Goal: Information Seeking & Learning: Learn about a topic

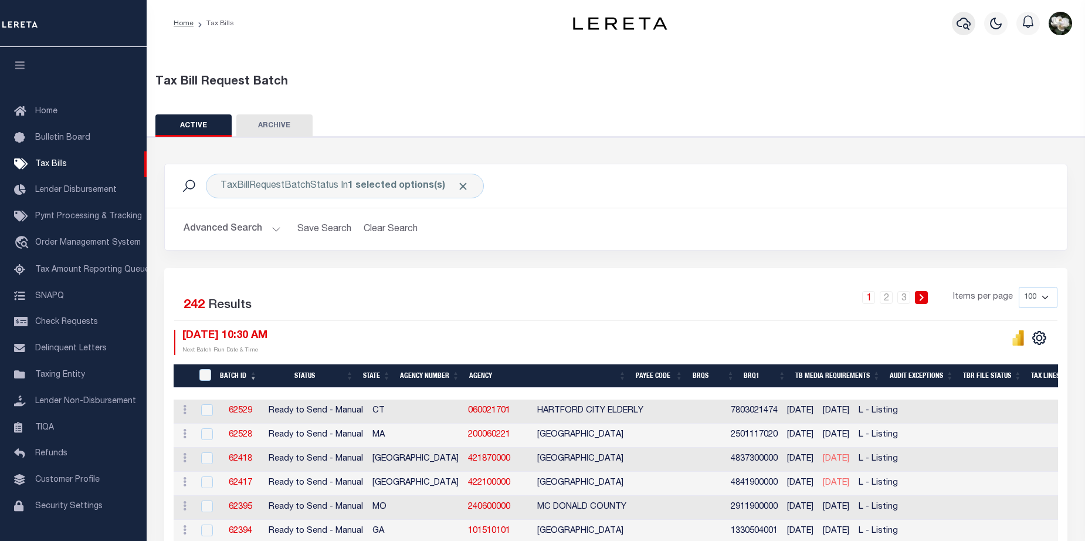
click at [964, 22] on icon "button" at bounding box center [963, 23] width 14 height 14
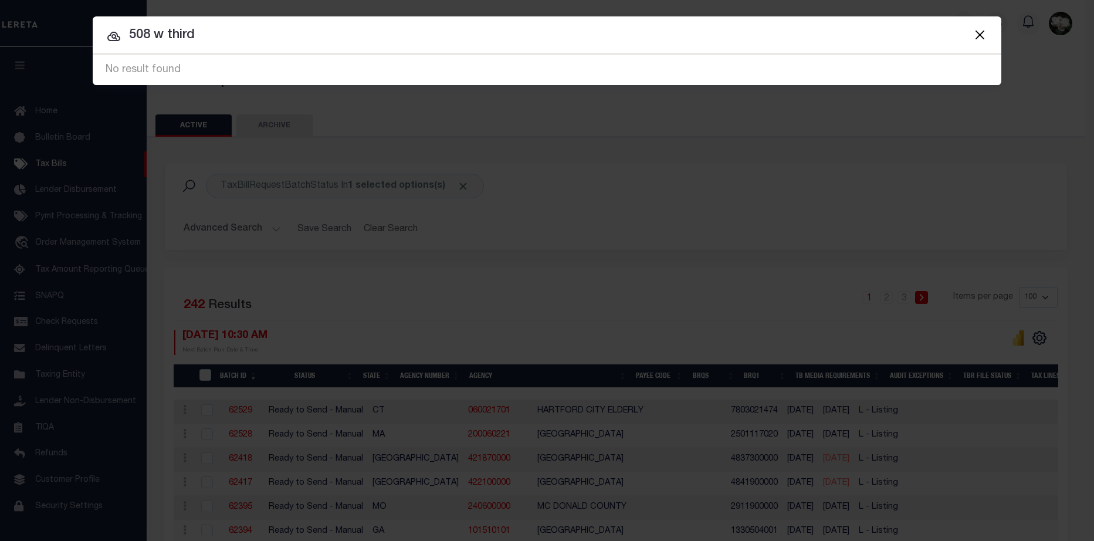
drag, startPoint x: 19, startPoint y: 31, endPoint x: 97, endPoint y: 34, distance: 77.5
click at [22, 31] on div "Include Loans TBM Customers Borrowers Payments (Lender Non-Disb) Payments (Lend…" at bounding box center [547, 270] width 1094 height 541
drag, startPoint x: 245, startPoint y: 37, endPoint x: 102, endPoint y: 25, distance: 143.0
click at [102, 25] on input "508 w third" at bounding box center [547, 35] width 908 height 21
drag, startPoint x: 209, startPoint y: 33, endPoint x: -64, endPoint y: 18, distance: 273.0
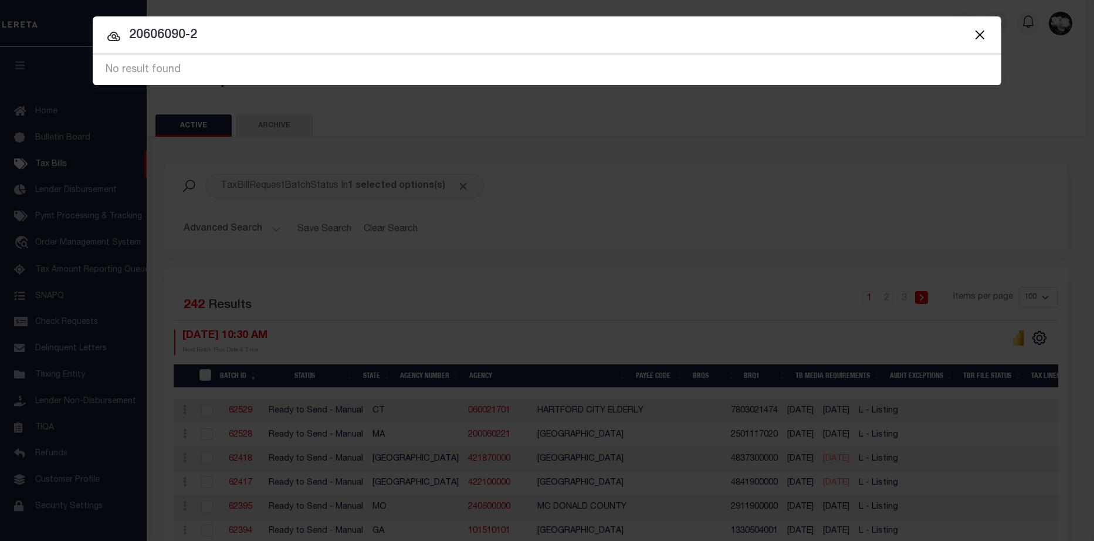
type input "508 w 3rd"
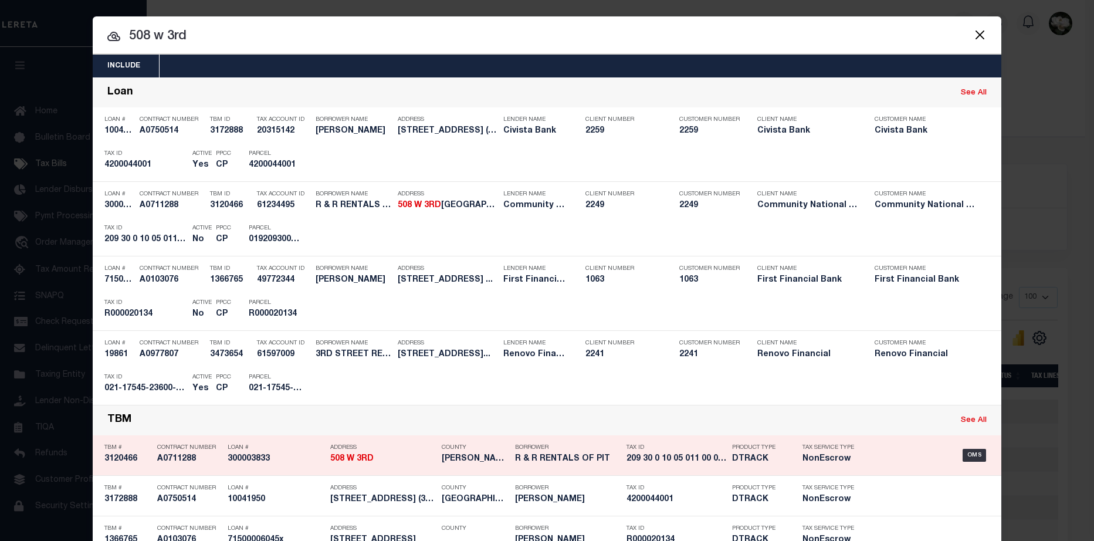
click at [755, 461] on h5 "DTRACK" at bounding box center [758, 459] width 53 height 10
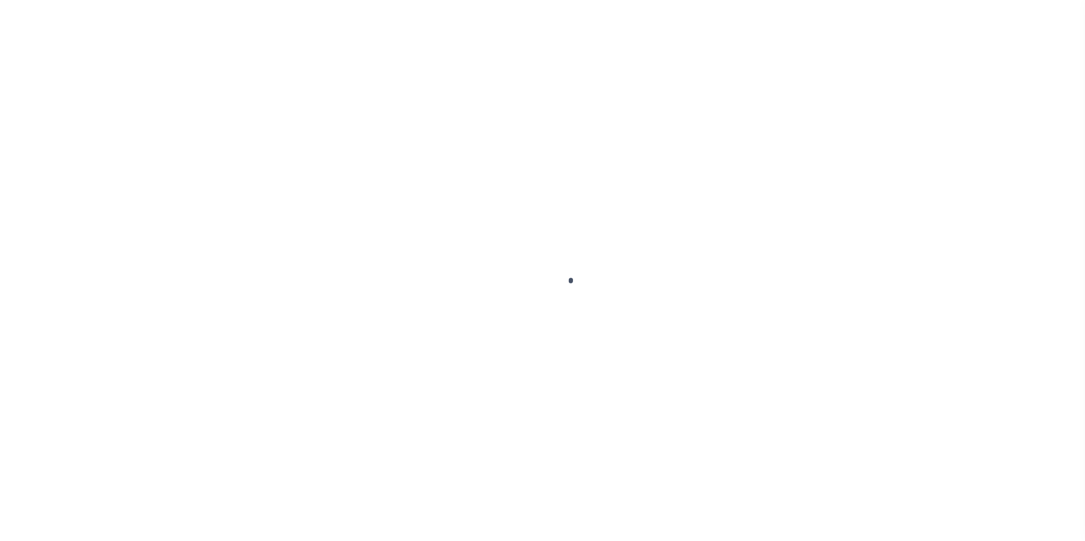
type input "300003833"
type input "R & R RENTALS OF PIT"
select select "False"
select select
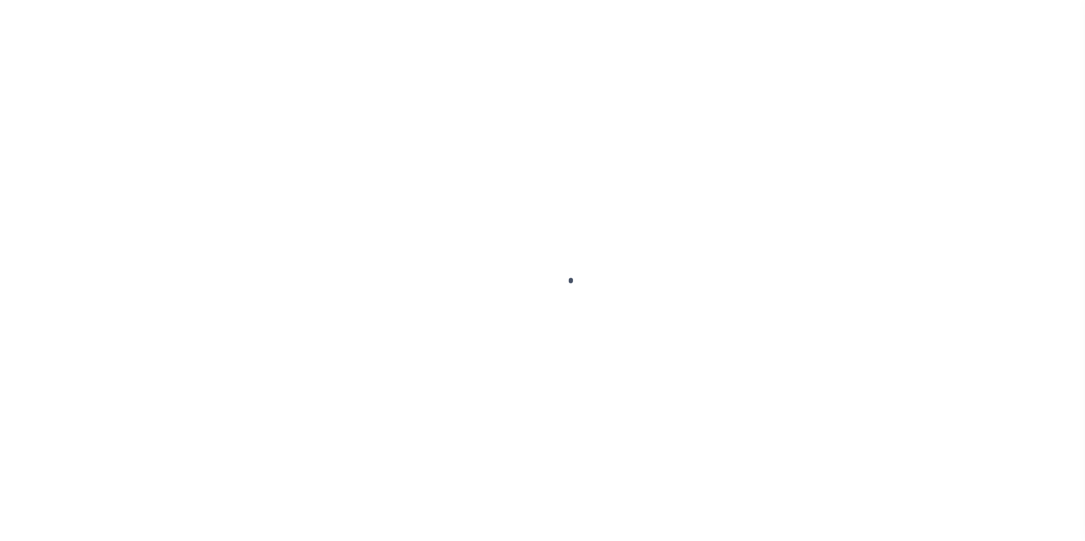
select select "NonEscrow"
type input "508 W 3RD"
type input "2093001005011000"
type input "[GEOGRAPHIC_DATA] KS"
type input "KS"
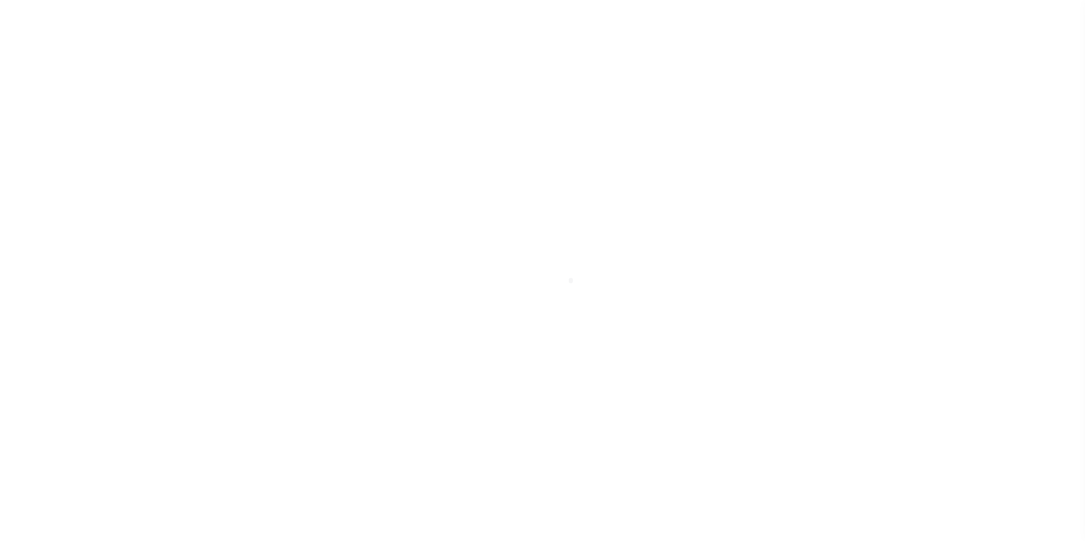
select select
select select "14426"
select select "5812"
select select
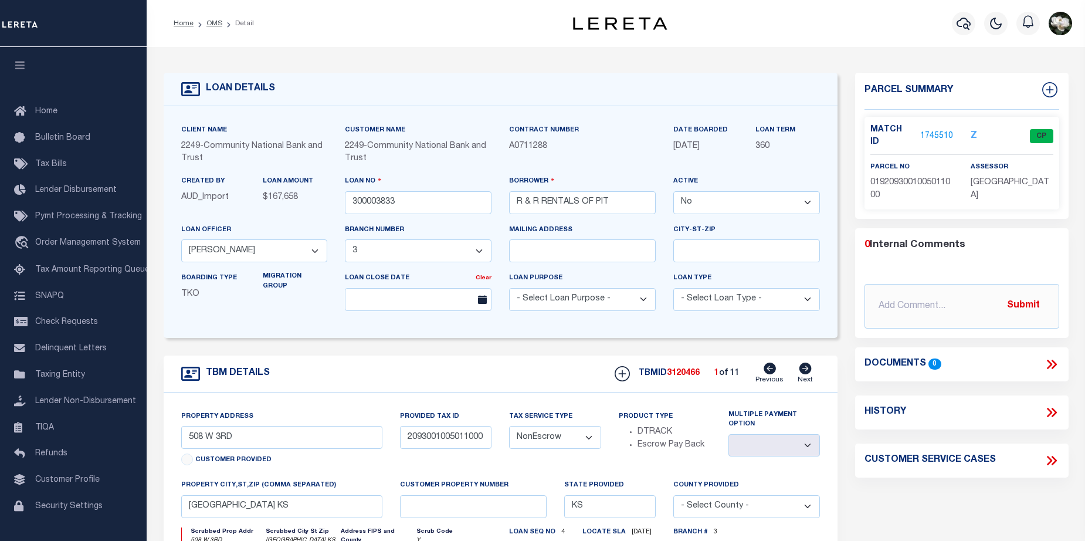
click at [944, 130] on link "1745510" at bounding box center [936, 136] width 33 height 12
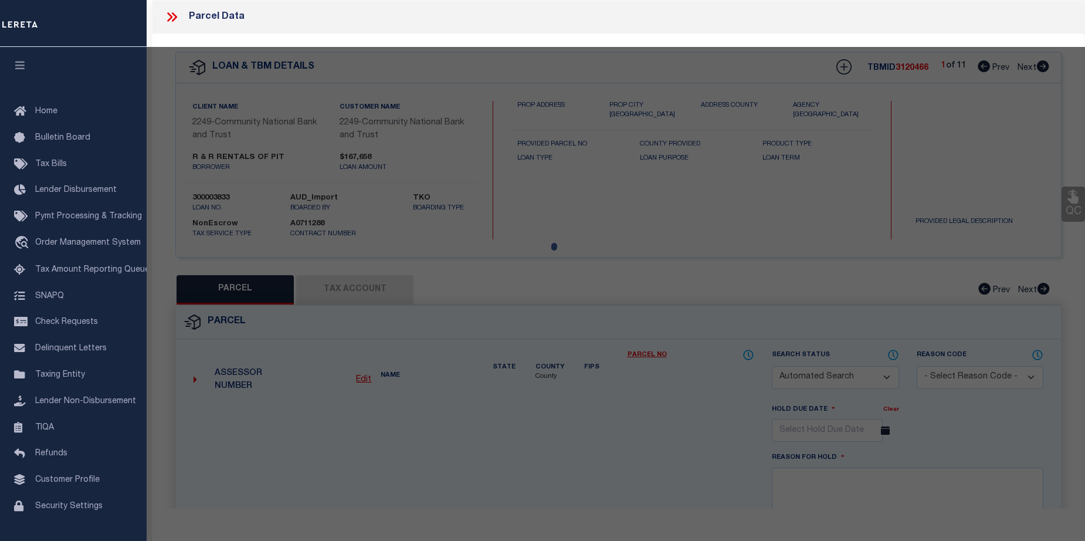
checkbox input "false"
select select "CP"
type input "R & R RENTALS OF PIT"
select select
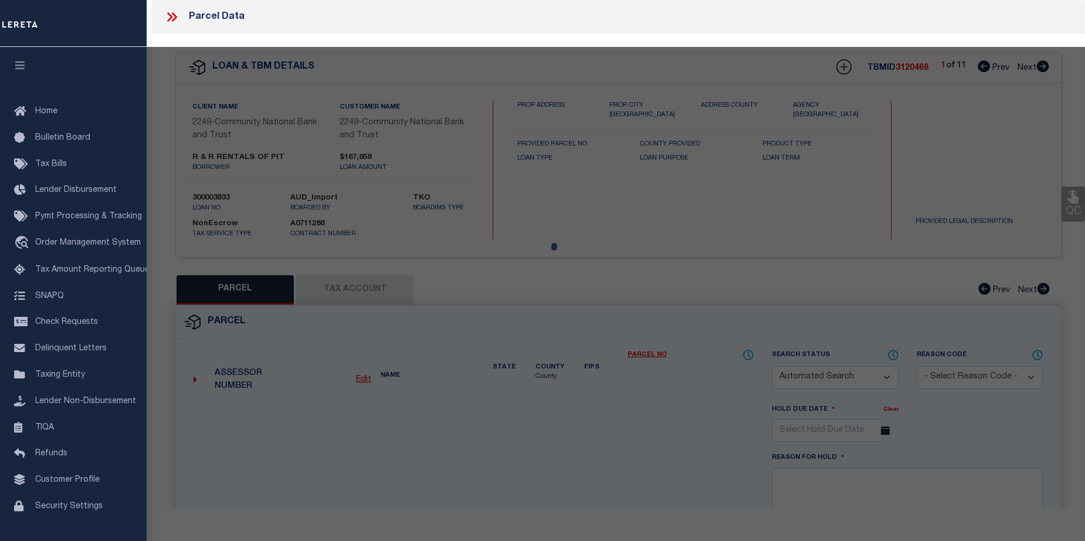
type input "508 W 3RD"
type input "KS"
type textarea "JOPLIN ADDITION EXHIBIT B, Lot 28"
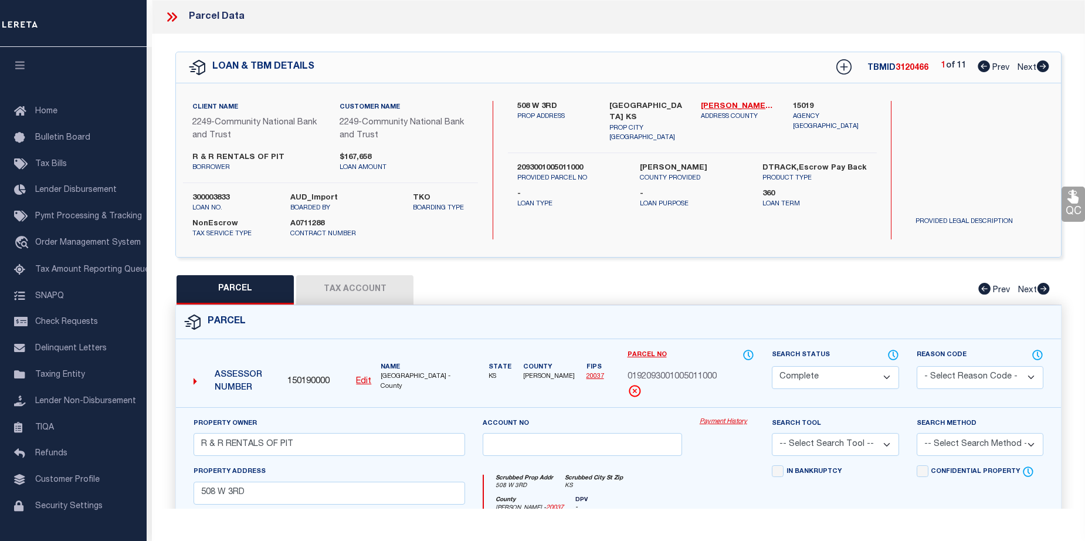
click at [711, 422] on link "Payment History" at bounding box center [727, 422] width 55 height 10
click at [84, 484] on span "Customer Profile" at bounding box center [67, 480] width 64 height 8
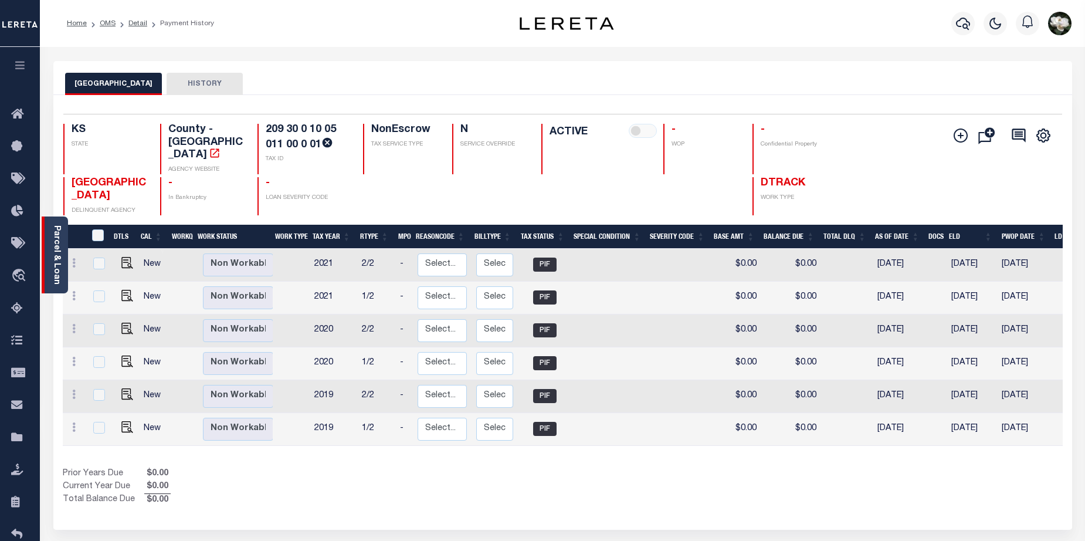
click at [49, 266] on div "Parcel & Loan" at bounding box center [55, 254] width 26 height 77
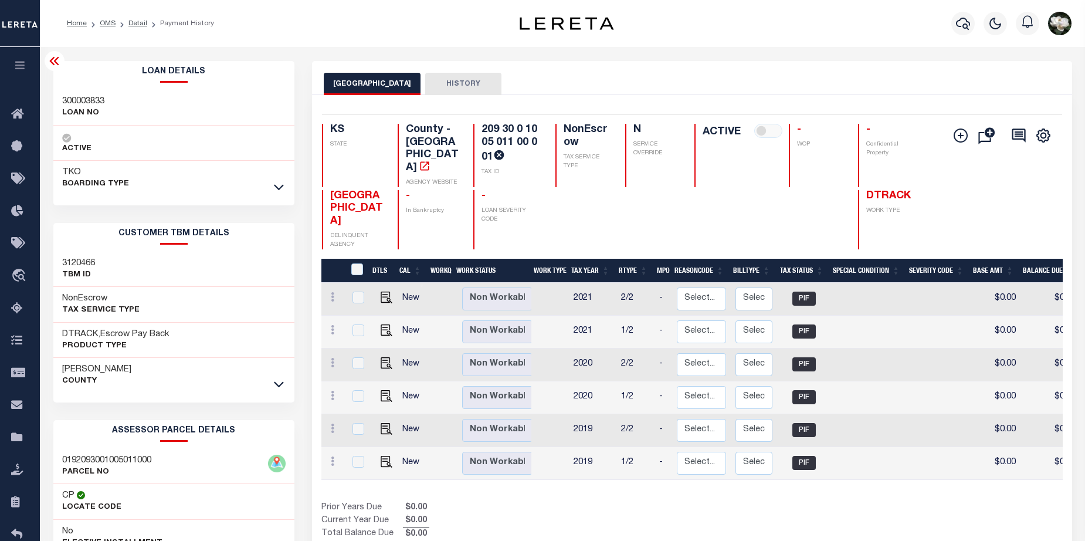
click at [268, 188] on div "TKO BOARDING TYPE" at bounding box center [174, 178] width 242 height 35
click at [279, 185] on icon at bounding box center [279, 187] width 10 height 12
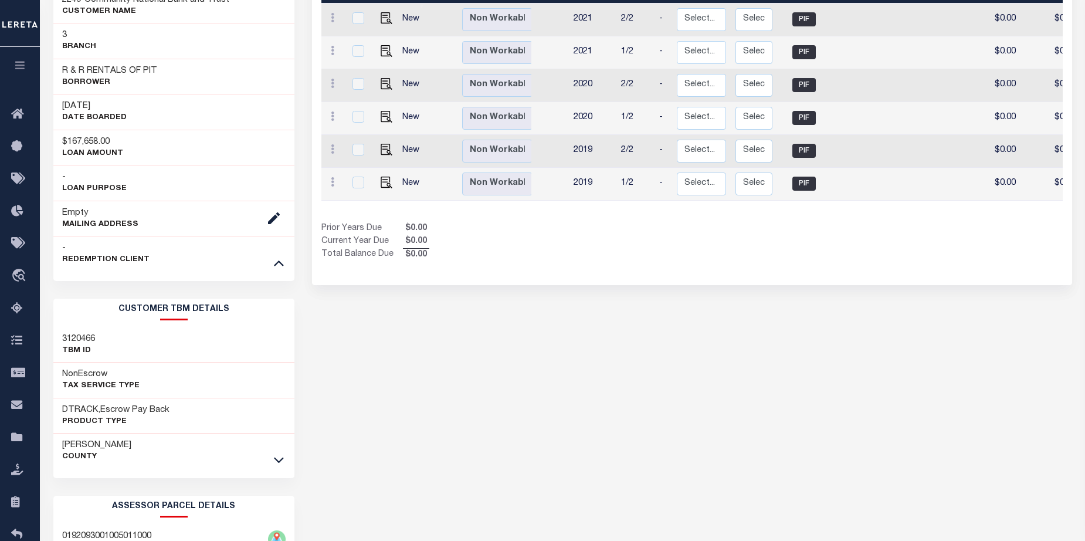
scroll to position [293, 0]
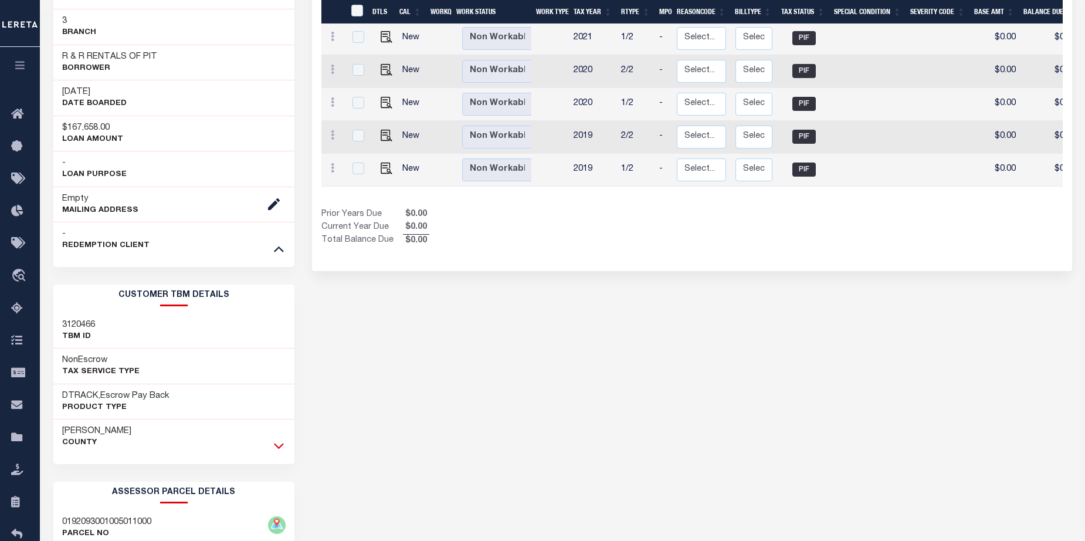
click at [277, 442] on icon at bounding box center [279, 445] width 10 height 12
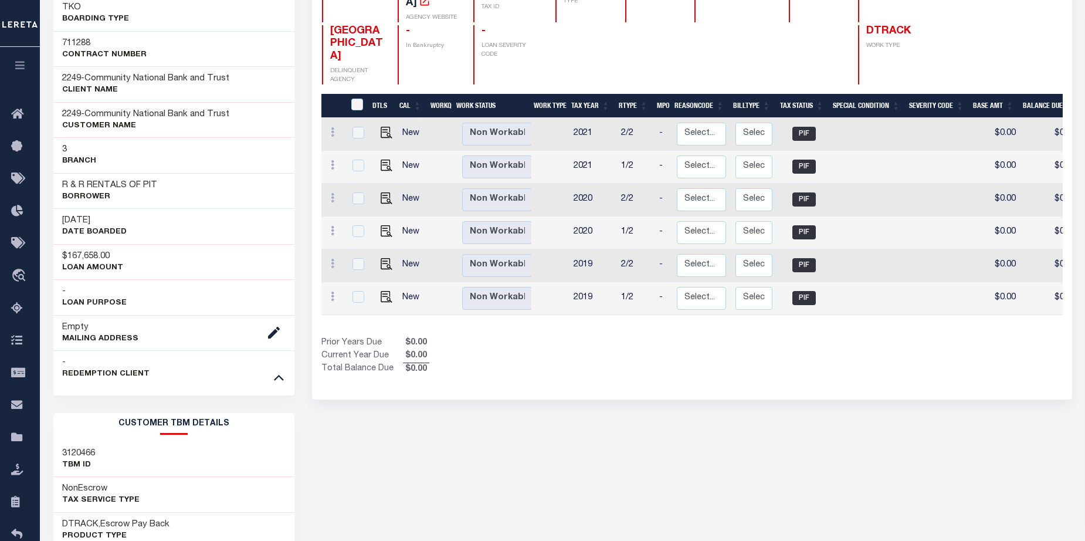
scroll to position [176, 0]
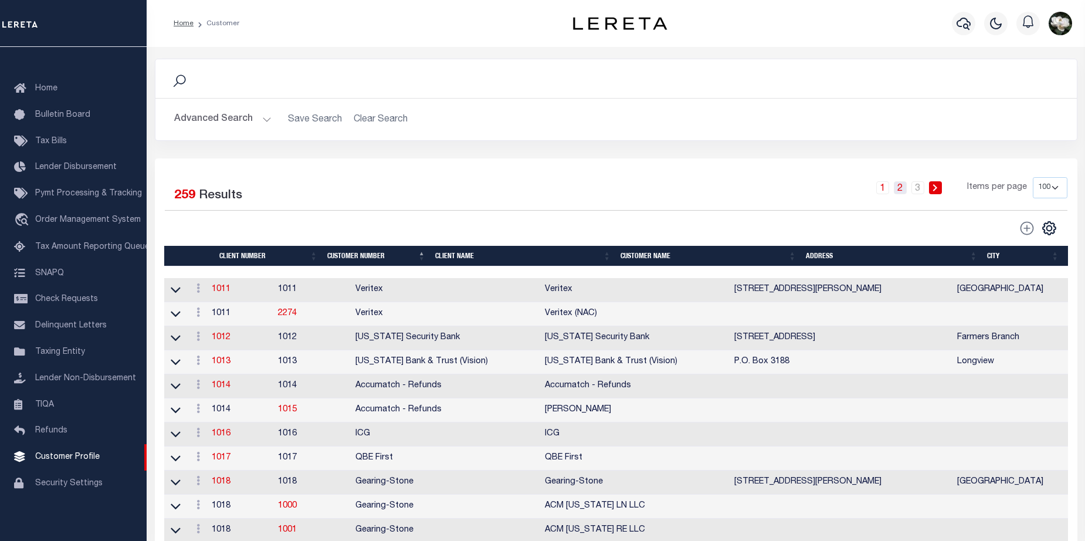
click at [901, 192] on link "2" at bounding box center [900, 187] width 13 height 13
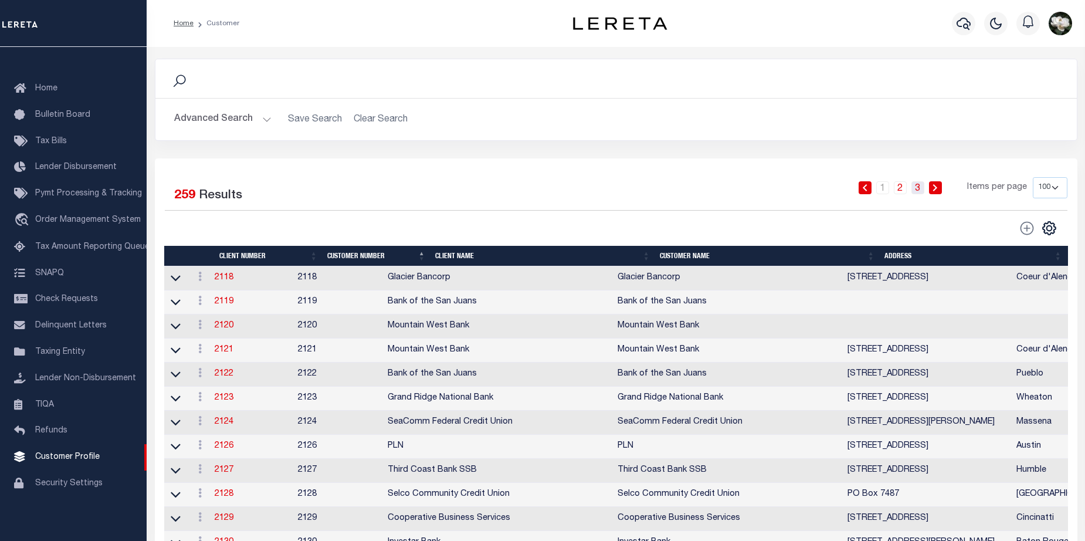
click at [920, 188] on link "3" at bounding box center [917, 187] width 13 height 13
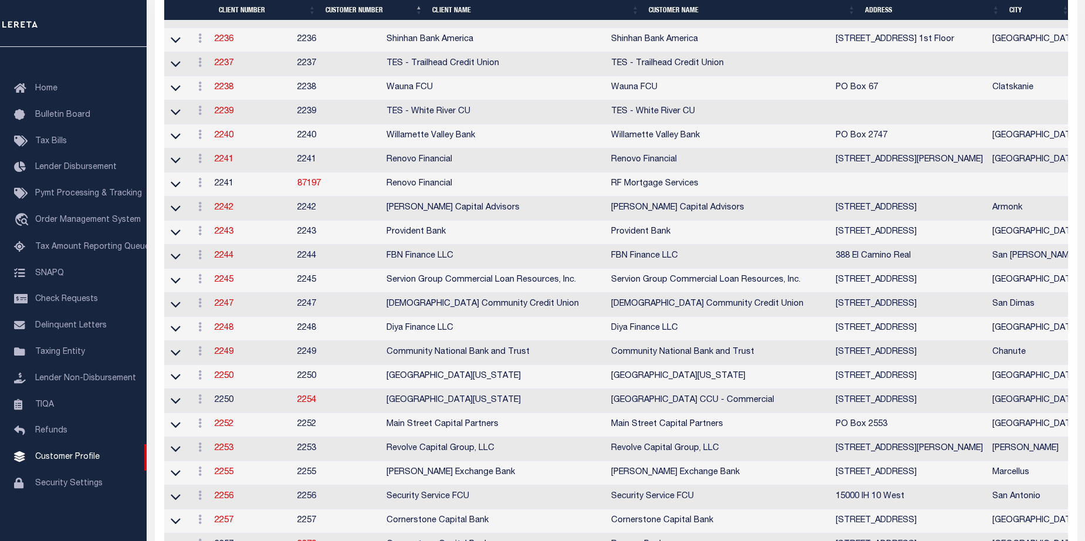
scroll to position [701, 0]
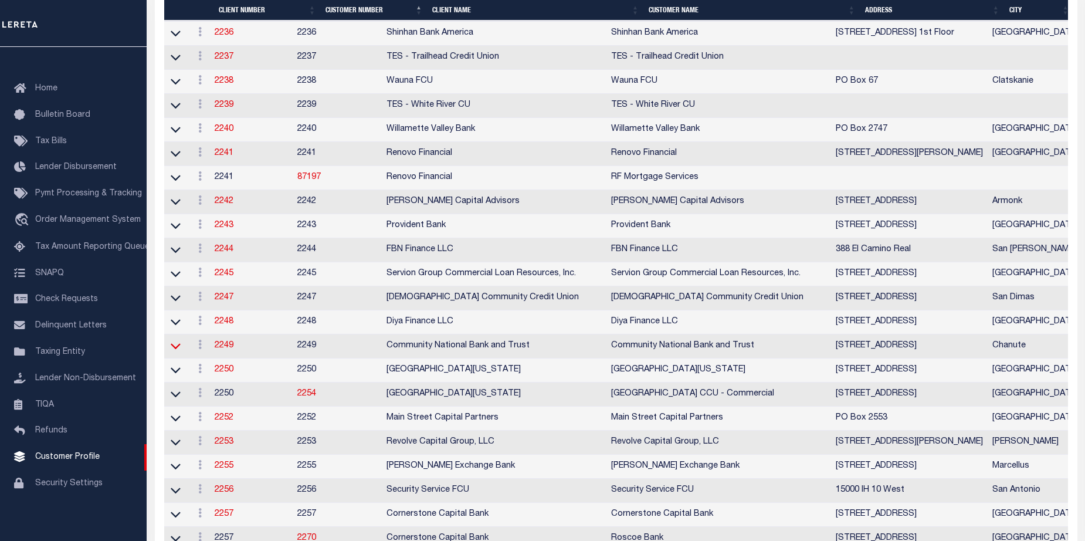
click at [176, 352] on icon at bounding box center [176, 345] width 10 height 12
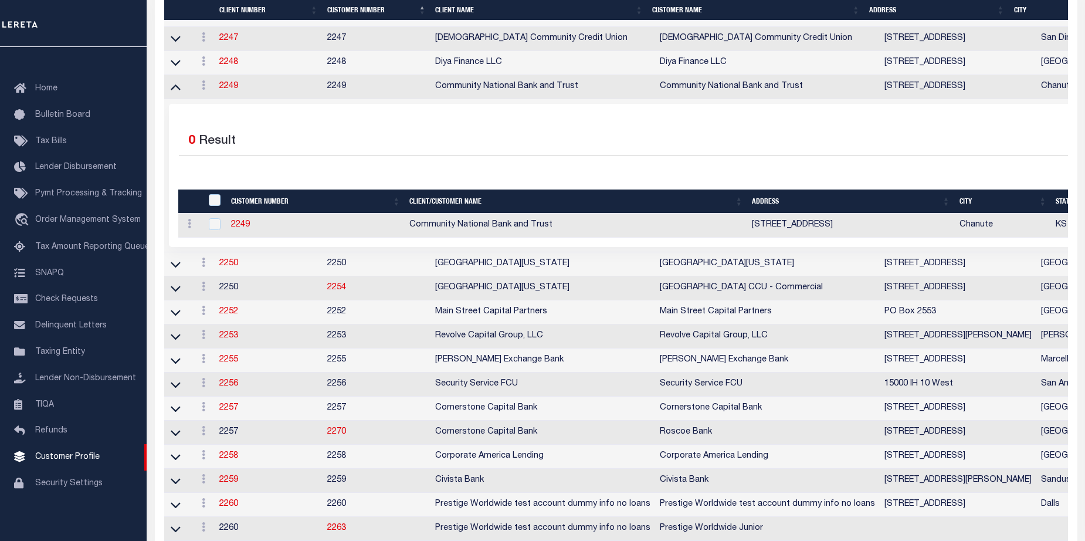
scroll to position [894, 0]
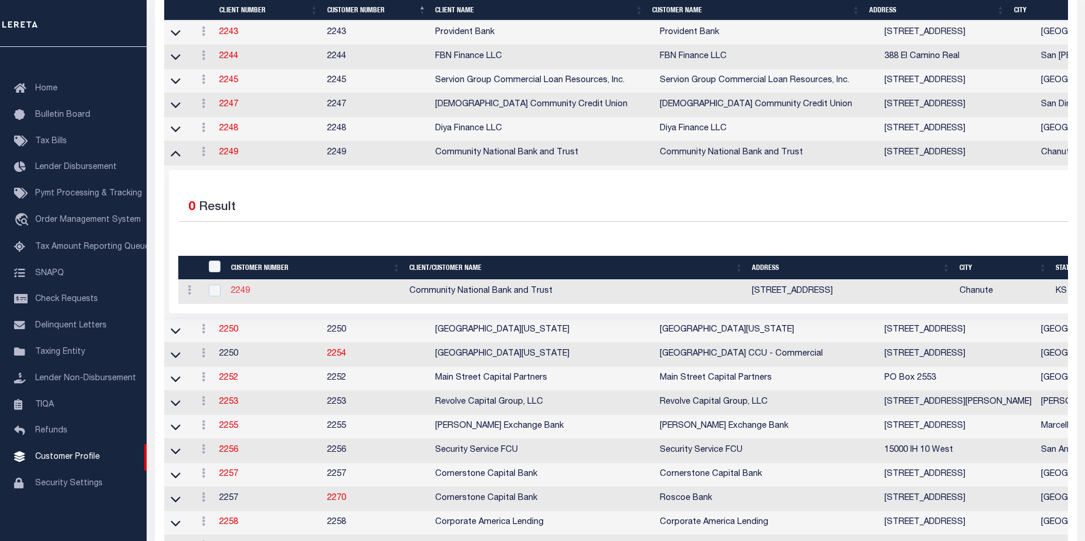
click at [238, 295] on link "2249" at bounding box center [240, 291] width 19 height 8
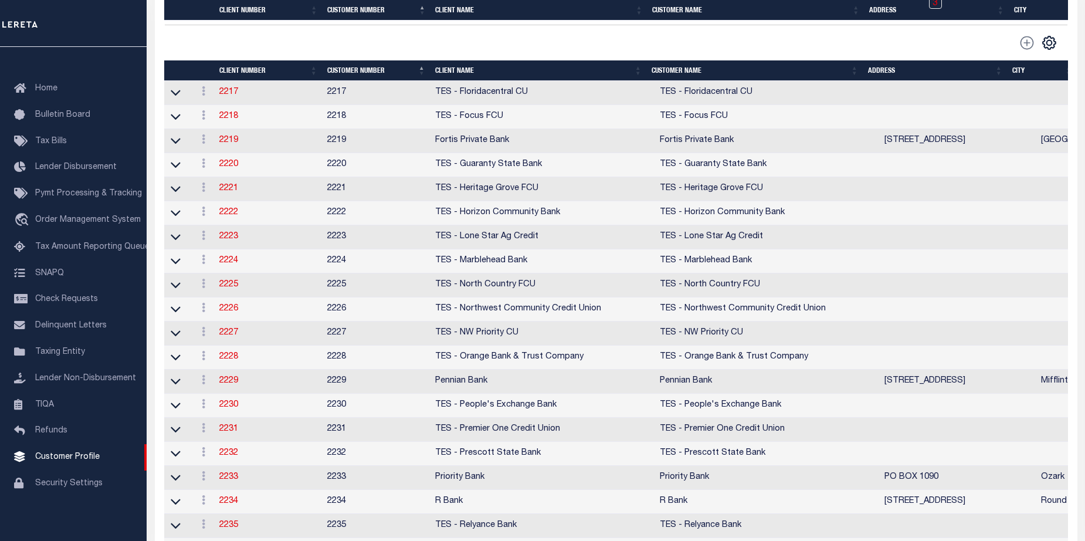
select select
type input "Community National Bank and Trust"
type input "2249"
type input "Community National Bank and Trust"
type input "Shannon"
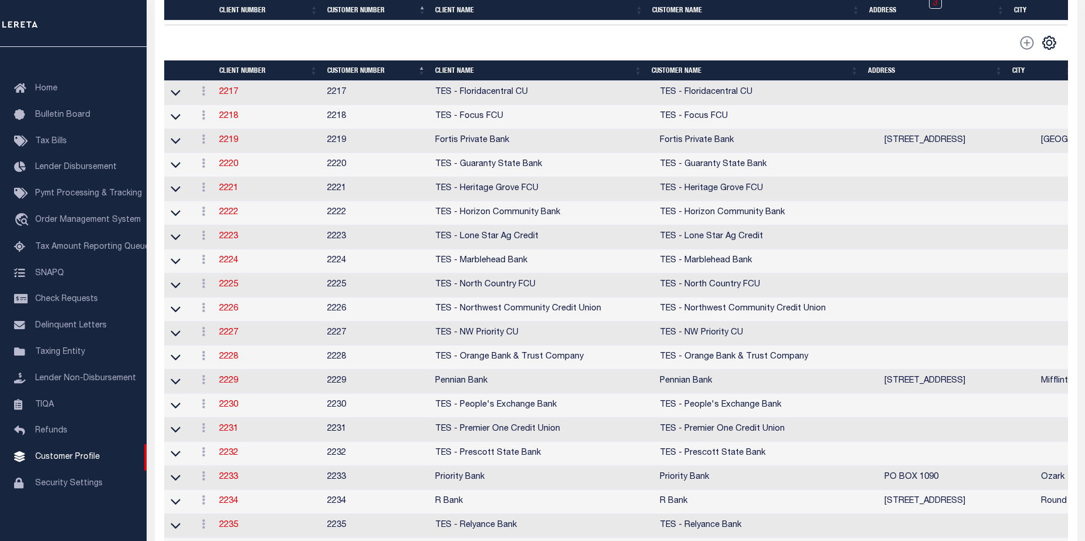
type input "Culver"
type input "Barbara Kendrick"
type input "Beth Wiebe"
checkbox input "true"
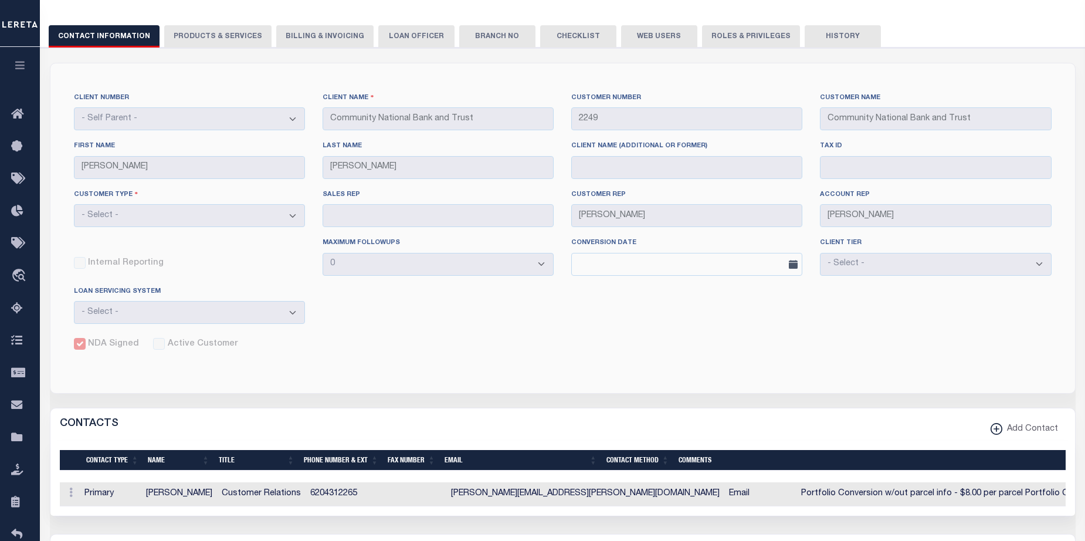
scroll to position [123, 0]
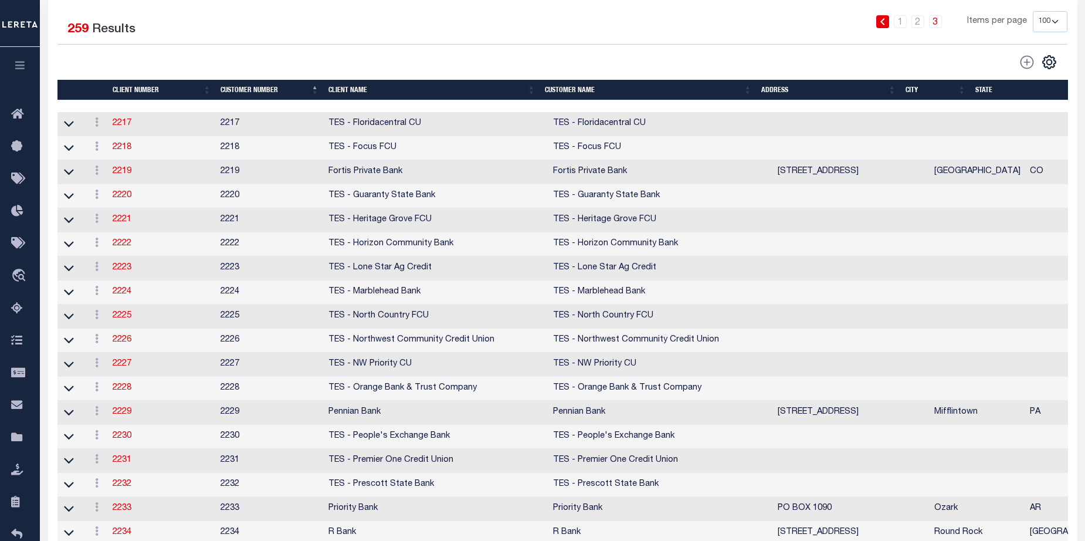
scroll to position [297, 0]
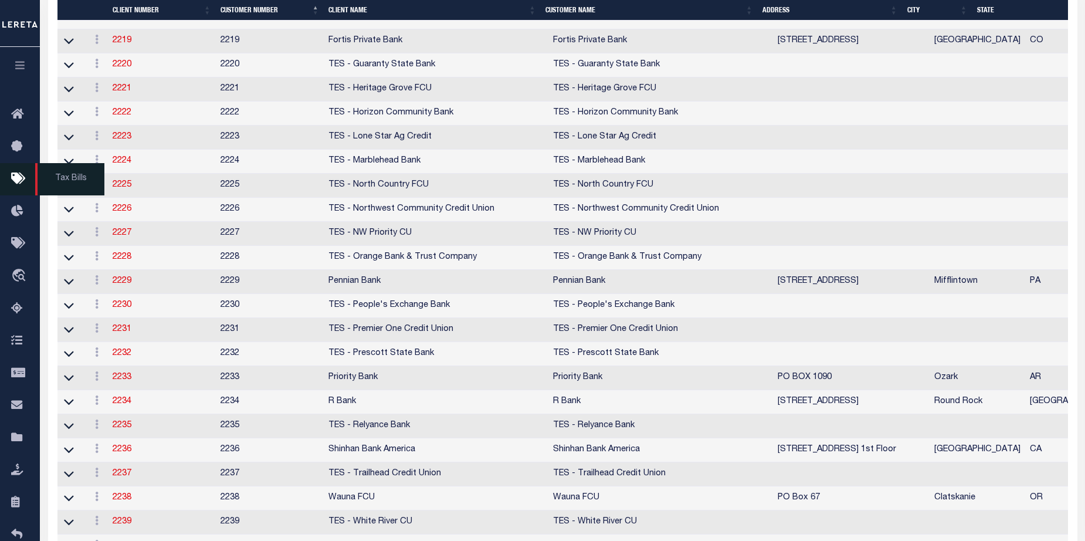
click at [18, 185] on icon at bounding box center [20, 179] width 19 height 15
click at [19, 183] on icon at bounding box center [20, 179] width 19 height 15
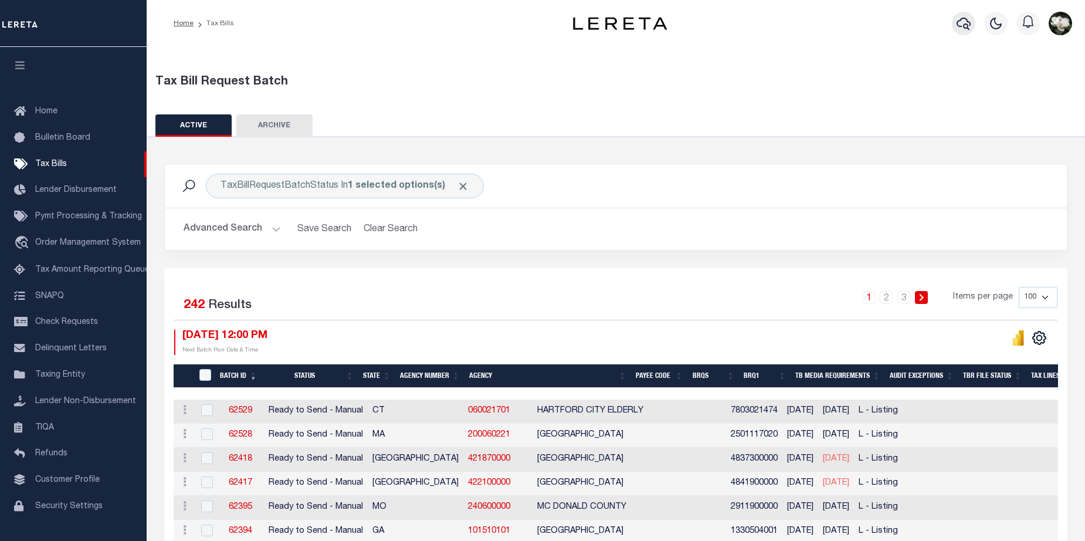
click at [959, 25] on icon "button" at bounding box center [963, 23] width 14 height 14
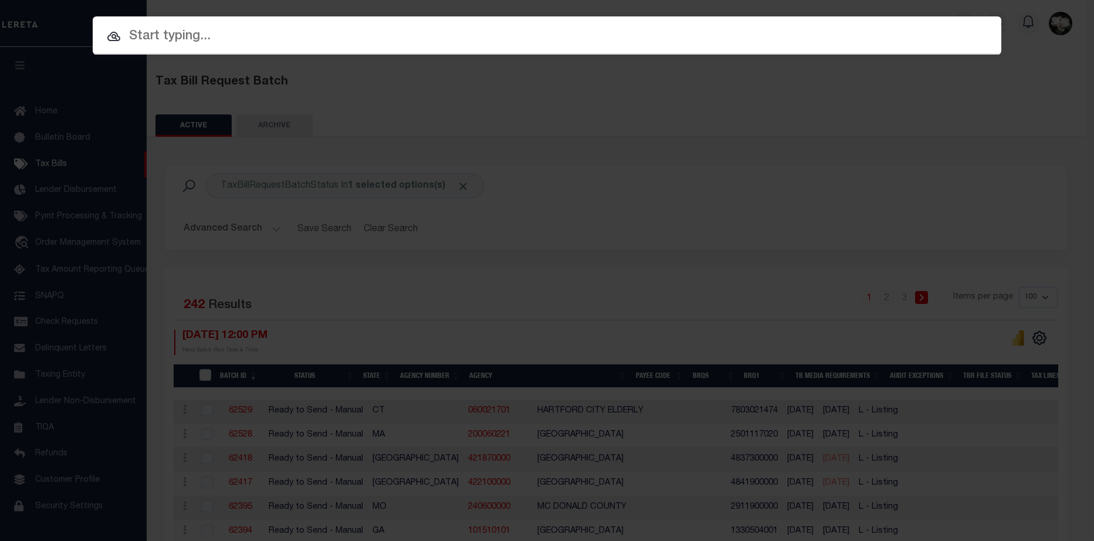
drag, startPoint x: 127, startPoint y: 36, endPoint x: 460, endPoint y: 67, distance: 333.9
click at [460, 67] on div "Include Loans TBM Customers Borrowers Payments (Lender Non-Disb) Payments (Lend…" at bounding box center [547, 270] width 1094 height 541
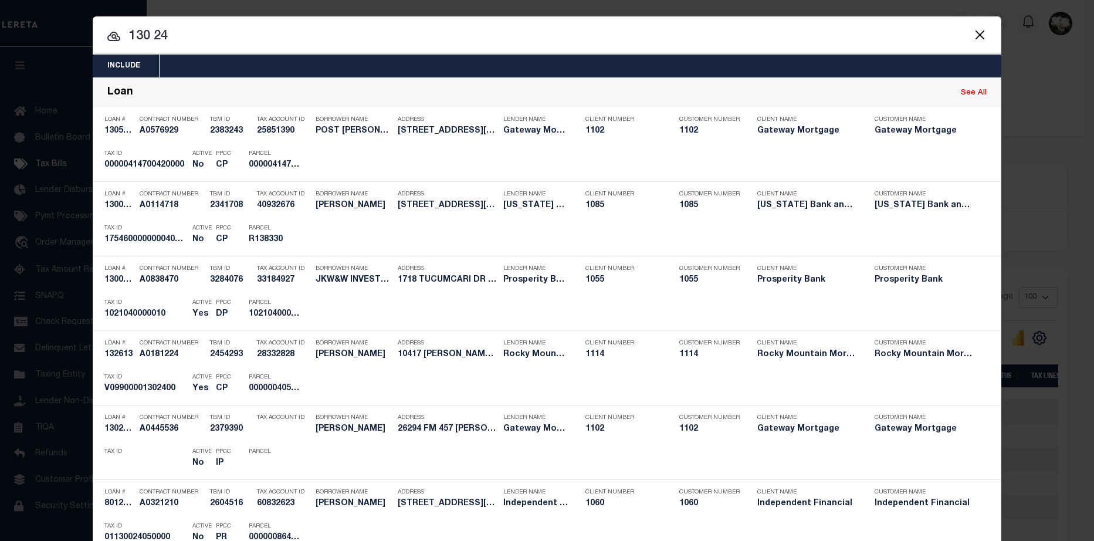
drag, startPoint x: 229, startPoint y: 46, endPoint x: 72, endPoint y: 42, distance: 156.6
click at [72, 42] on div "Include Loans TBM Customers Borrowers Payments (Lender Non-Disb) Payments (Lend…" at bounding box center [547, 270] width 1094 height 541
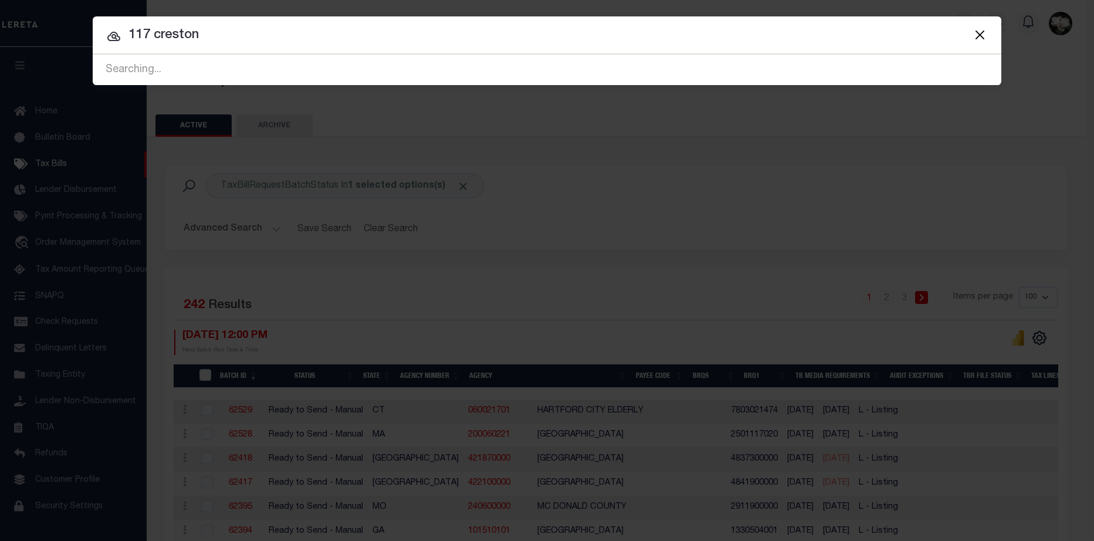
type input "117 creston"
click at [60, 461] on div "Include Loans TBM Customers Borrowers Payments (Lender Non-Disb) Payments (Lend…" at bounding box center [547, 270] width 1094 height 541
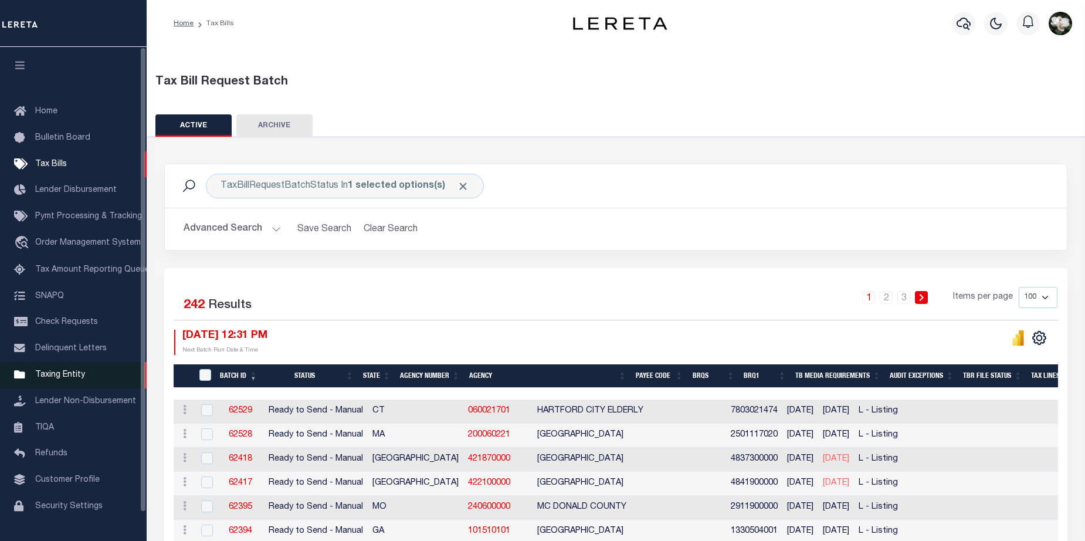
click at [61, 372] on link "Taxing Entity" at bounding box center [73, 375] width 147 height 26
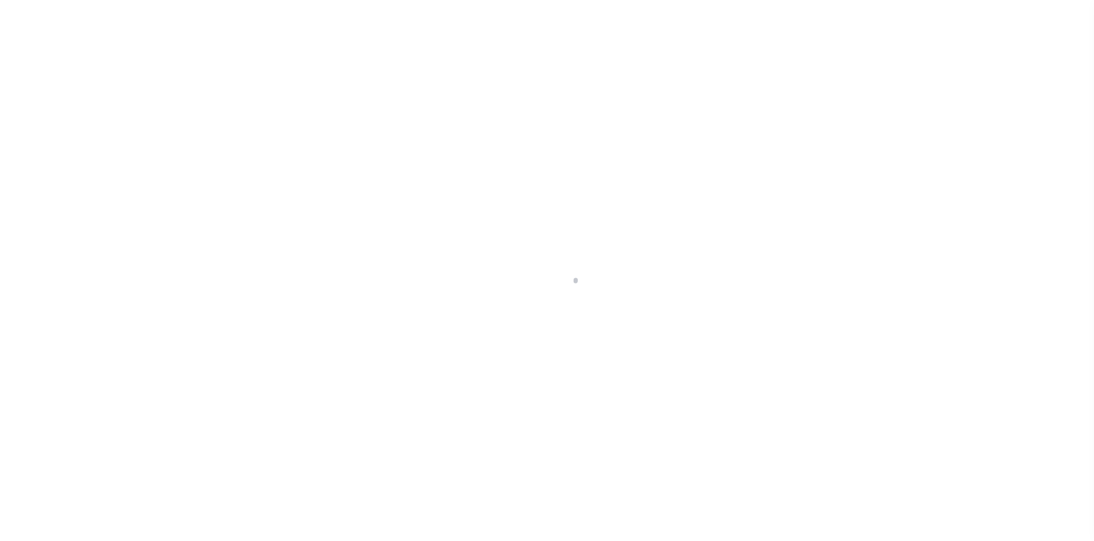
select select
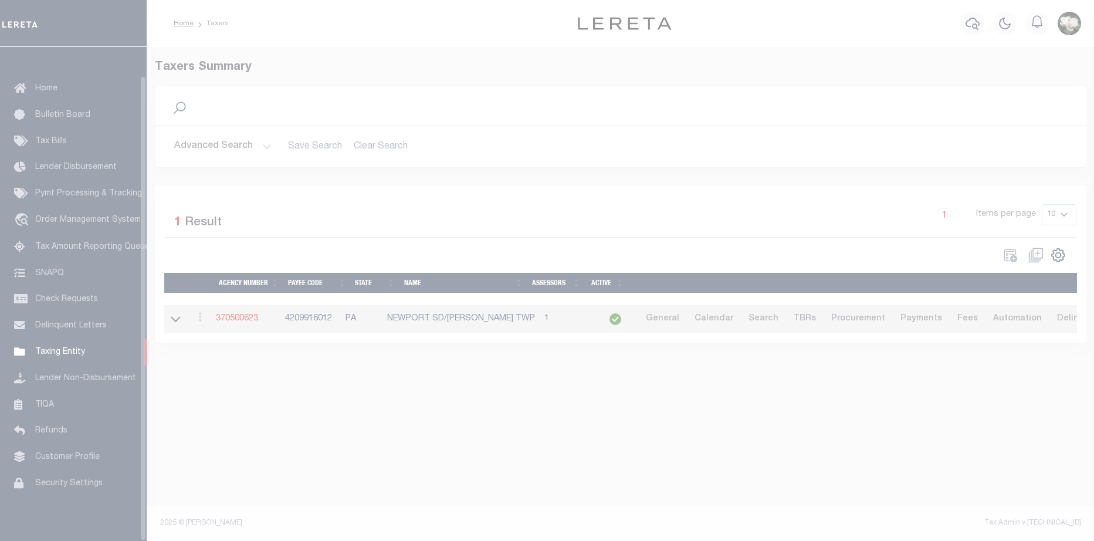
scroll to position [30, 0]
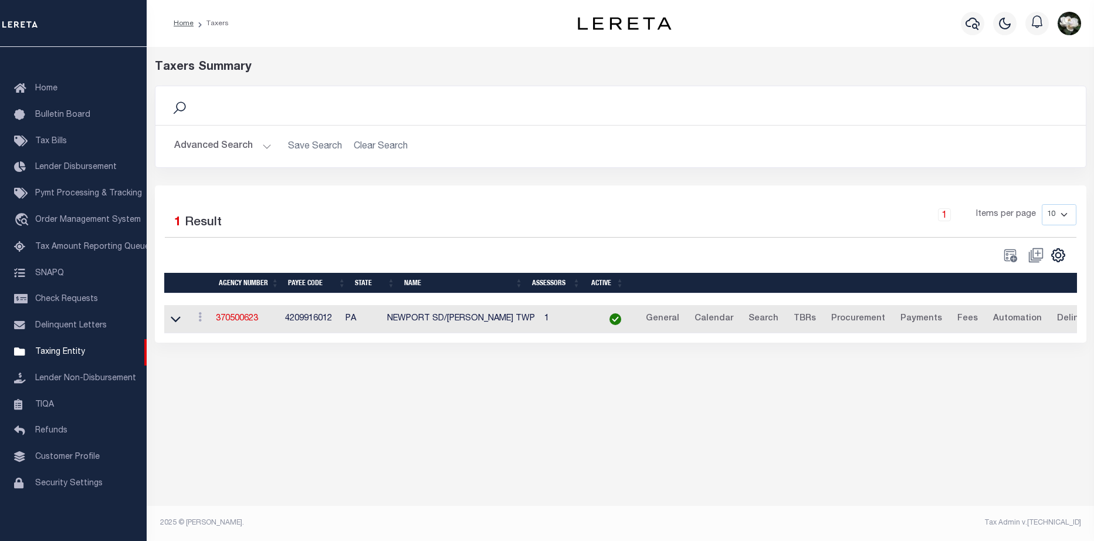
click at [219, 148] on button "Advanced Search" at bounding box center [222, 146] width 97 height 23
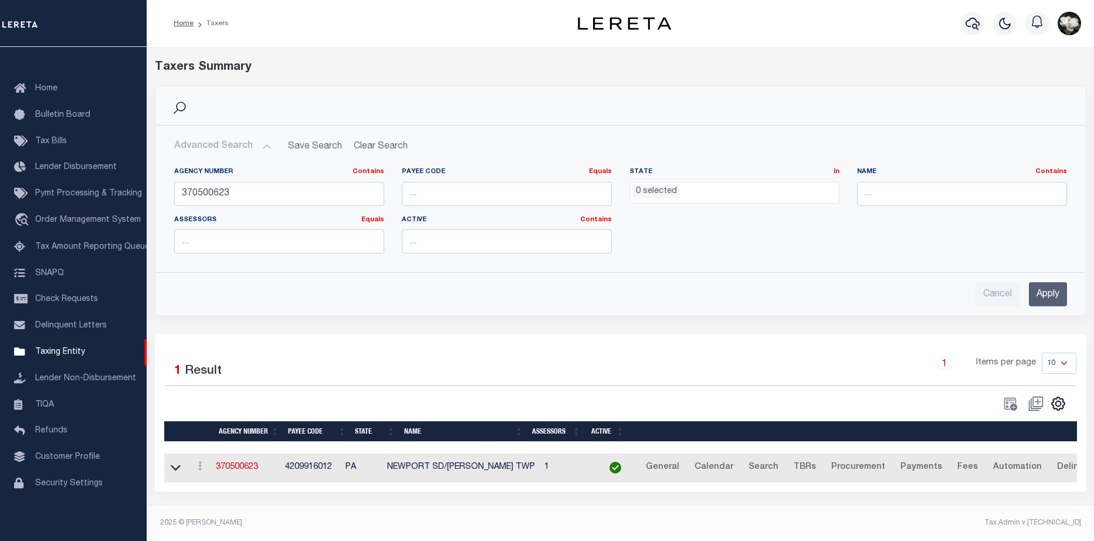
click at [685, 185] on ul "0 selected" at bounding box center [734, 190] width 209 height 16
drag, startPoint x: 237, startPoint y: 192, endPoint x: 137, endPoint y: 191, distance: 100.3
click at [137, 191] on div "Home Taxers Profile" at bounding box center [547, 267] width 1094 height 534
click at [695, 188] on ul "0 selected" at bounding box center [734, 190] width 209 height 16
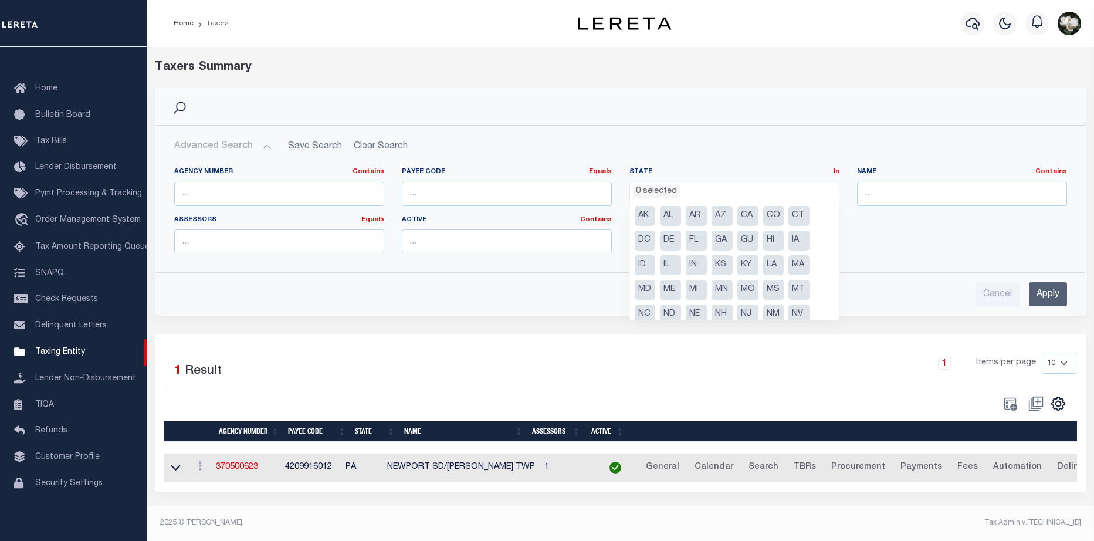
scroll to position [0, 0]
click at [744, 253] on ul "AK AL AR AZ CA CO CT DC DE FL [GEOGRAPHIC_DATA] GU HI IA ID IL IN KS [GEOGRAPHI…" at bounding box center [734, 260] width 209 height 117
click at [746, 310] on li "NJ" at bounding box center [747, 315] width 21 height 20
select select "NJ"
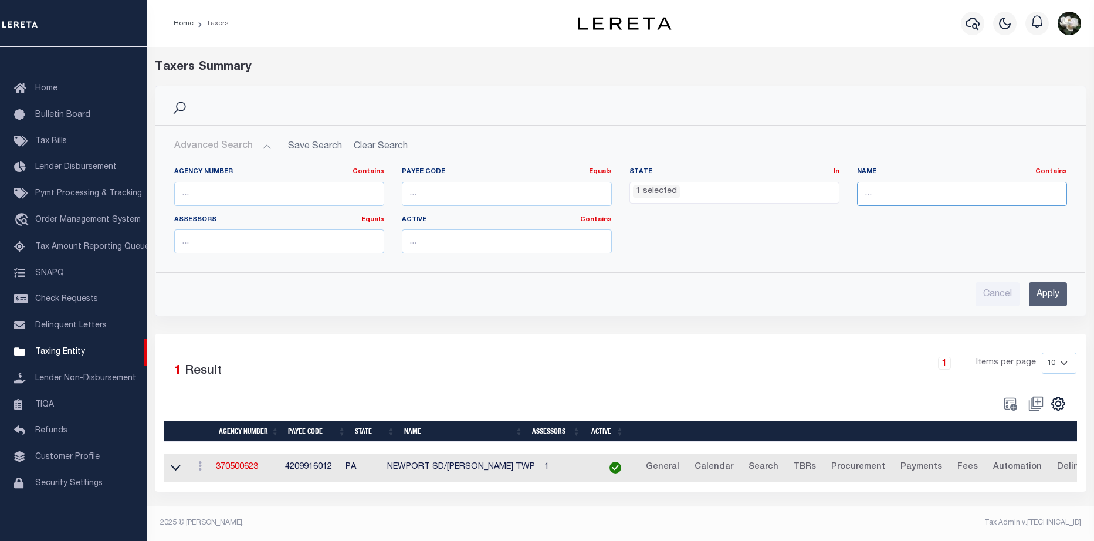
click at [933, 195] on input "text" at bounding box center [962, 194] width 210 height 24
type input "audubon boro"
click at [1043, 290] on input "Apply" at bounding box center [1047, 294] width 38 height 24
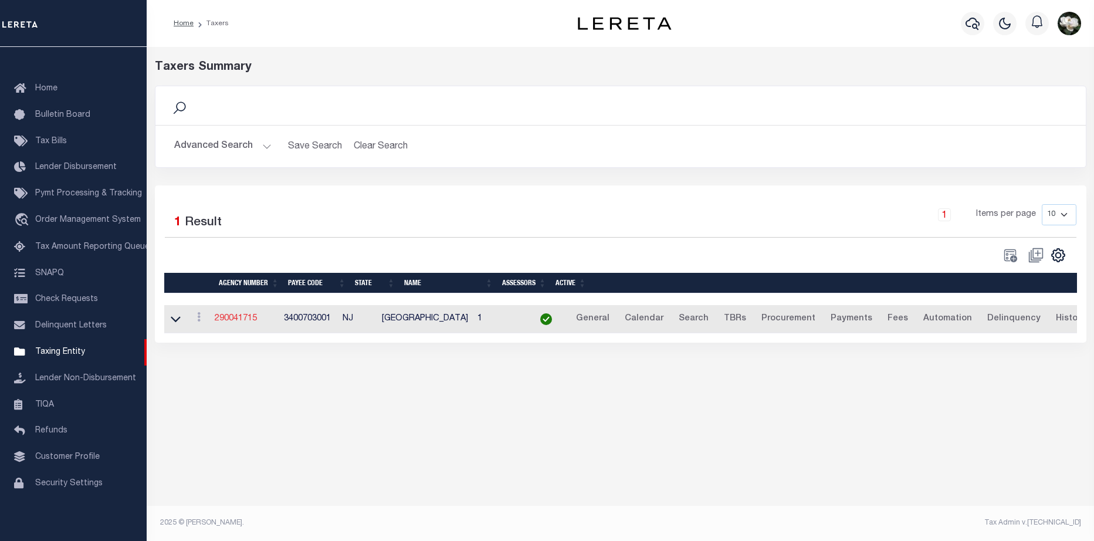
click at [240, 322] on link "290041715" at bounding box center [236, 318] width 42 height 8
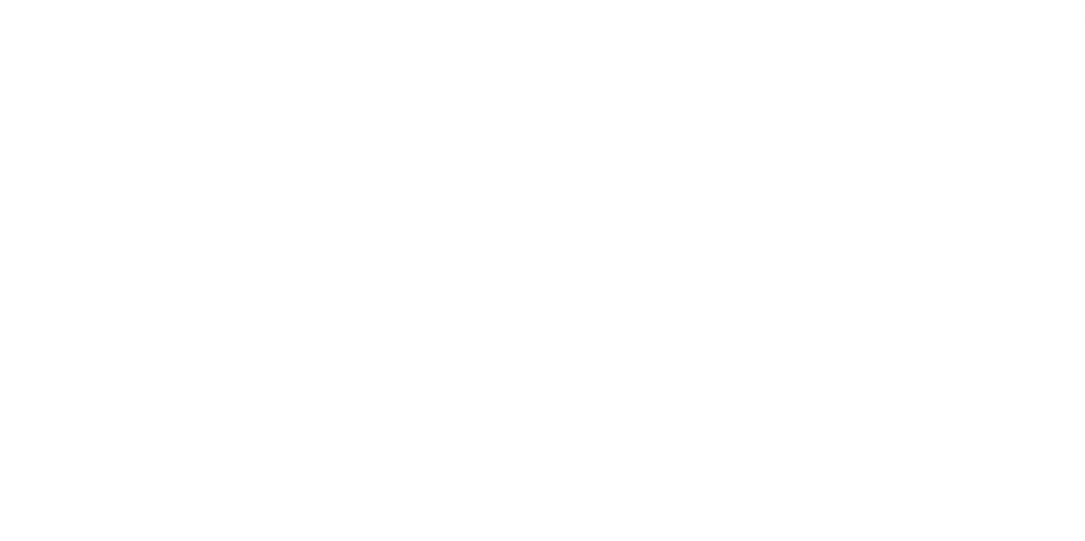
select select
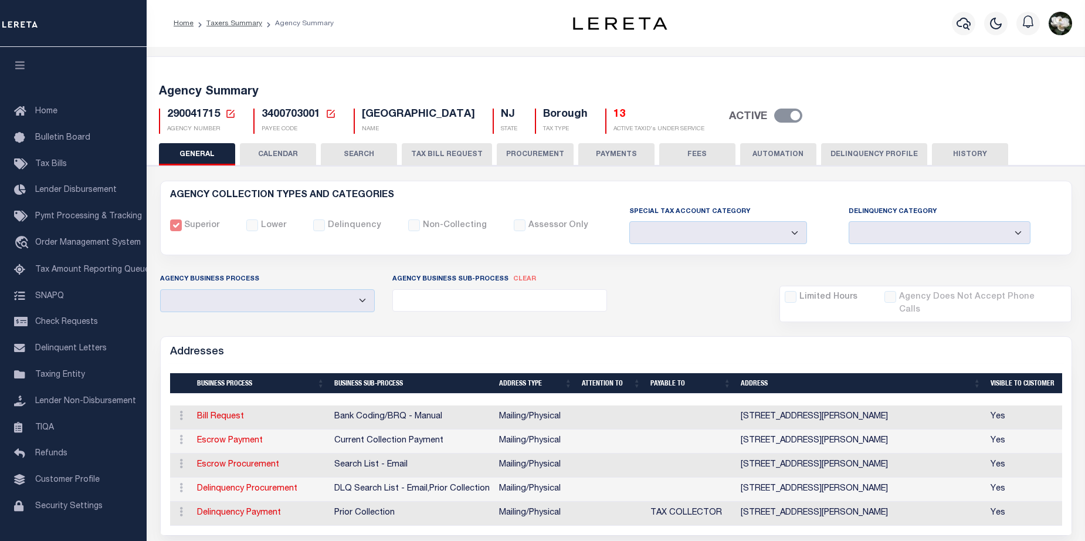
click at [515, 158] on button "PROCUREMENT" at bounding box center [535, 154] width 77 height 22
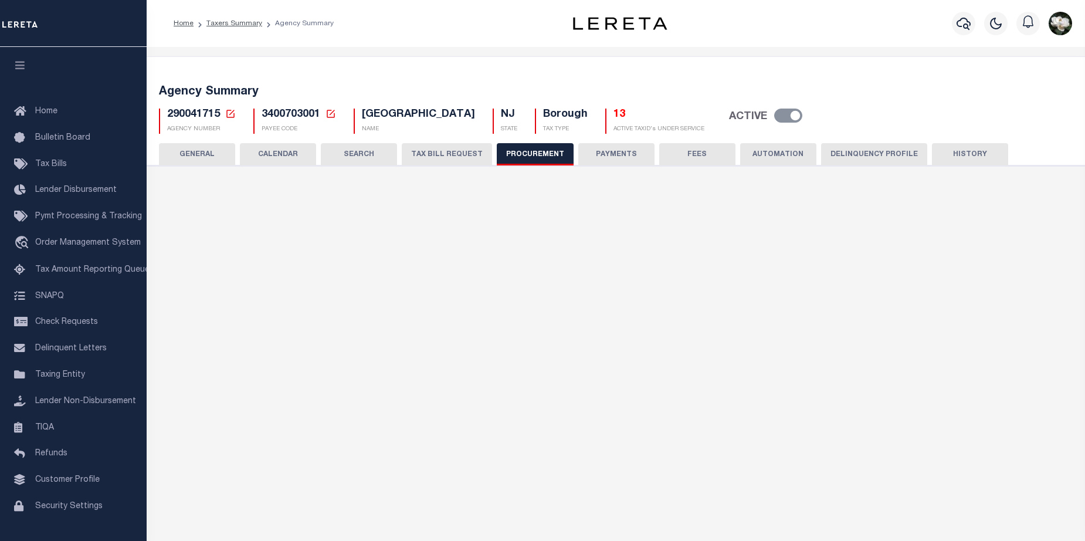
type input "$15,000"
select select "1"
select select "4"
checkbox input "true"
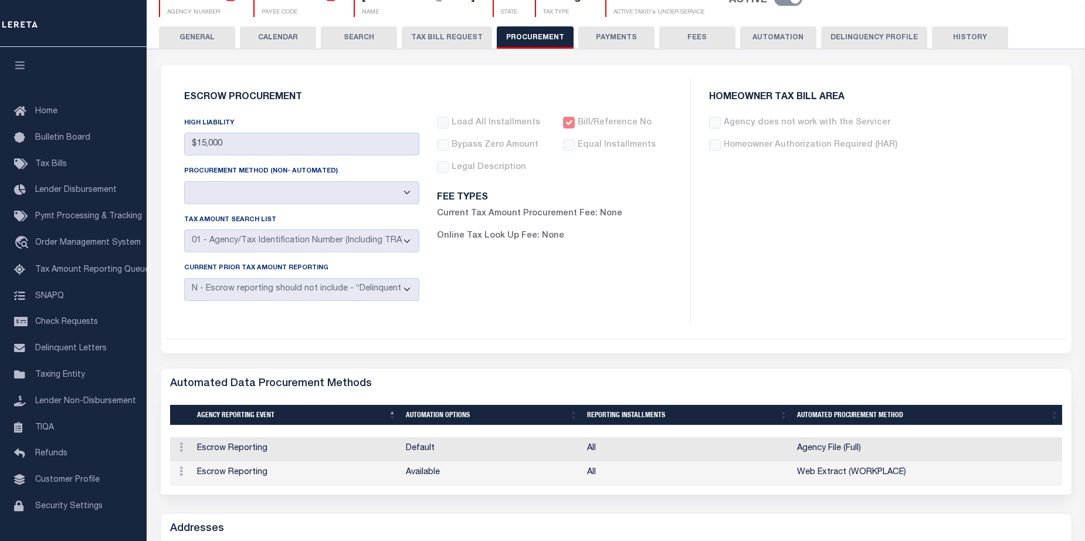
scroll to position [423, 0]
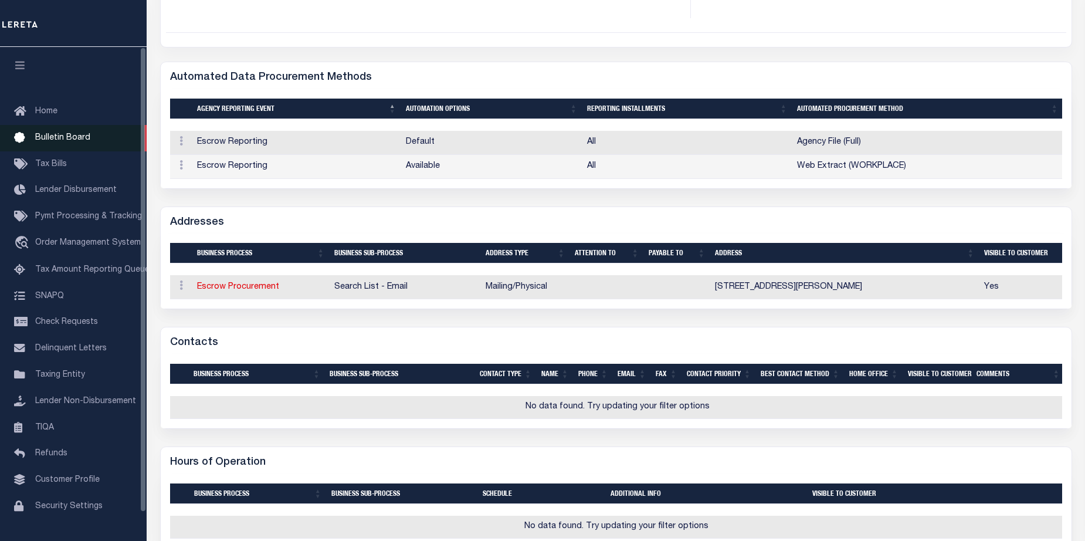
drag, startPoint x: 56, startPoint y: 161, endPoint x: 105, endPoint y: 147, distance: 50.7
click at [56, 161] on span "Tax Bills" at bounding box center [51, 164] width 32 height 8
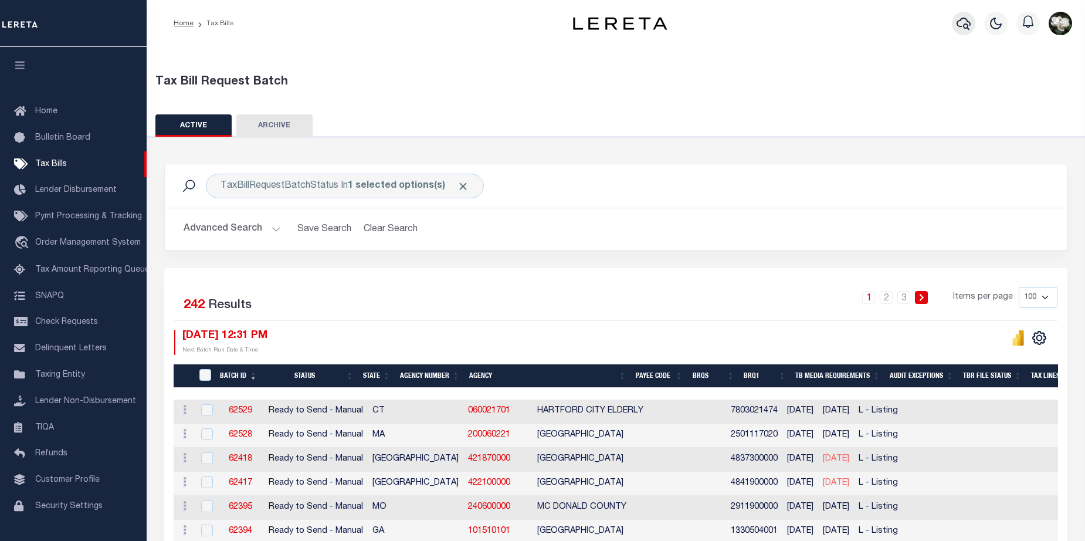
click at [963, 28] on icon "button" at bounding box center [963, 24] width 14 height 12
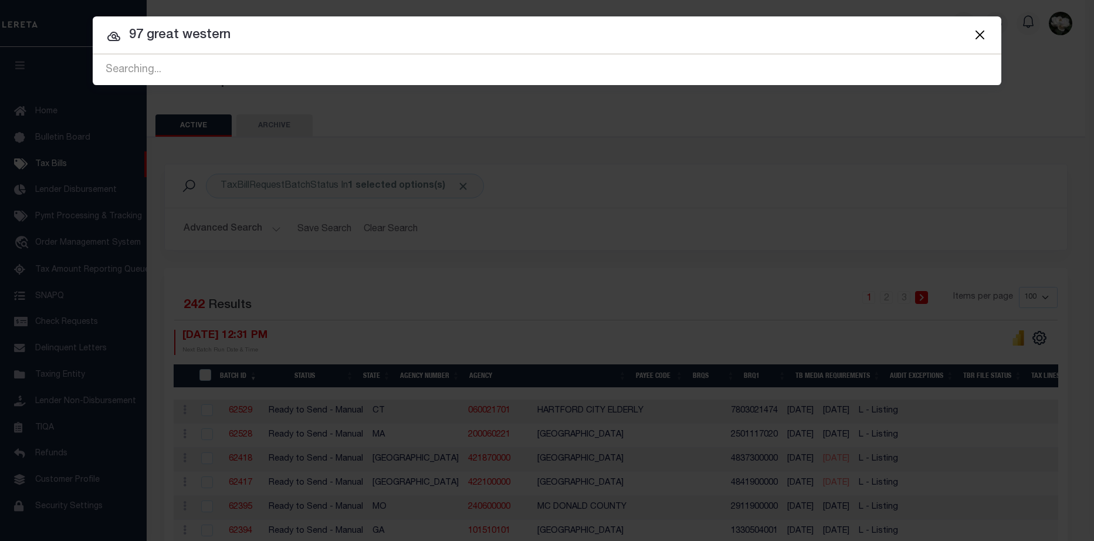
type input "97 great western"
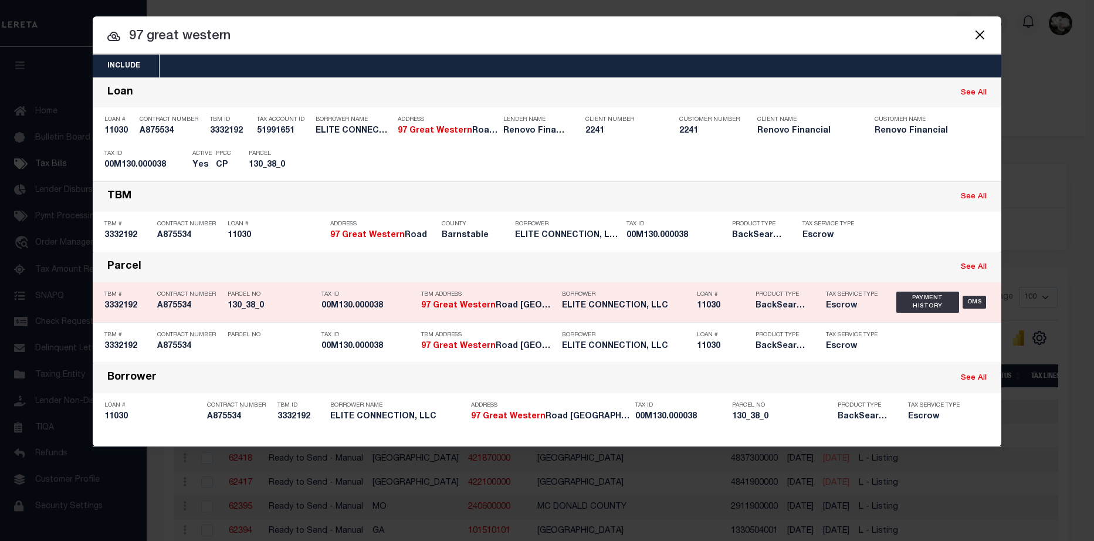
click at [803, 311] on h5 "BackSearch,Escrow" at bounding box center [781, 306] width 53 height 10
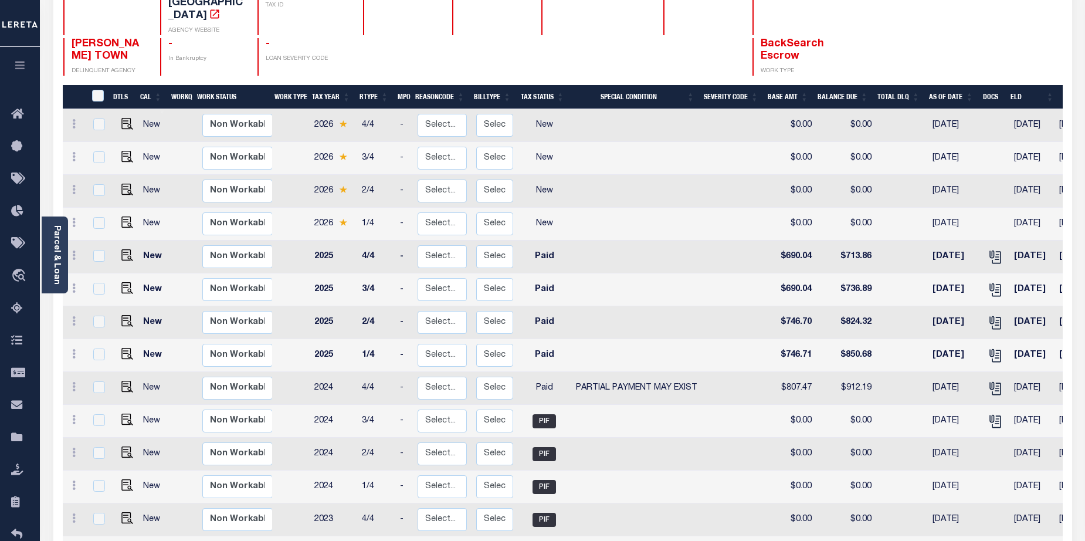
scroll to position [142, 0]
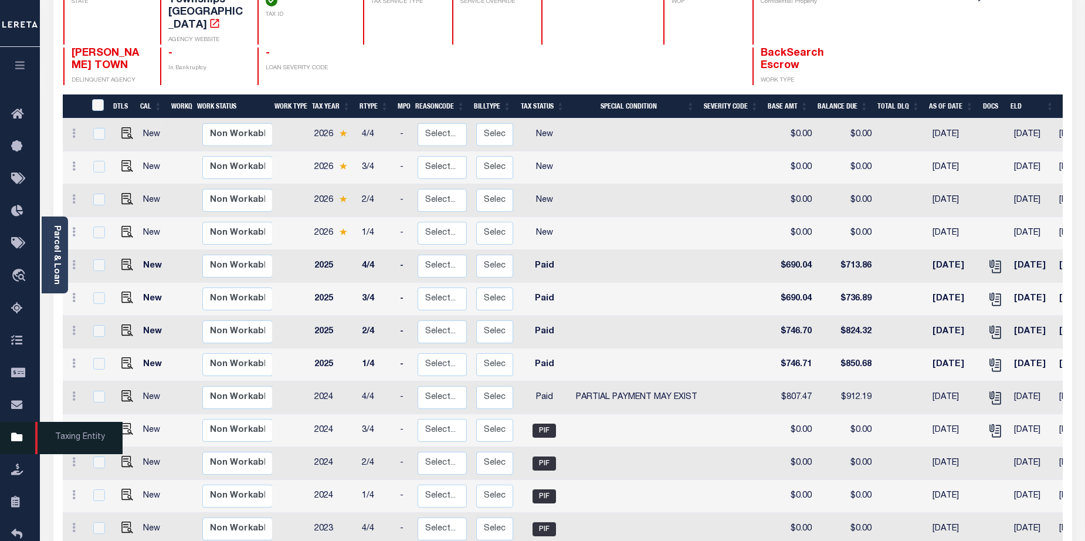
click at [15, 444] on icon at bounding box center [20, 437] width 19 height 15
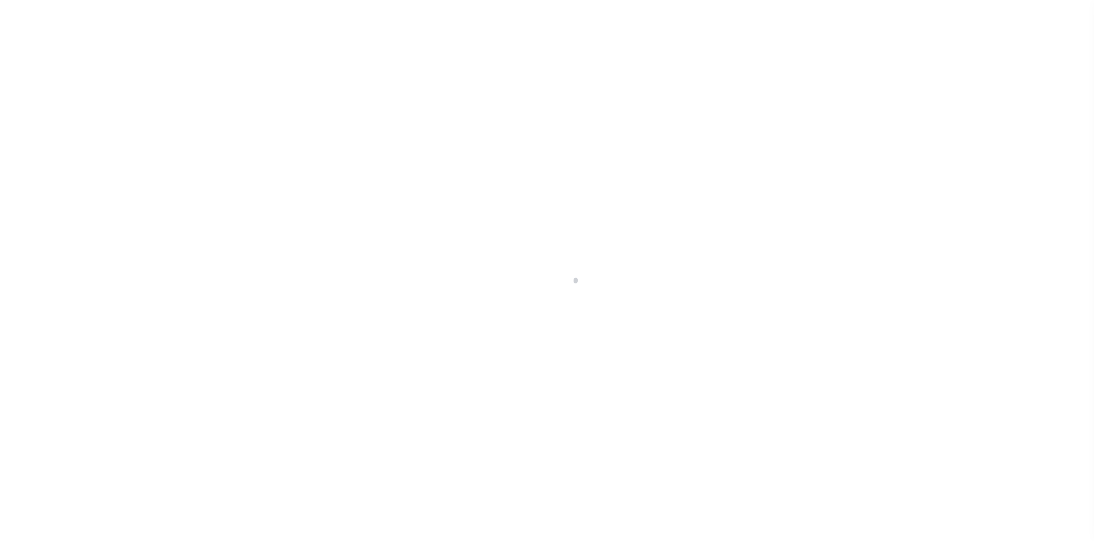
select select "NJ"
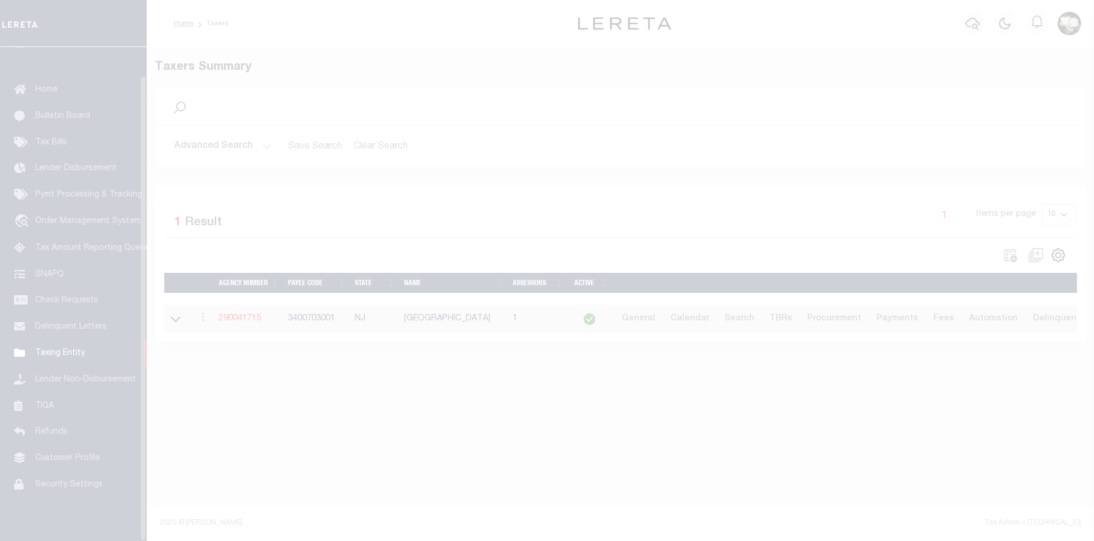
scroll to position [30, 0]
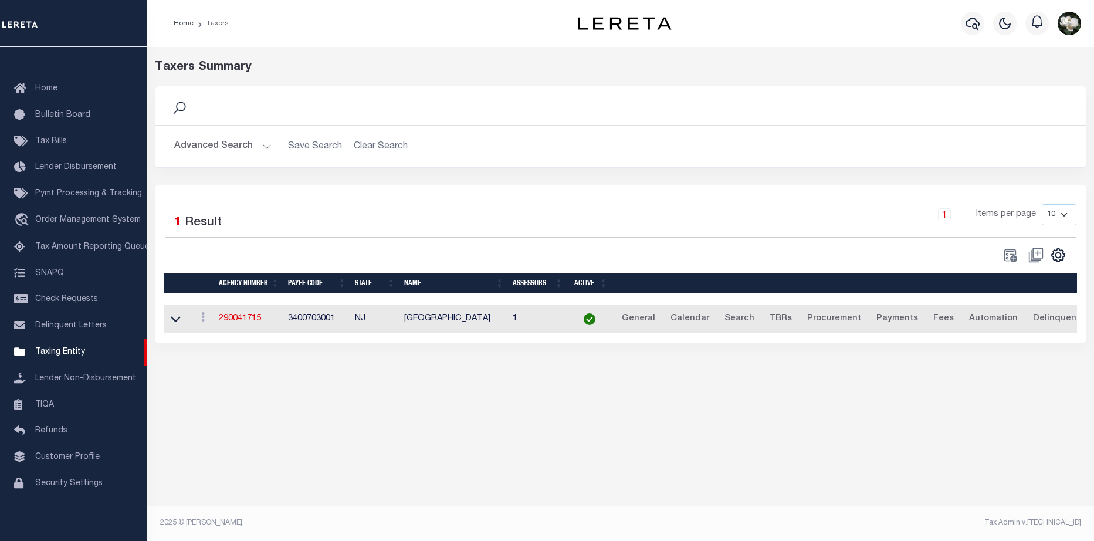
click at [227, 146] on button "Advanced Search" at bounding box center [222, 146] width 97 height 23
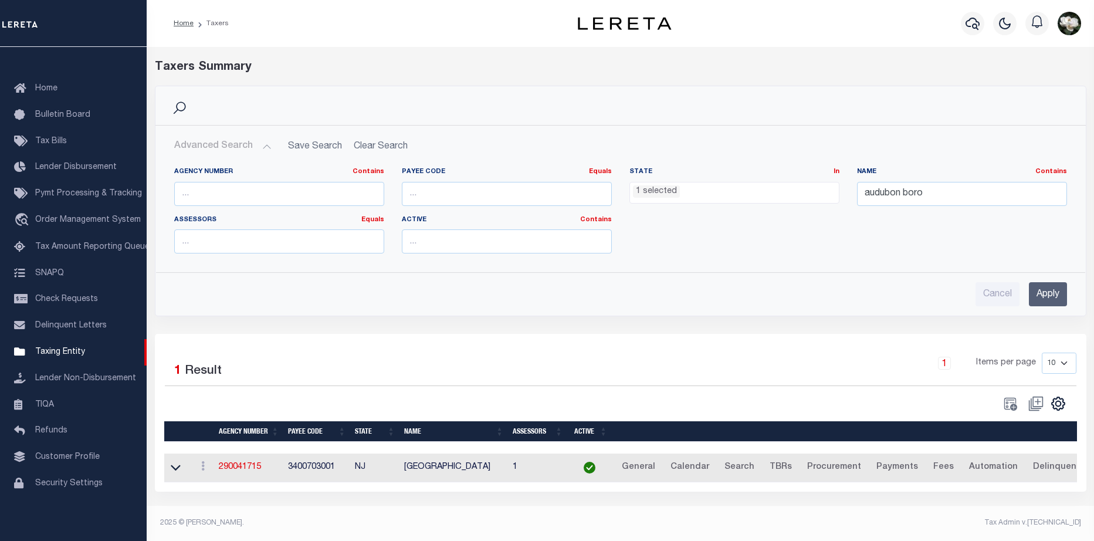
click at [712, 191] on ul "1 selected" at bounding box center [734, 190] width 209 height 16
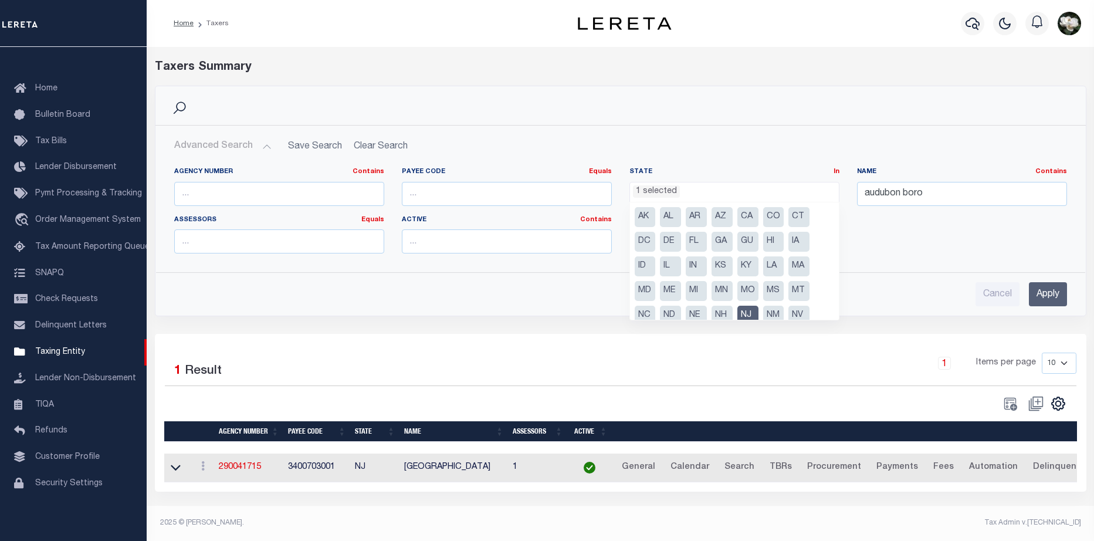
scroll to position [71, 0]
click at [749, 249] on li "NJ" at bounding box center [747, 245] width 21 height 20
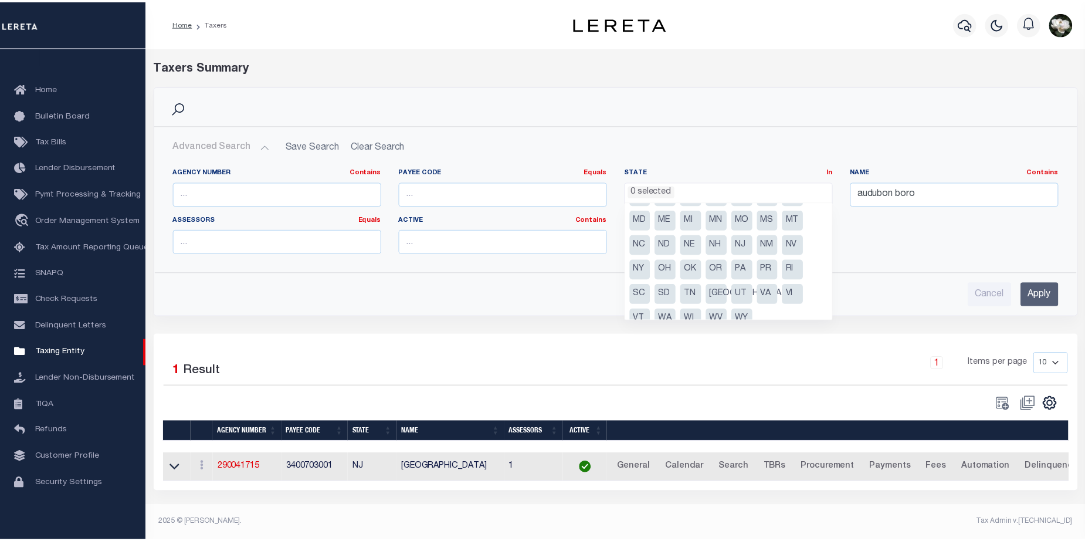
scroll to position [338, 0]
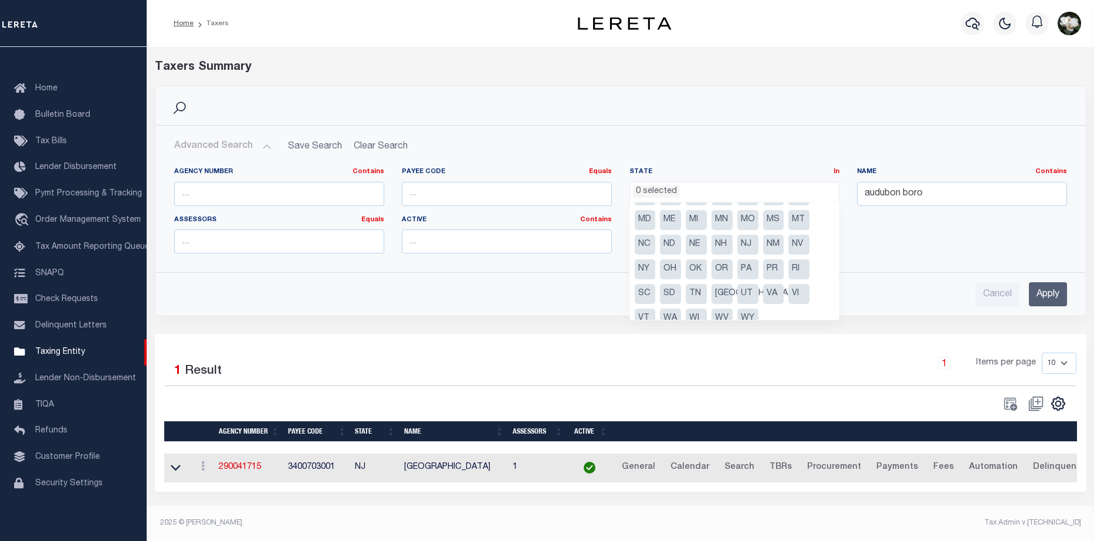
drag, startPoint x: 746, startPoint y: 271, endPoint x: 811, endPoint y: 254, distance: 66.6
click at [747, 271] on li "PA" at bounding box center [747, 269] width 21 height 20
select select "PA"
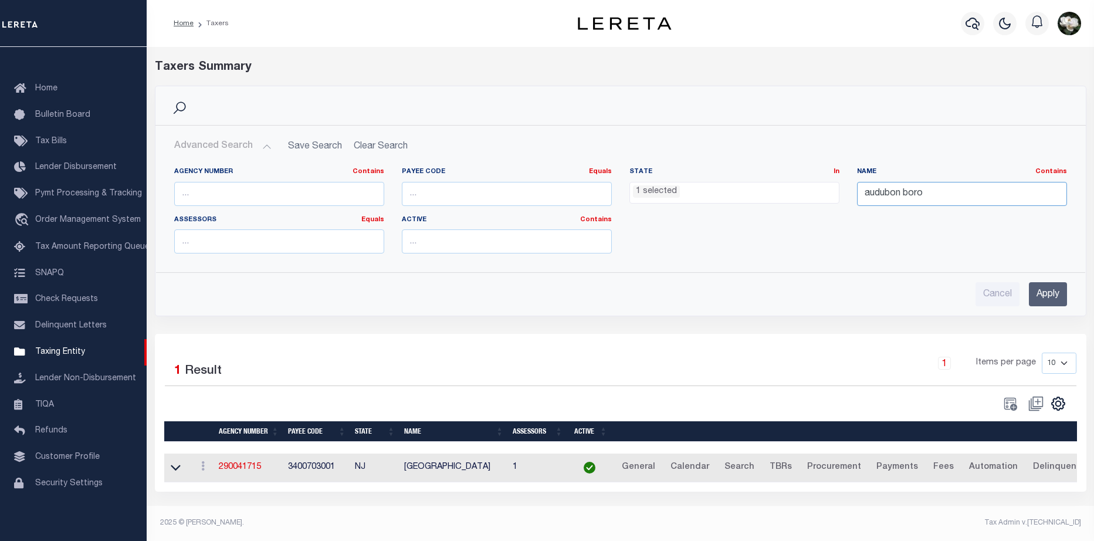
drag, startPoint x: 951, startPoint y: 195, endPoint x: 841, endPoint y: 196, distance: 110.2
click at [841, 196] on div "Agency Number Contains Contains Is Payee Code Equals Equals Is Not Equal To Is …" at bounding box center [620, 215] width 910 height 96
type input "reading"
click at [1044, 297] on input "Apply" at bounding box center [1047, 294] width 38 height 24
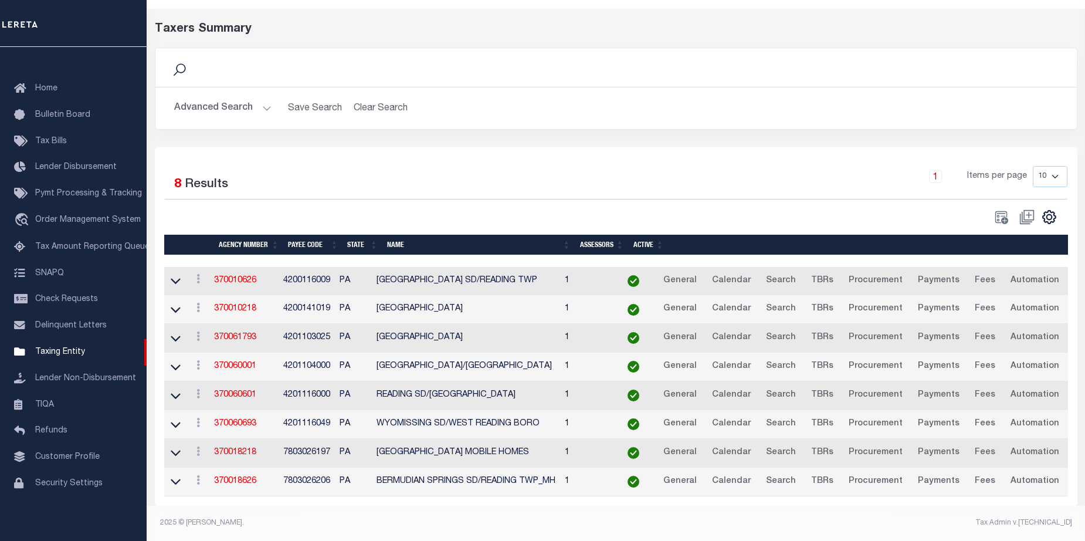
scroll to position [47, 0]
click at [230, 362] on link "370060001" at bounding box center [235, 366] width 42 height 8
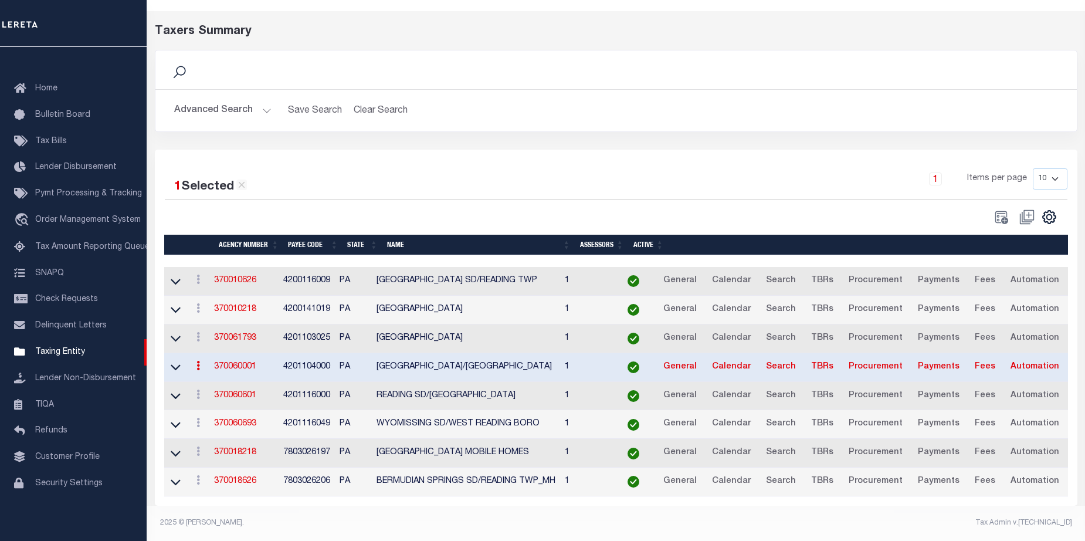
scroll to position [45, 0]
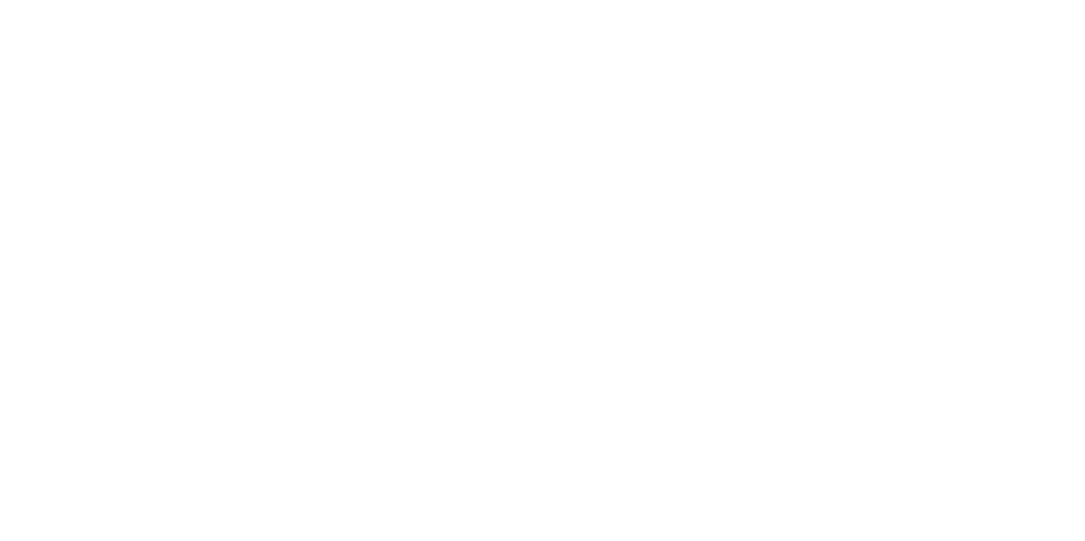
select select
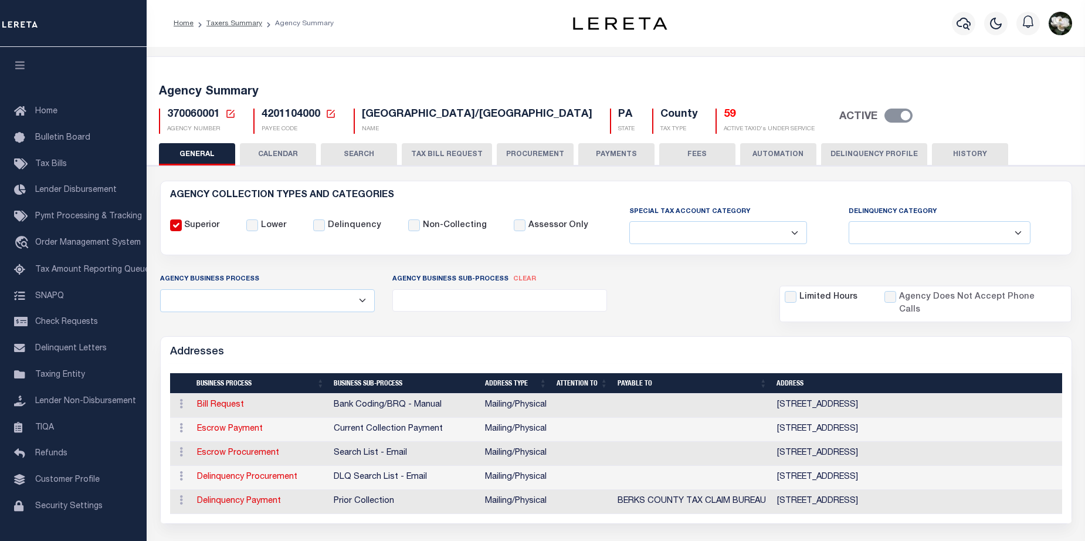
click at [522, 155] on button "PROCUREMENT" at bounding box center [535, 154] width 77 height 22
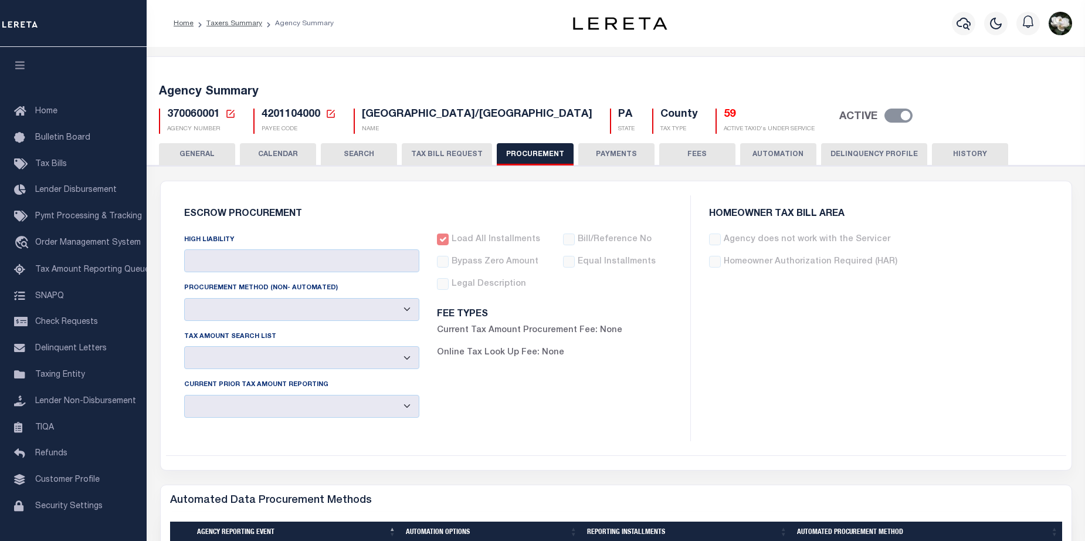
type input "$10,000"
select select "1"
select select "3"
checkbox input "true"
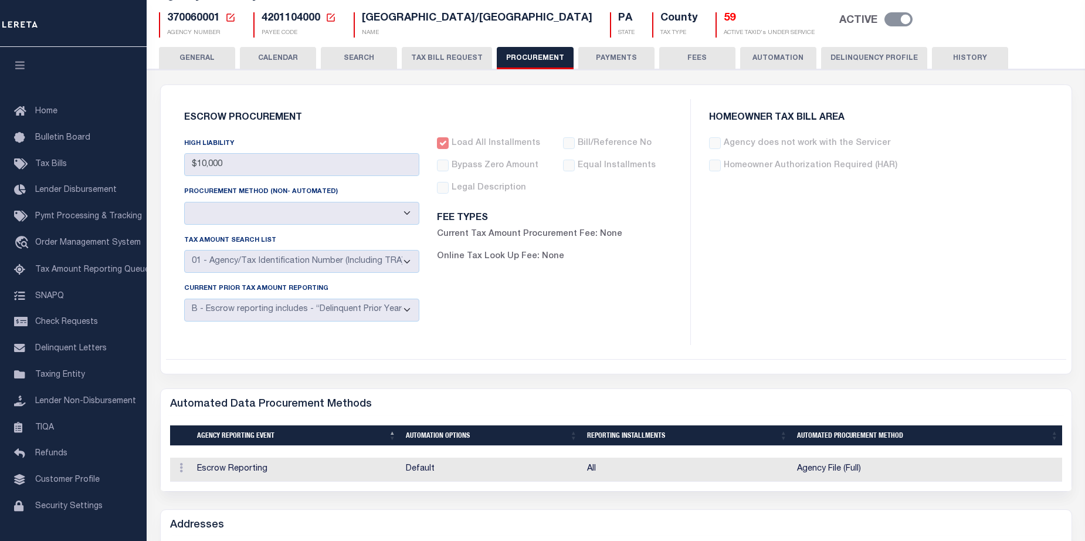
scroll to position [146, 0]
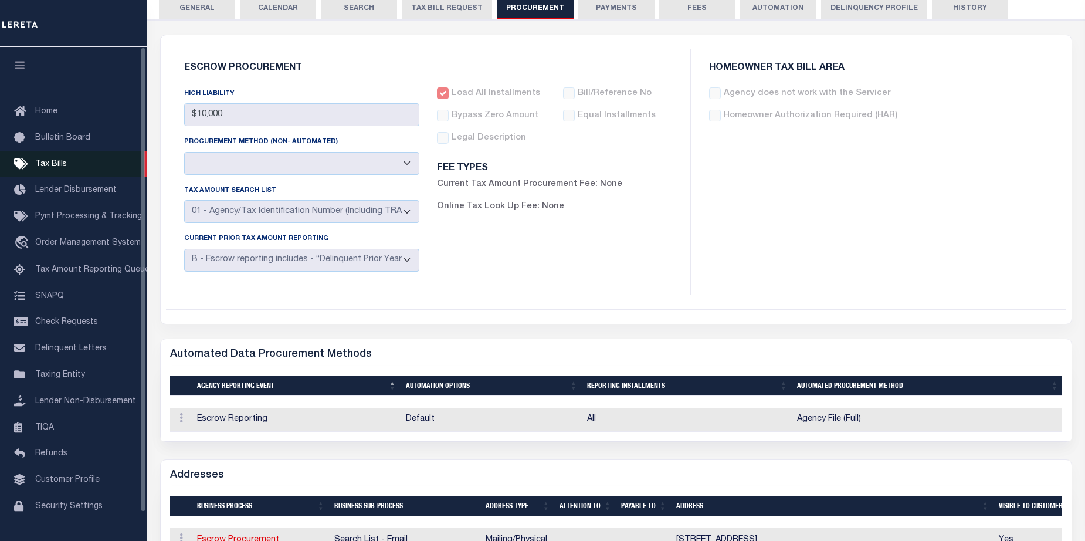
click at [57, 163] on span "Tax Bills" at bounding box center [51, 164] width 32 height 8
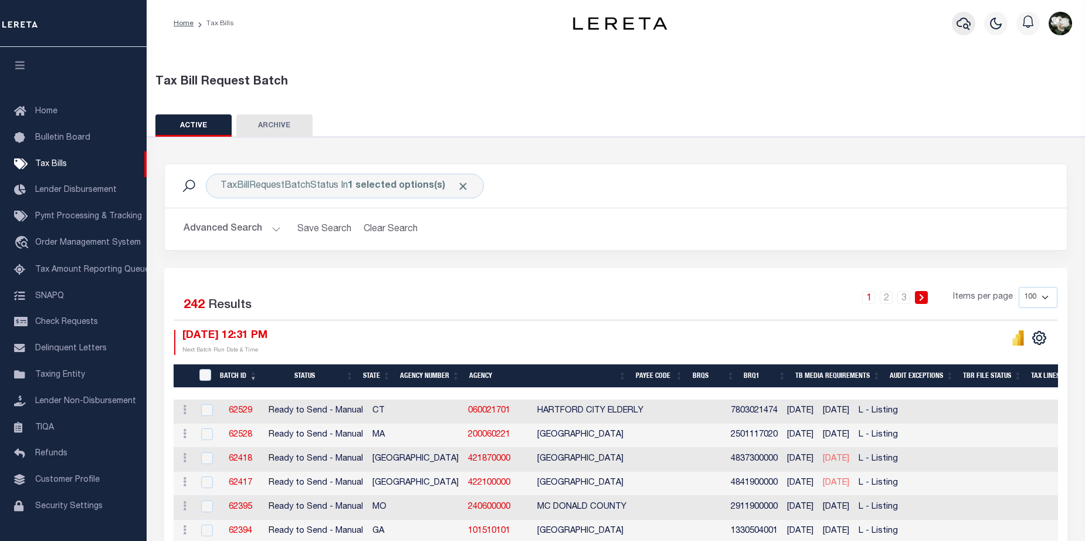
click at [956, 29] on icon "button" at bounding box center [963, 23] width 14 height 14
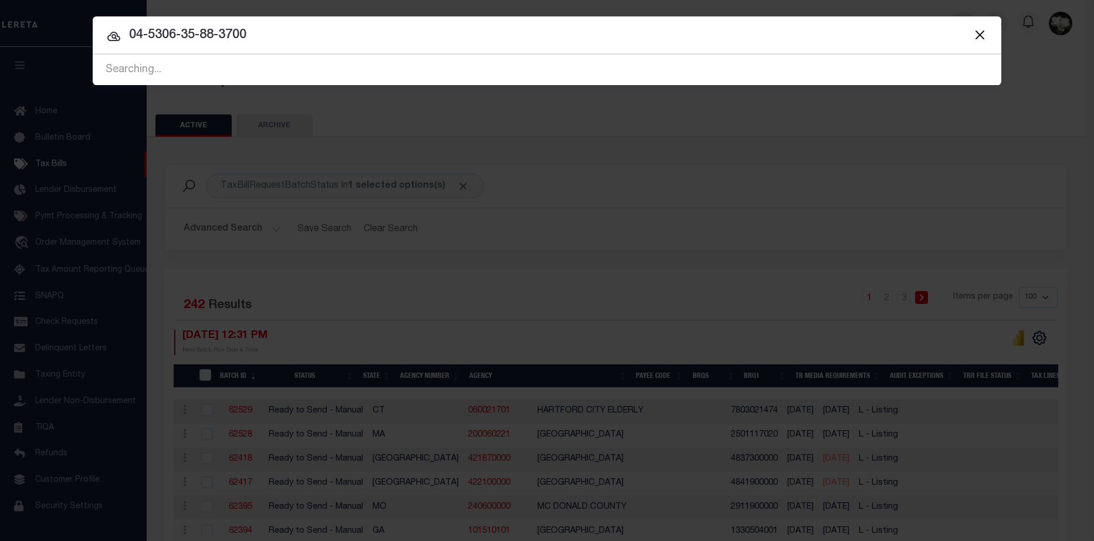
type input "04-5306-35-88-3700"
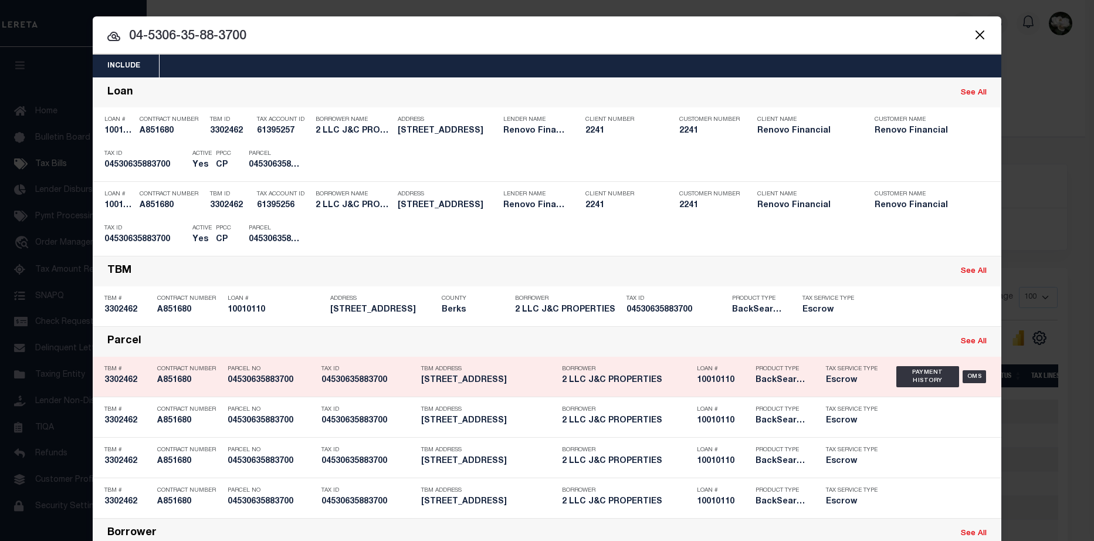
click at [504, 384] on h5 "232 S 6TH ST READING PA 19602" at bounding box center [488, 380] width 135 height 10
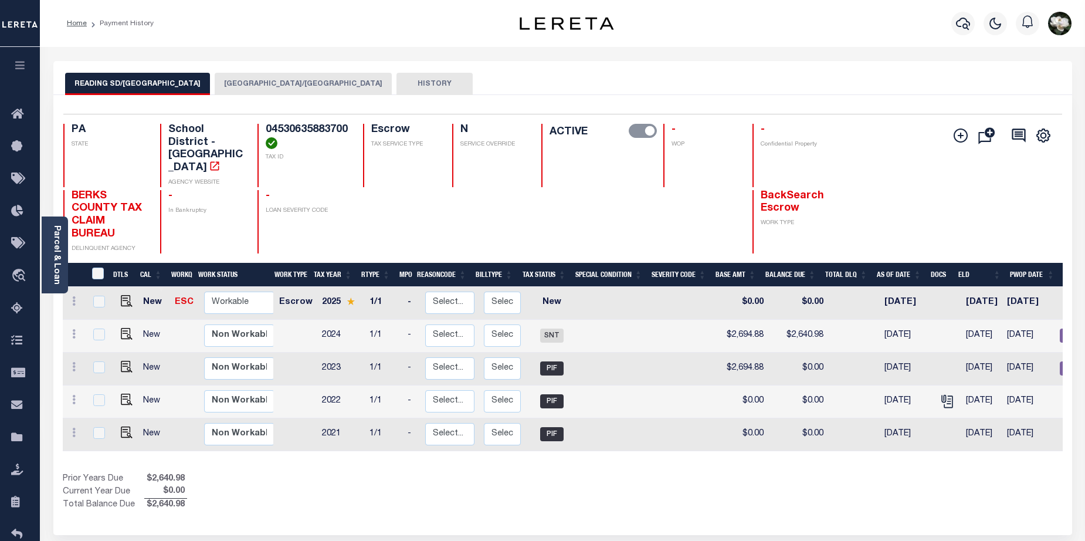
click at [239, 83] on button "[GEOGRAPHIC_DATA]/[GEOGRAPHIC_DATA]" at bounding box center [303, 84] width 177 height 22
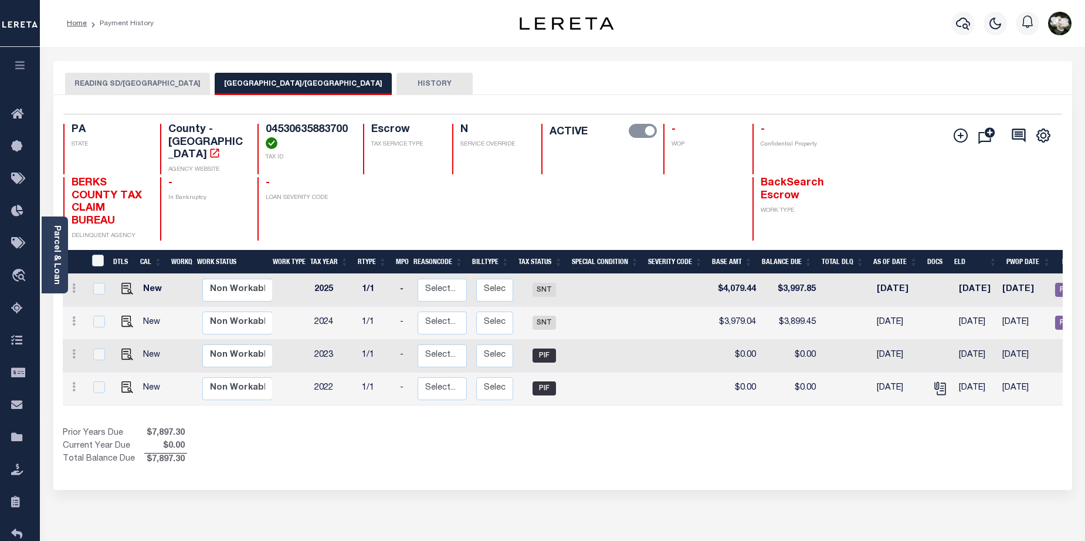
click at [121, 82] on button "READING SD/[GEOGRAPHIC_DATA]" at bounding box center [137, 84] width 145 height 22
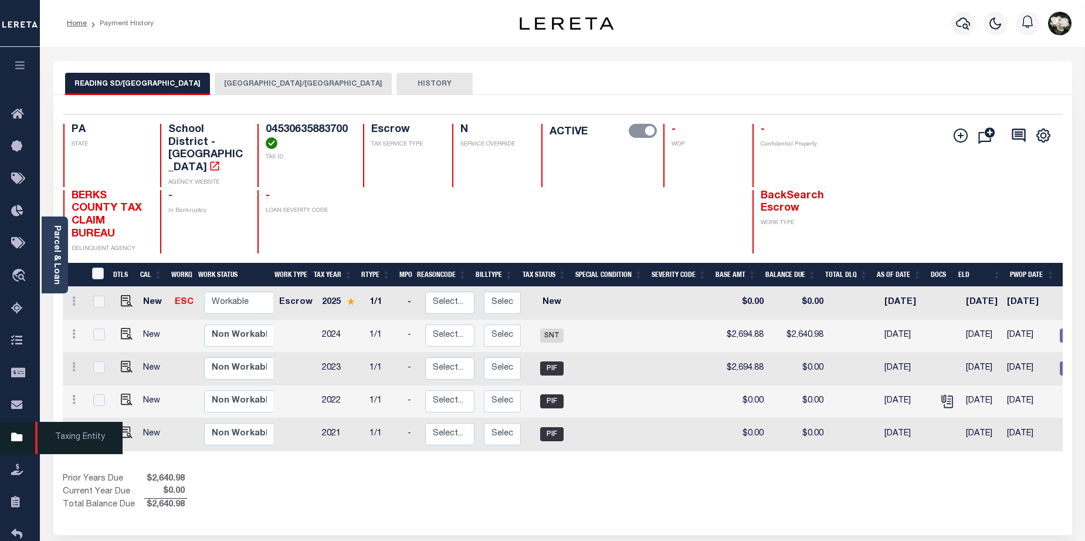
click at [19, 439] on icon at bounding box center [20, 437] width 19 height 15
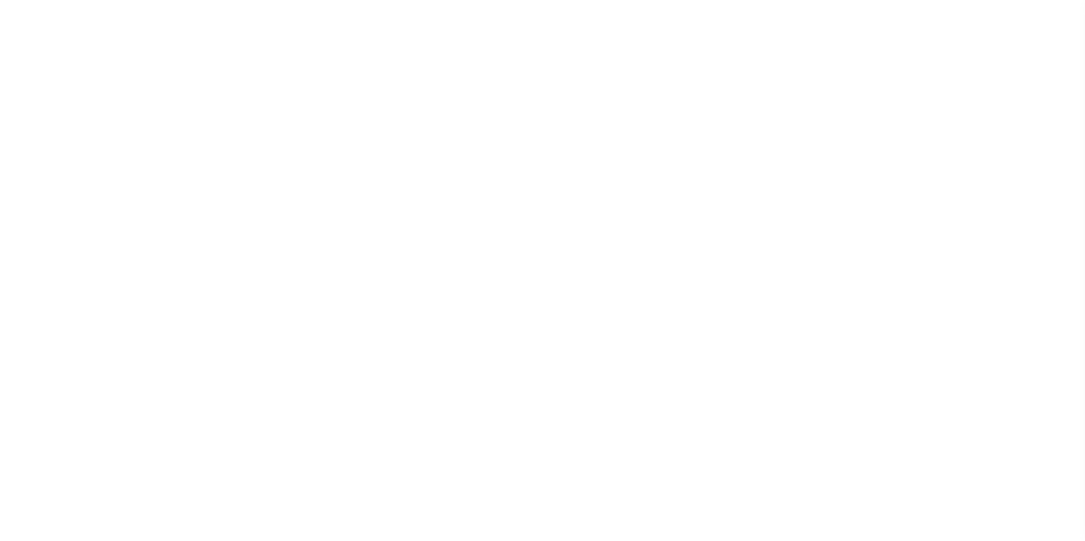
scroll to position [23, 0]
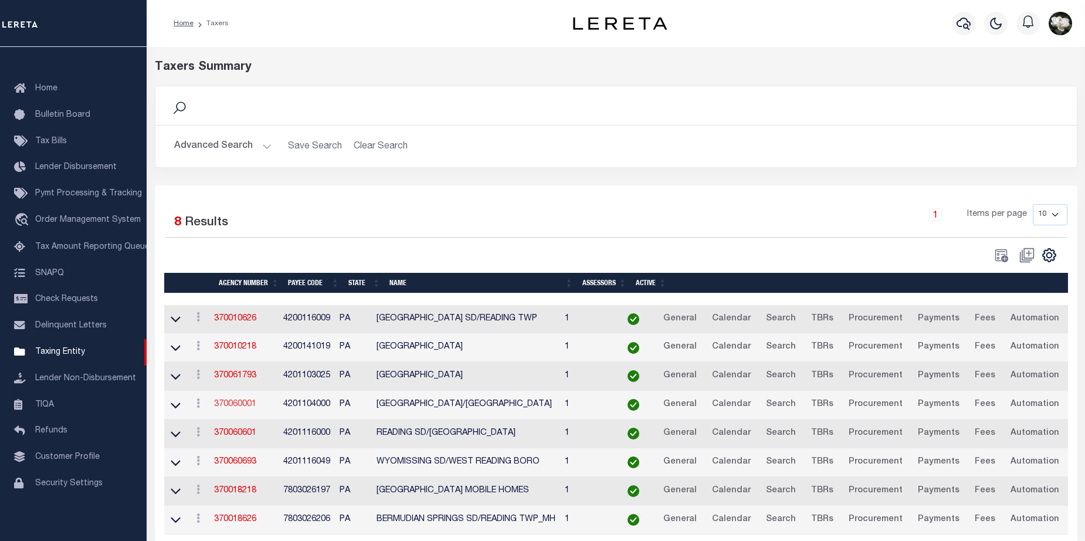
click at [246, 405] on link "370060001" at bounding box center [235, 404] width 42 height 8
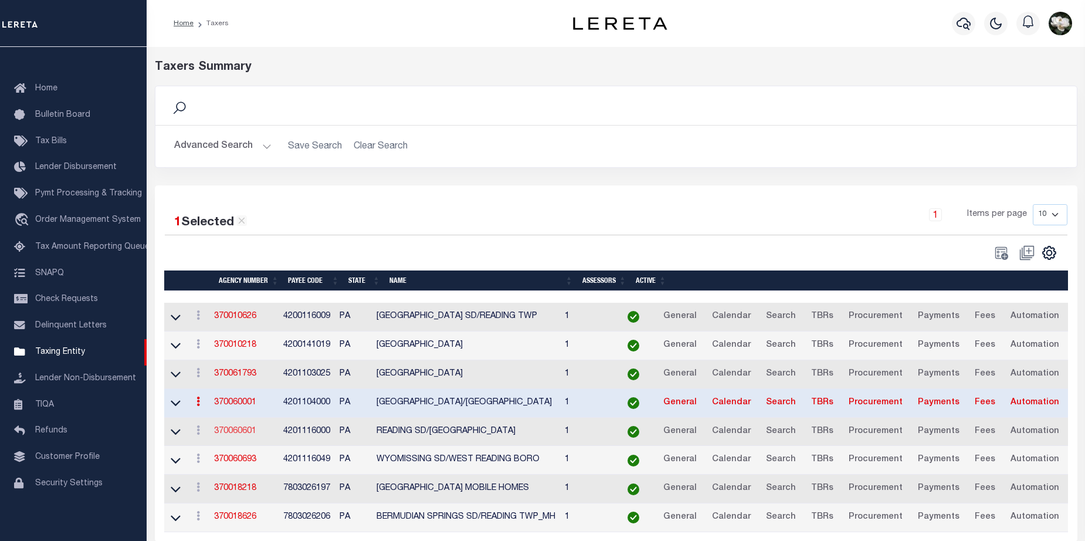
click at [240, 435] on link "370060601" at bounding box center [235, 431] width 42 height 8
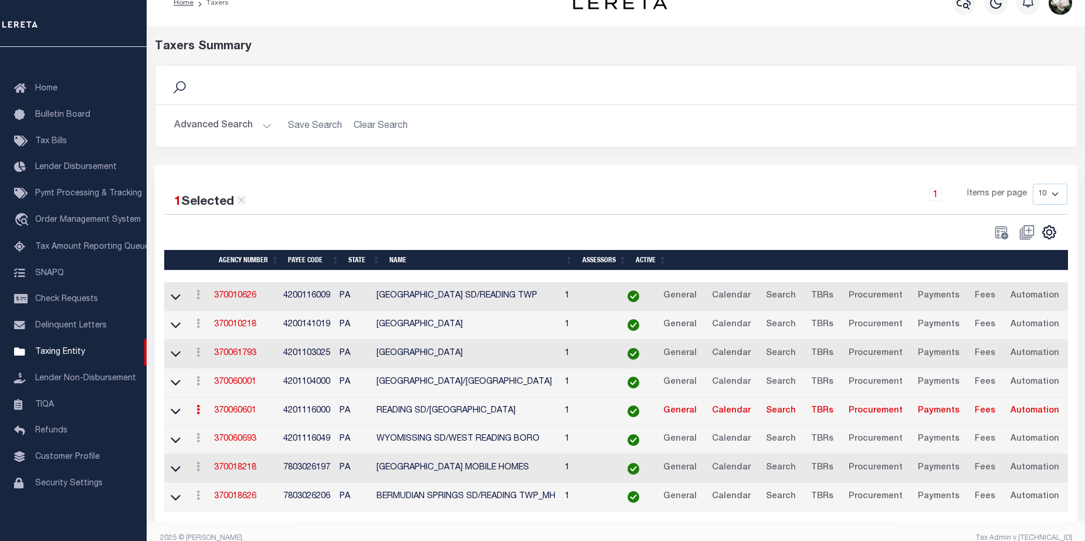
scroll to position [45, 0]
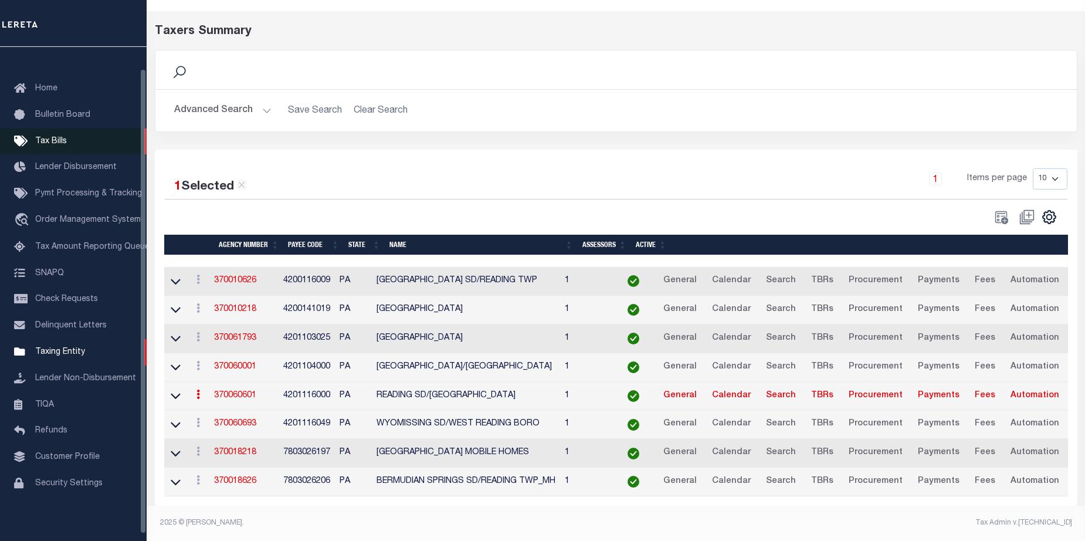
click at [60, 142] on span "Tax Bills" at bounding box center [51, 141] width 32 height 8
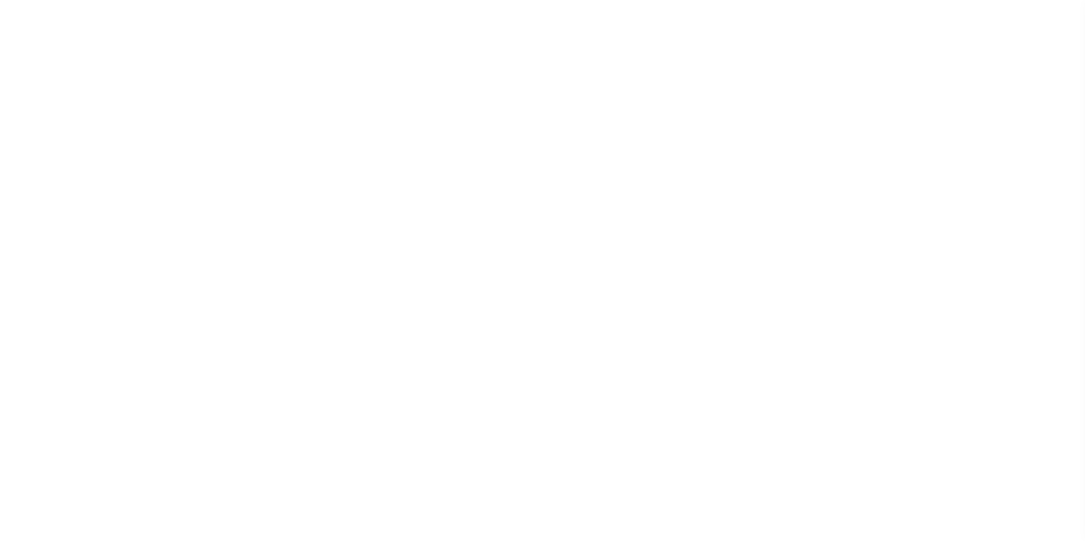
select select
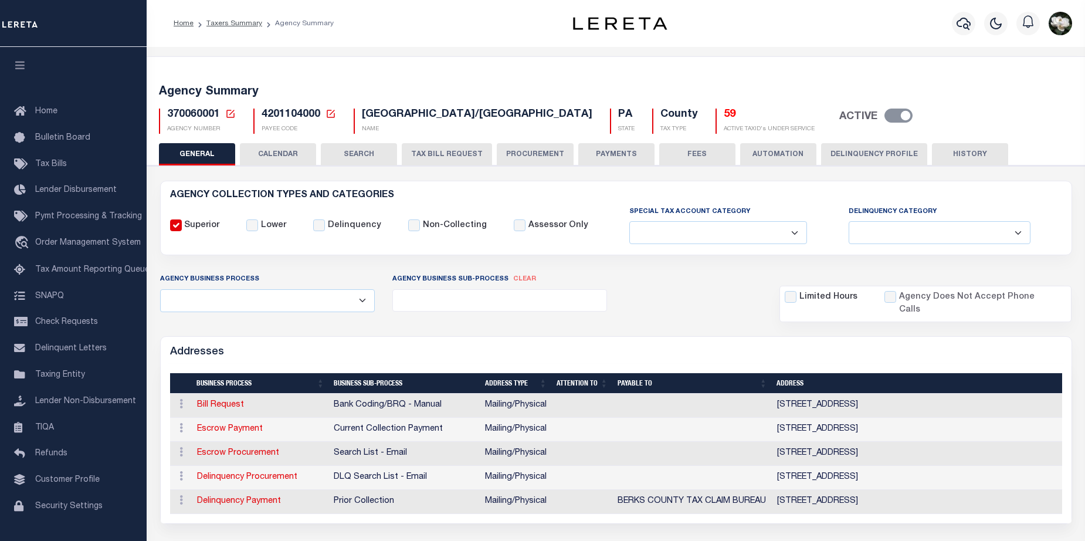
click at [524, 155] on button "PROCUREMENT" at bounding box center [535, 154] width 77 height 22
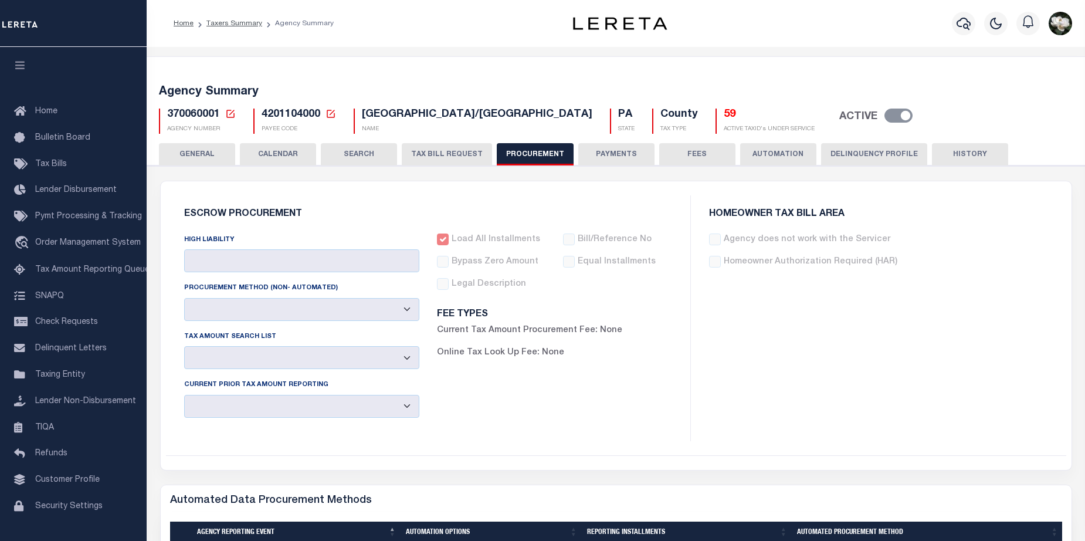
type input "$10,000"
select select "1"
select select "3"
checkbox input "true"
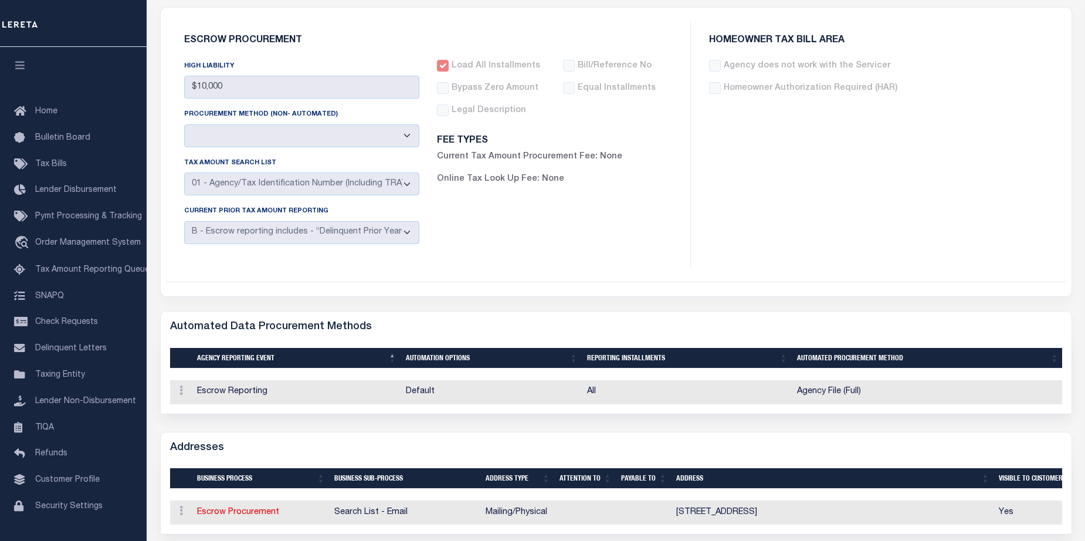
scroll to position [270, 0]
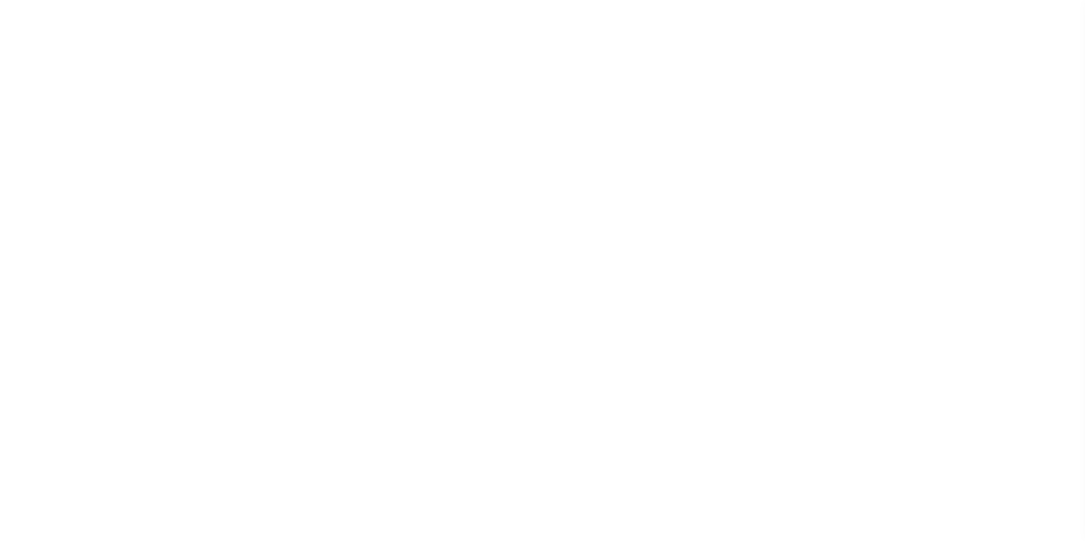
select select
checkbox input "false"
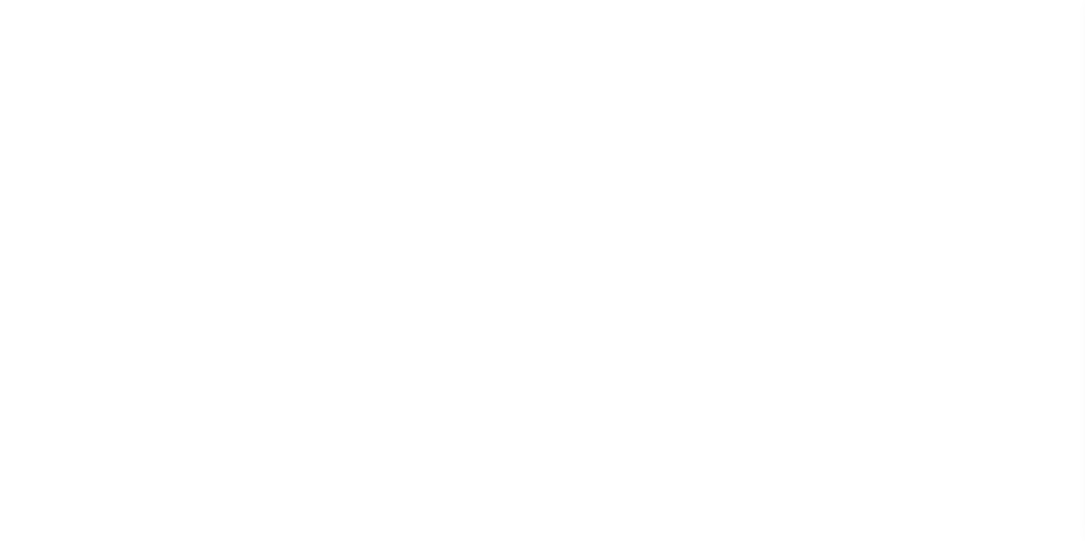
checkbox input "false"
type input "4201116000"
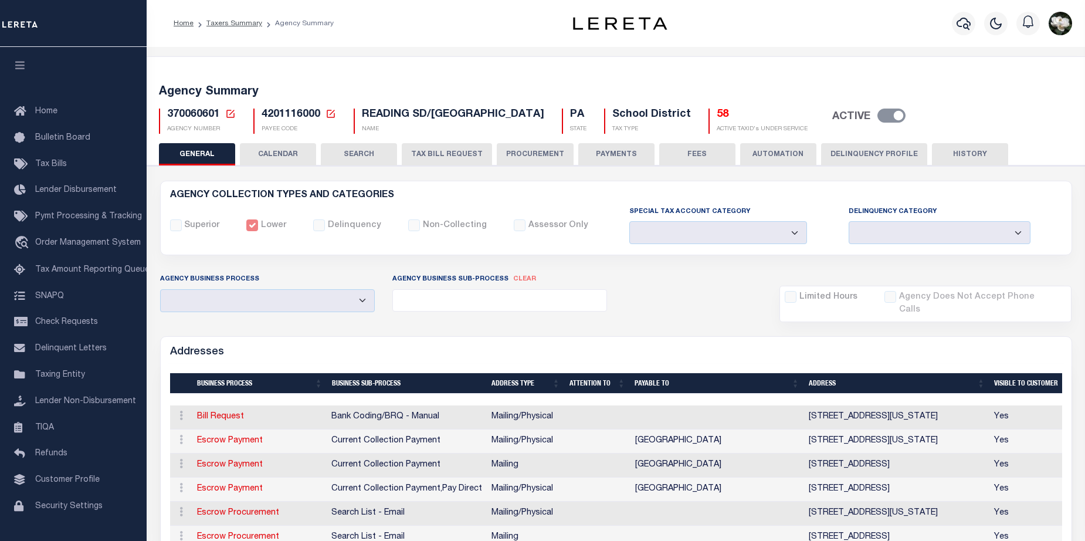
click at [521, 155] on button "PROCUREMENT" at bounding box center [535, 154] width 77 height 22
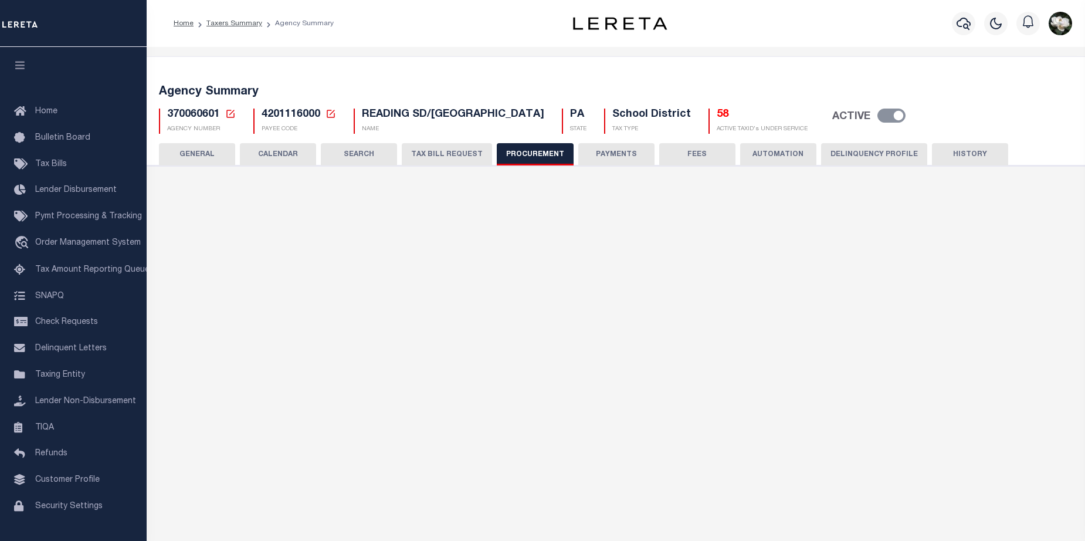
type input "$10,000"
select select "6"
select select "3"
checkbox input "true"
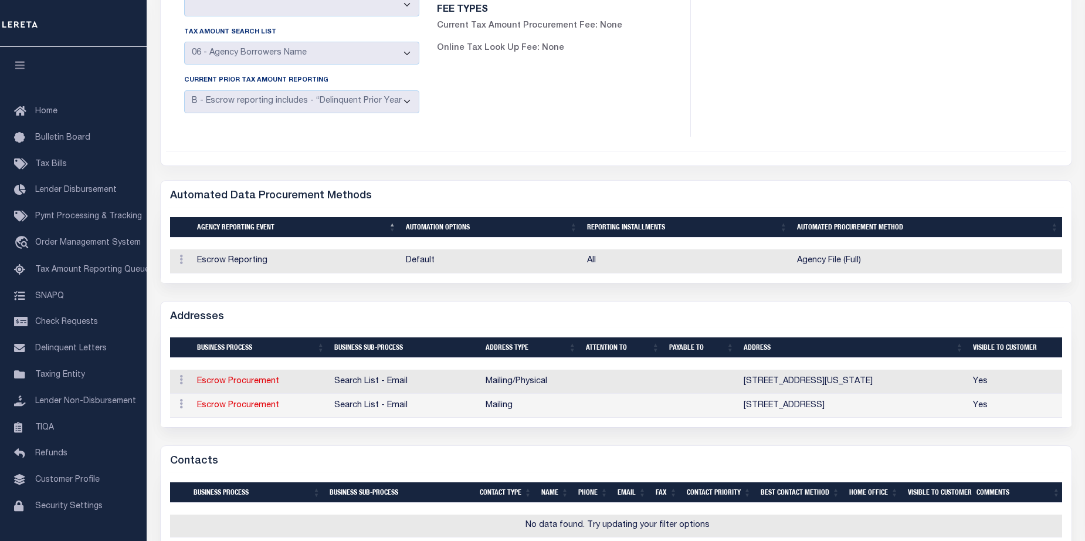
scroll to position [262, 0]
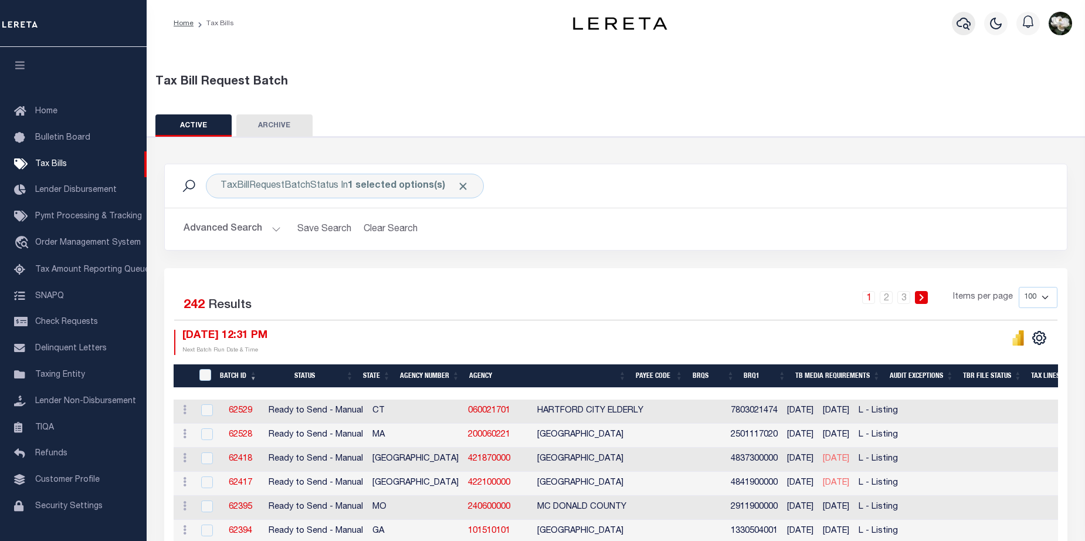
click at [960, 24] on icon "button" at bounding box center [963, 23] width 14 height 14
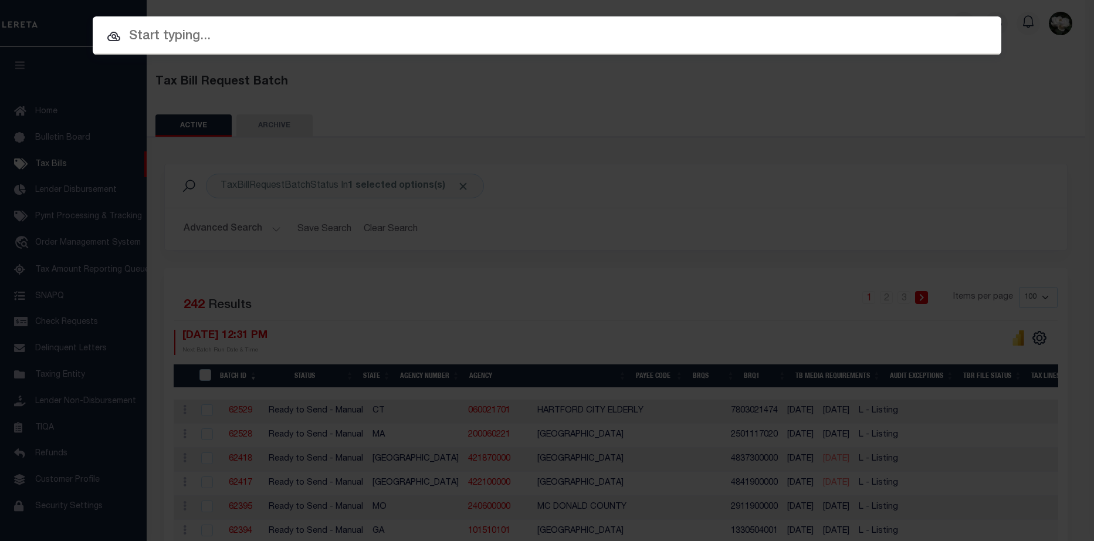
click at [269, 33] on input "text" at bounding box center [547, 36] width 908 height 21
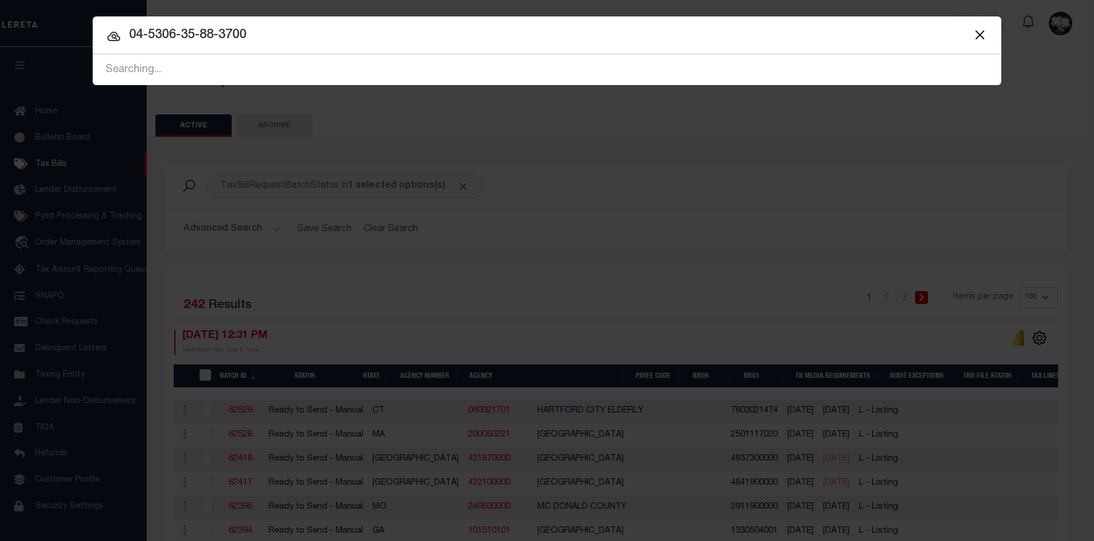
type input "04-5306-35-88-3700"
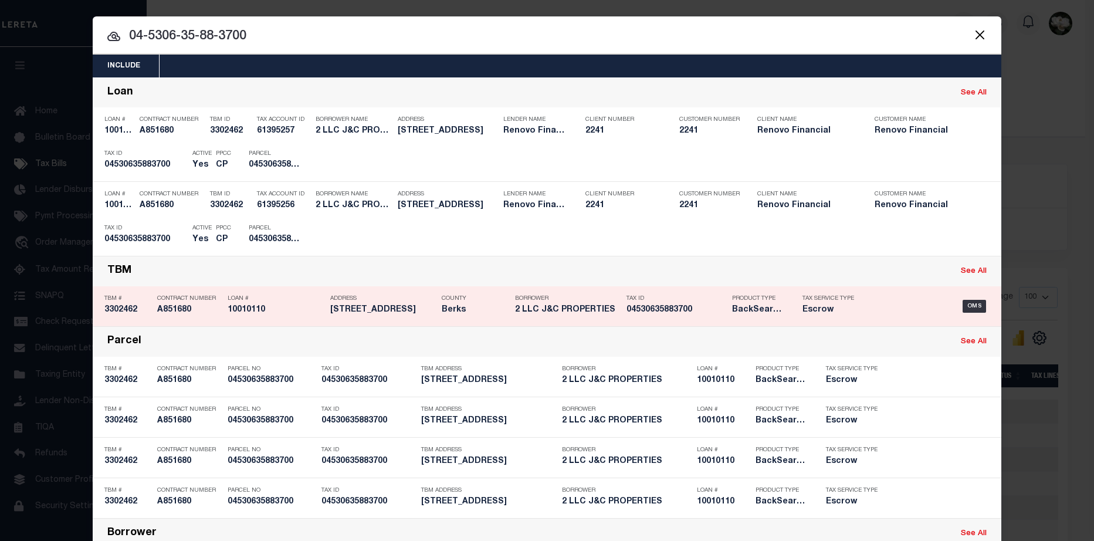
click at [782, 320] on div "Product Type BackSearch,Escrow" at bounding box center [758, 306] width 70 height 34
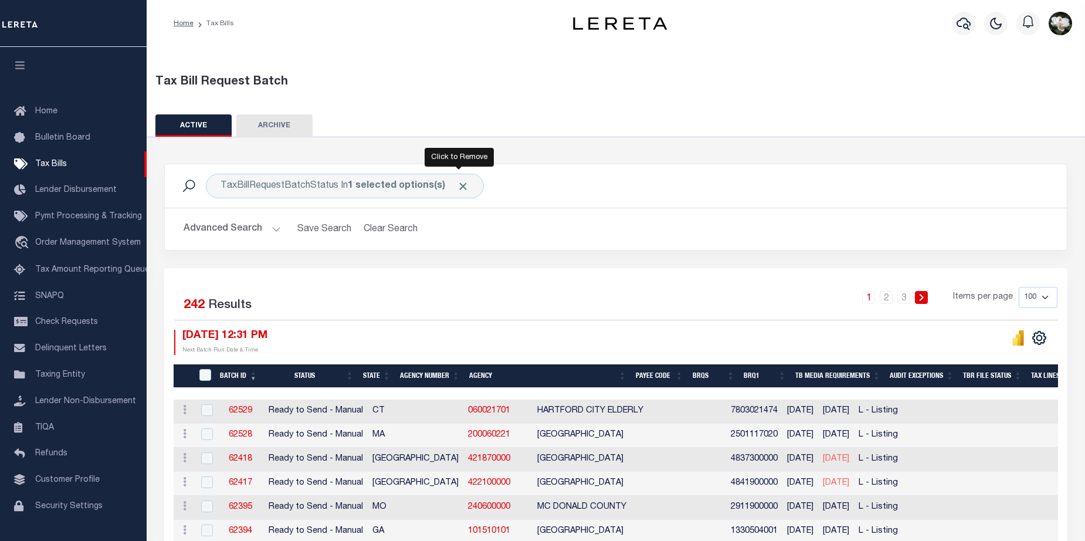
drag, startPoint x: 459, startPoint y: 184, endPoint x: 823, endPoint y: 5, distance: 405.9
click at [460, 184] on span "Click to Remove" at bounding box center [463, 186] width 12 height 12
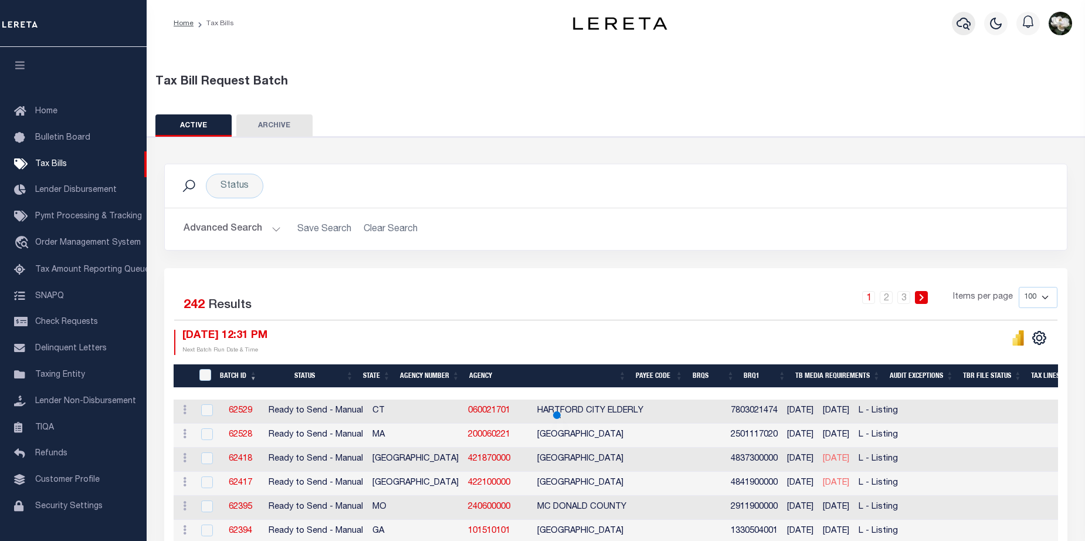
click at [955, 27] on button "button" at bounding box center [963, 23] width 23 height 23
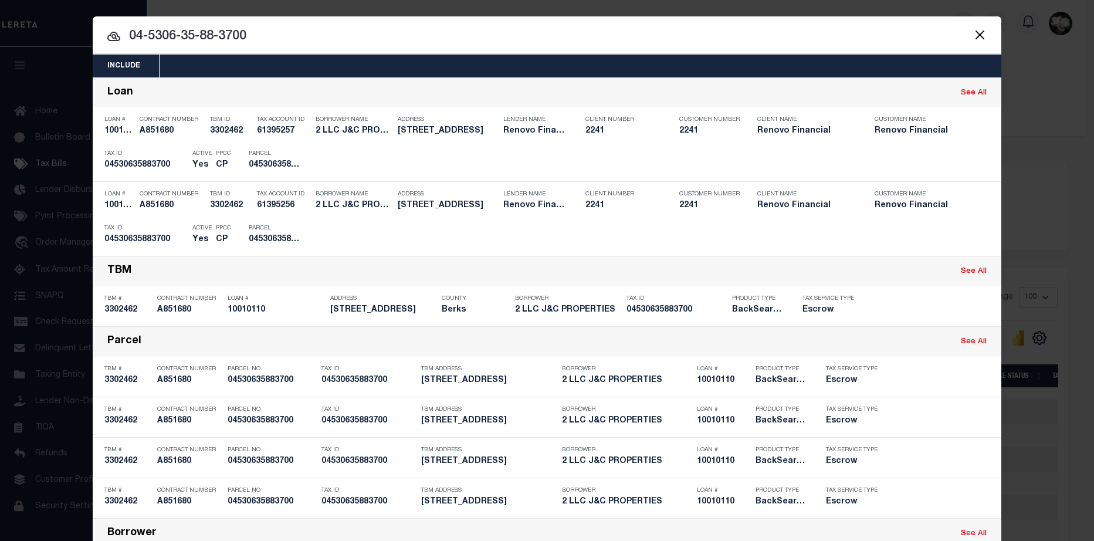
type input "04-5306-35-88-3700"
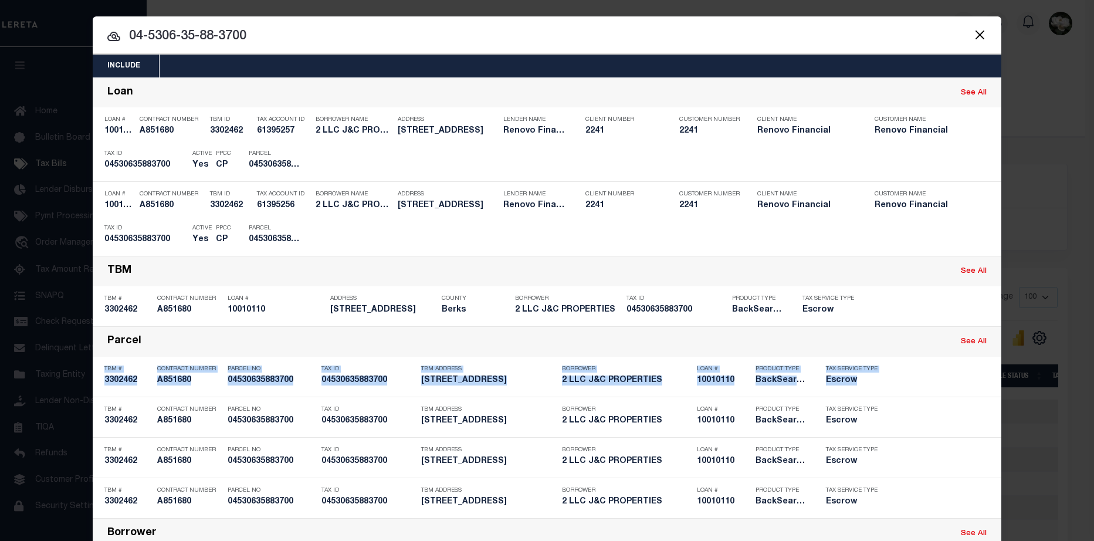
drag, startPoint x: 1079, startPoint y: 335, endPoint x: 1084, endPoint y: 380, distance: 45.3
click at [1084, 380] on div "Include Loans TBM Customers Borrowers Payments (Lender Non-Disb) Payments (Lend…" at bounding box center [547, 270] width 1094 height 541
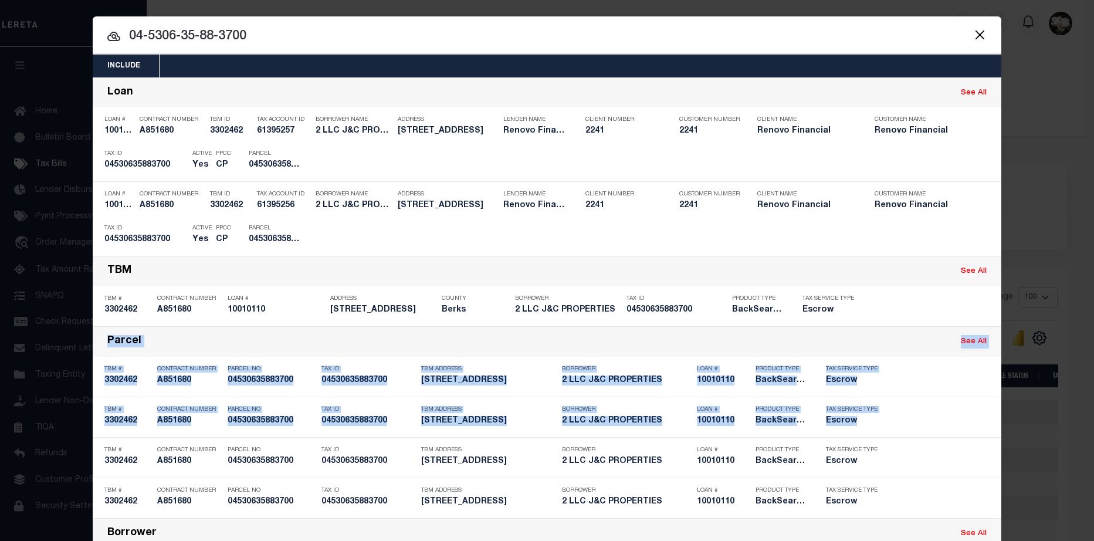
drag, startPoint x: 1079, startPoint y: 320, endPoint x: 1088, endPoint y: 432, distance: 112.4
click at [1088, 432] on div "Include Loans TBM Customers Borrowers Payments (Lender Non-Disb) Payments (Lend…" at bounding box center [547, 270] width 1094 height 541
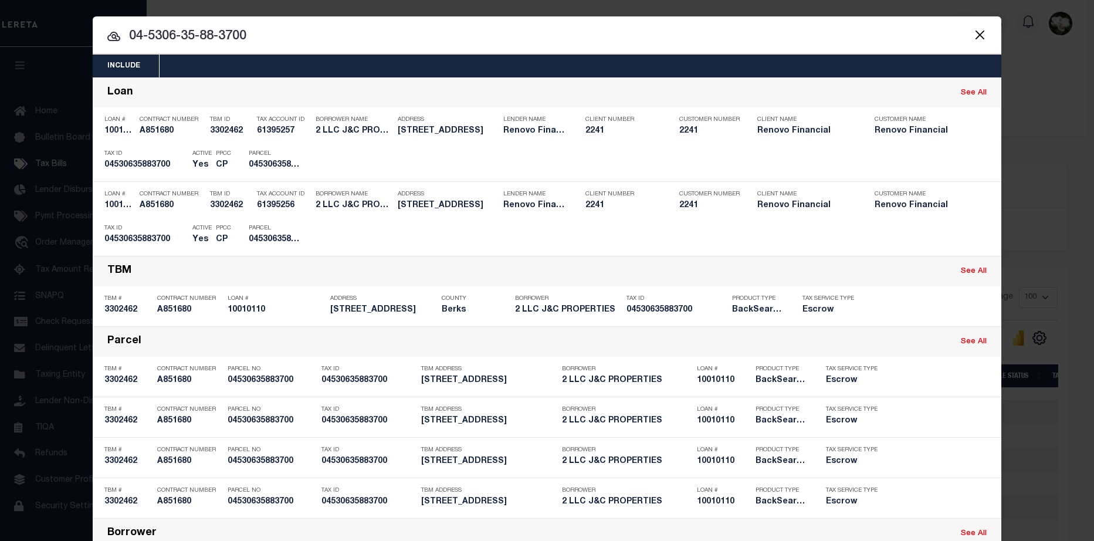
click at [857, 69] on div "Include Loans TBM Customers Borrowers Payments (Lender Non-Disb) Payments (Lend…" at bounding box center [547, 66] width 908 height 23
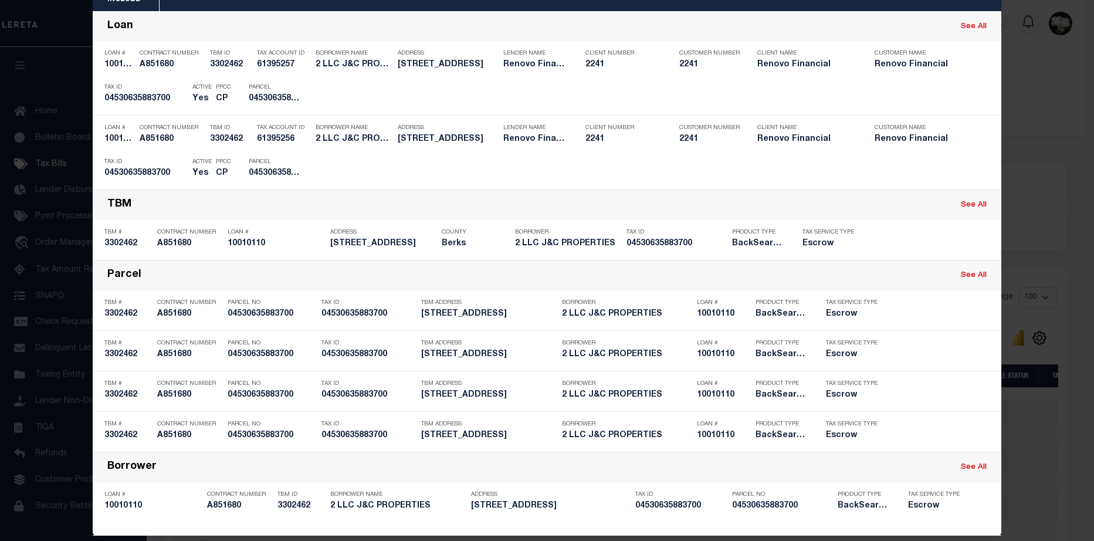
scroll to position [80, 0]
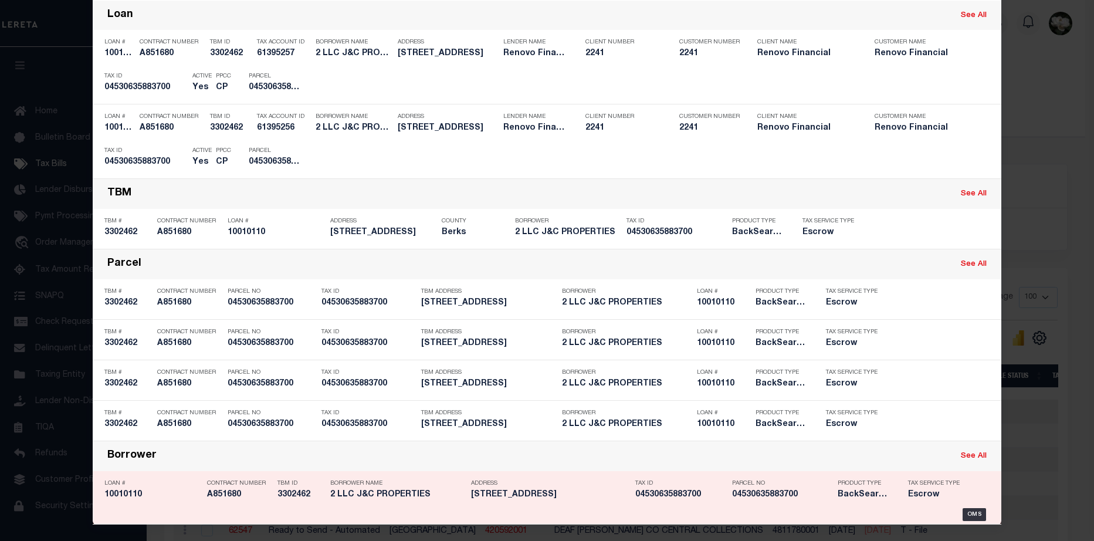
click at [744, 498] on h5 "04530635883700" at bounding box center [782, 495] width 100 height 10
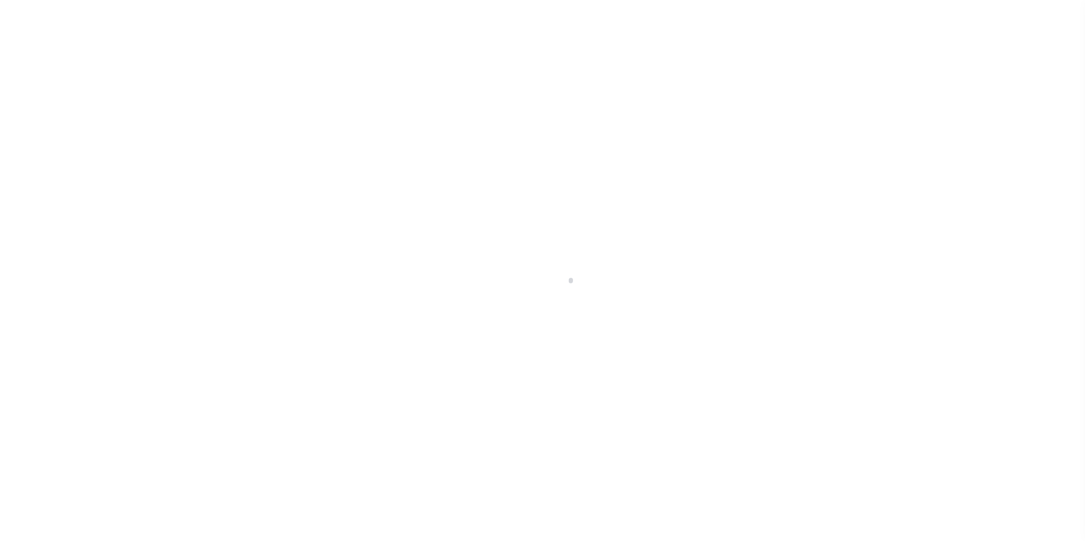
select select "Escrow"
type input "[STREET_ADDRESS]"
type input "04530635883700"
select select
type input "READING PA 19602"
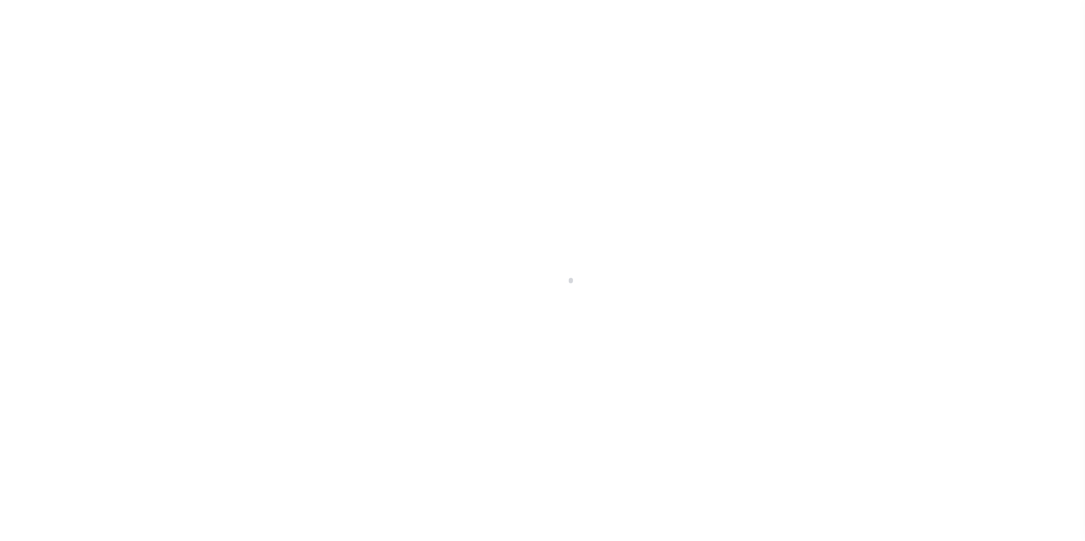
type input "a0k8Y00000dDzxV"
type input "PA"
select select
select select "25067"
select select "Escrow"
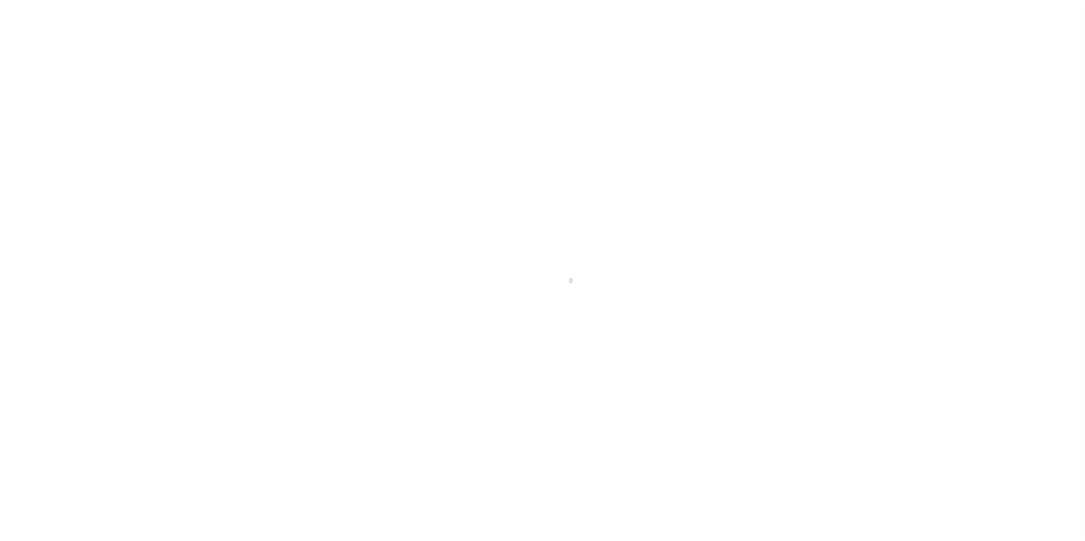
type input "[STREET_ADDRESS]"
type input "04530635883700"
select select
type input "READING PA 19602"
type input "a0k8Y00000dDzxV"
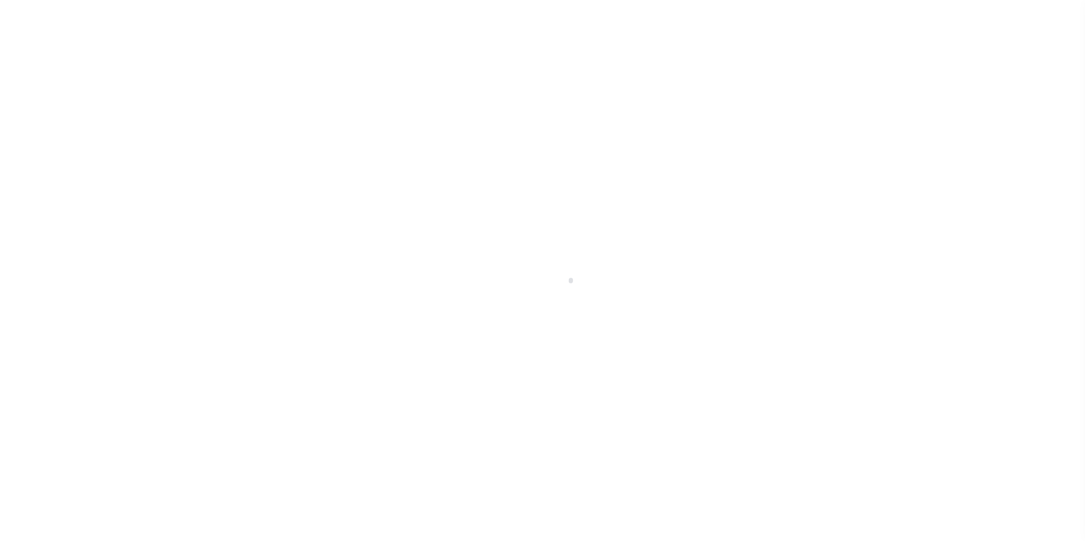
type input "PA"
select select
select select "25067"
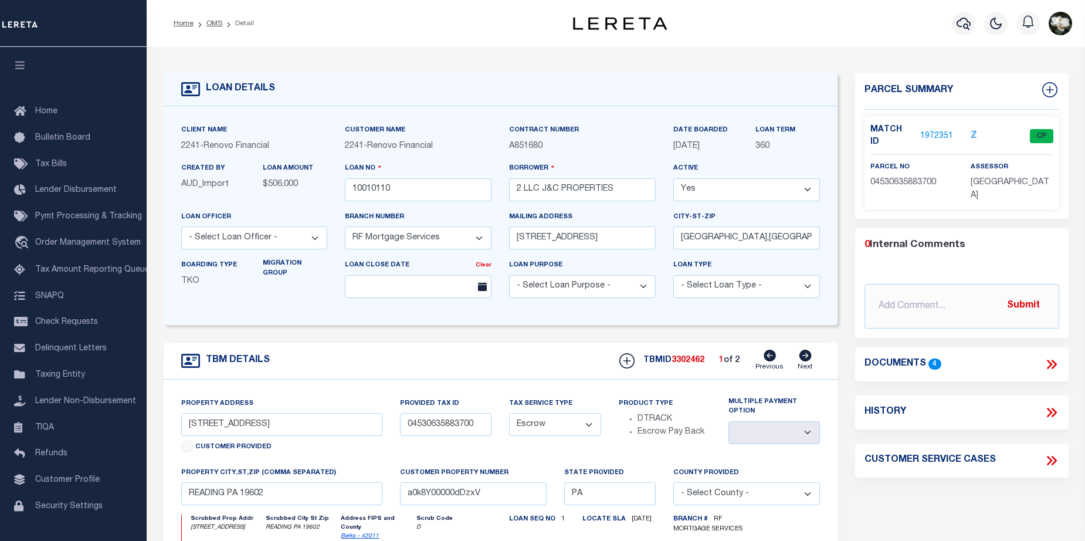
click at [929, 130] on link "1972351" at bounding box center [936, 136] width 33 height 12
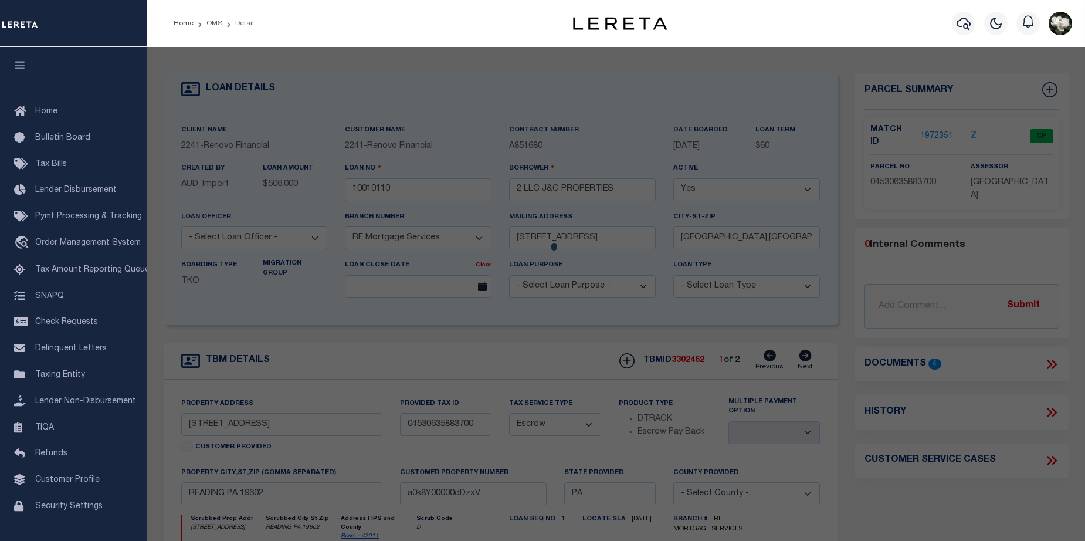
checkbox input "false"
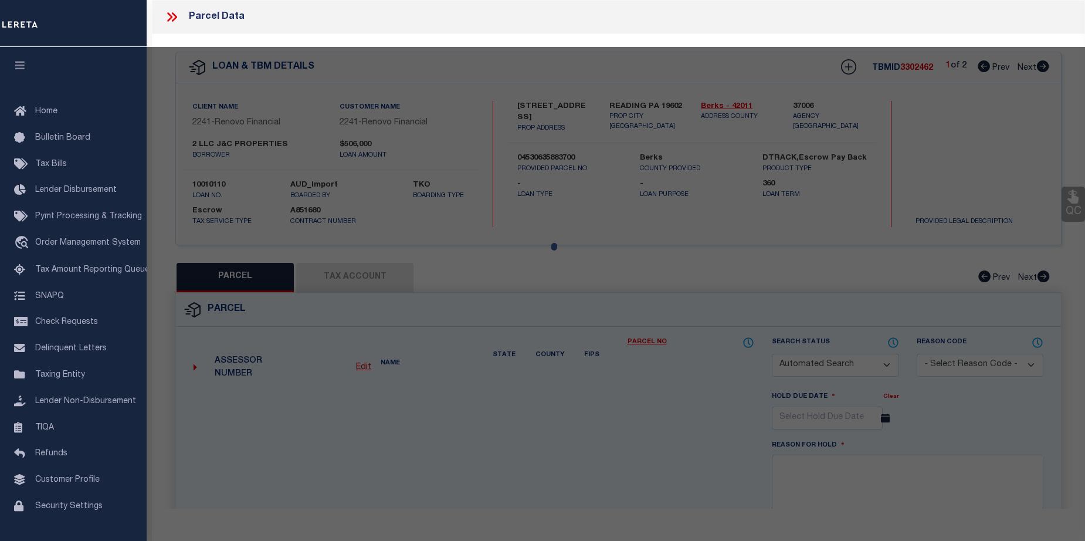
select select "CP"
type input "J & C PROPERTIES 2 LLC"
select select
type input "[STREET_ADDRESS]"
checkbox input "false"
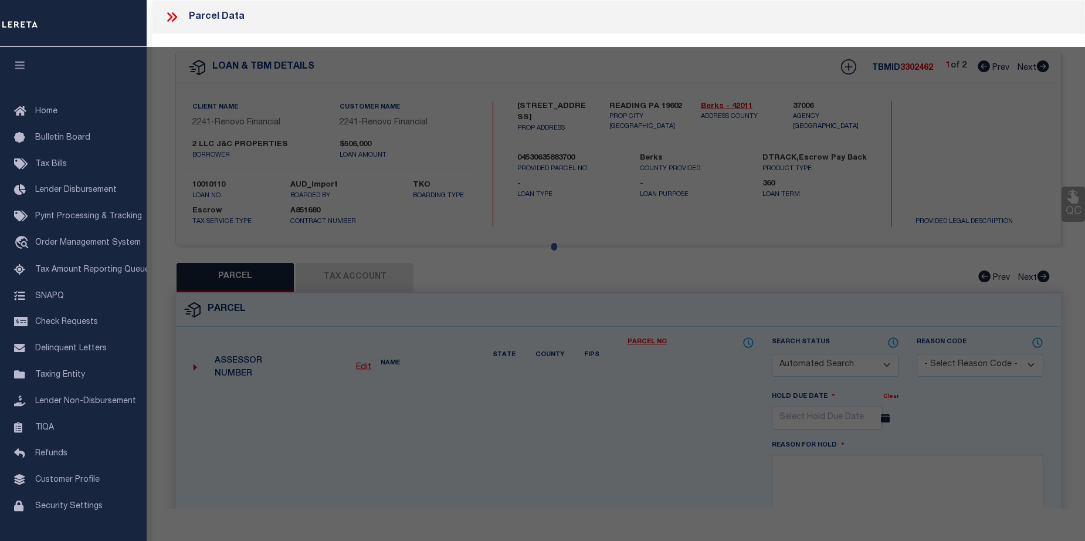
type input "READING PA 19602"
type textarea "Acreage: 0.05"
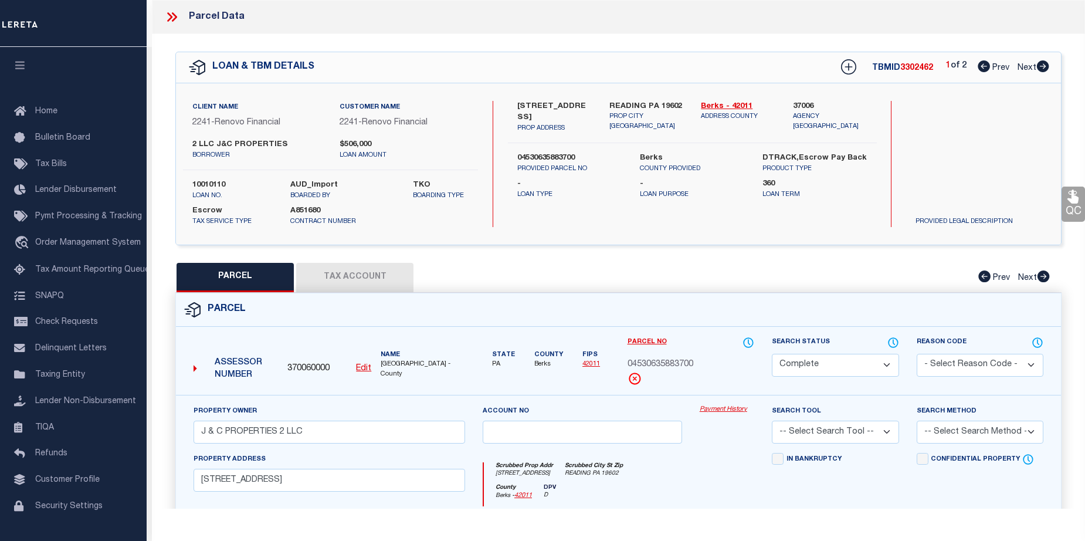
click at [721, 406] on link "Payment History" at bounding box center [727, 410] width 55 height 10
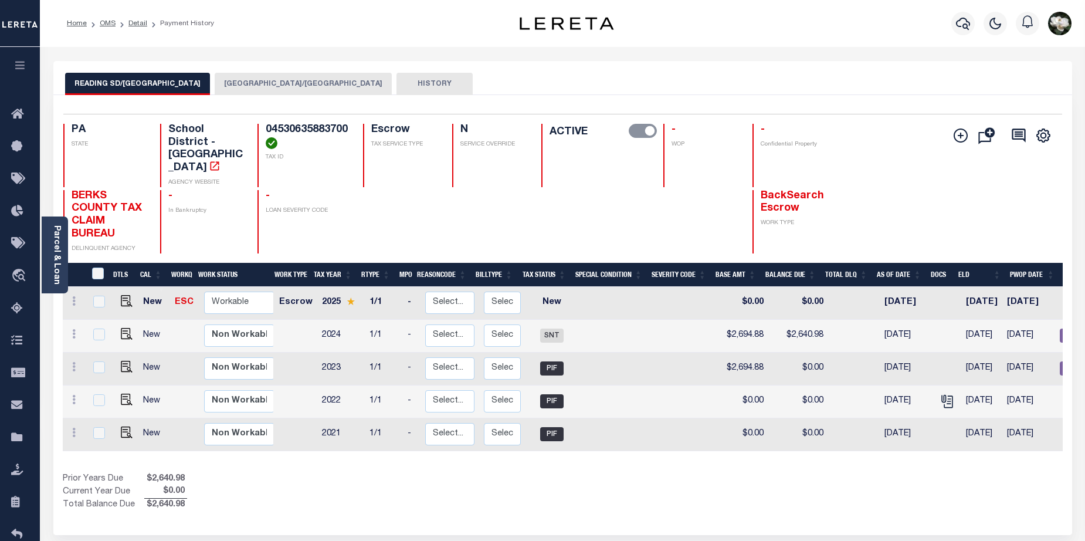
click at [261, 86] on button "[GEOGRAPHIC_DATA]/[GEOGRAPHIC_DATA]" at bounding box center [303, 84] width 177 height 22
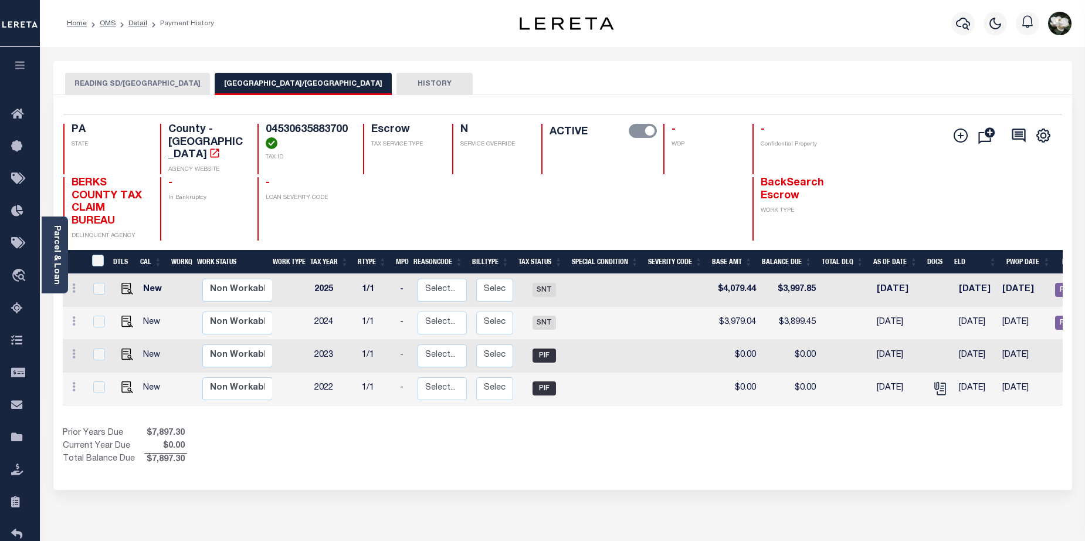
click at [136, 80] on button "READING SD/[GEOGRAPHIC_DATA]" at bounding box center [137, 84] width 145 height 22
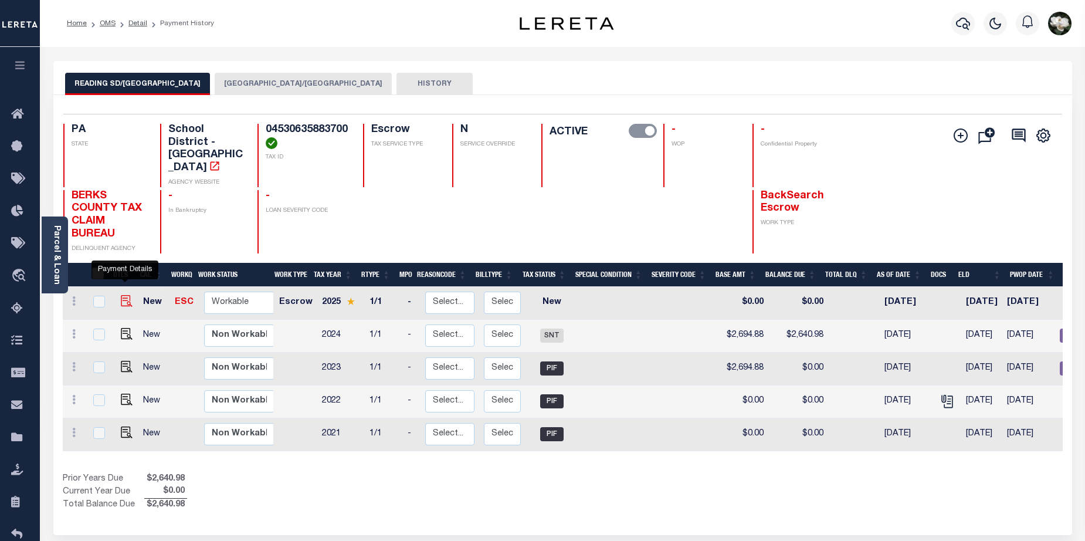
click at [125, 295] on img "" at bounding box center [127, 301] width 12 height 12
checkbox input "true"
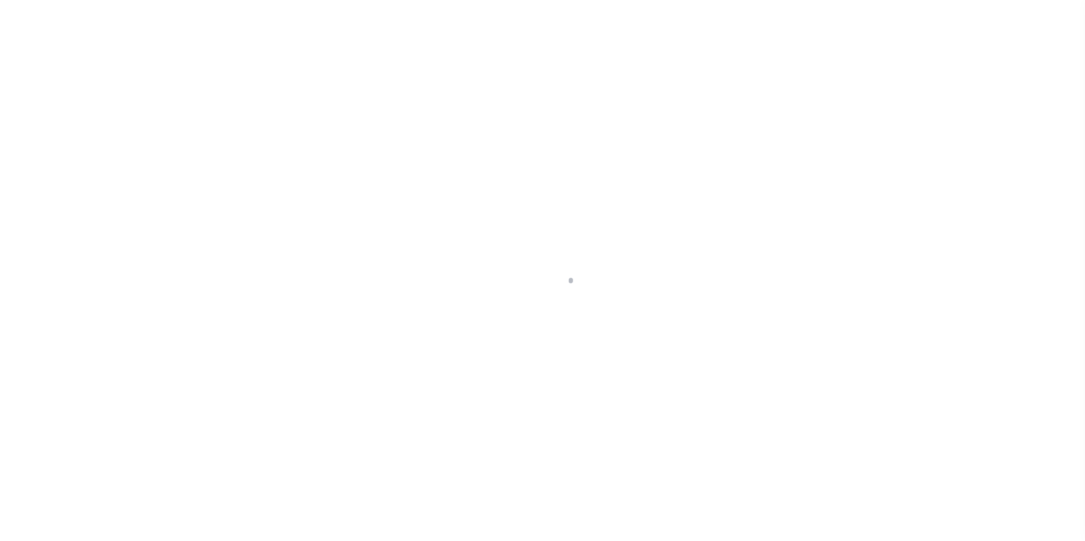
select select "NW2"
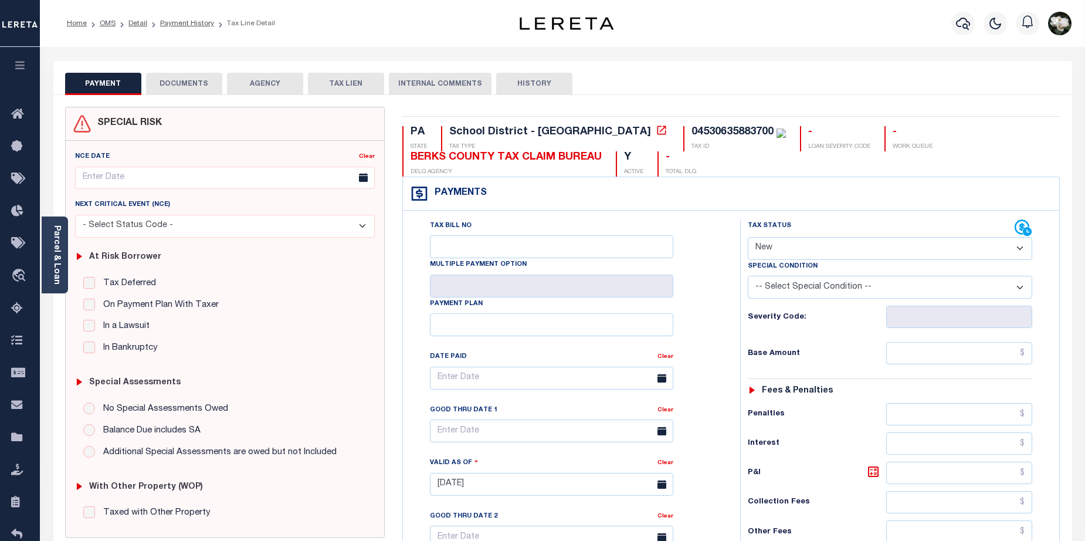
click at [261, 87] on button "AGENCY" at bounding box center [265, 84] width 76 height 22
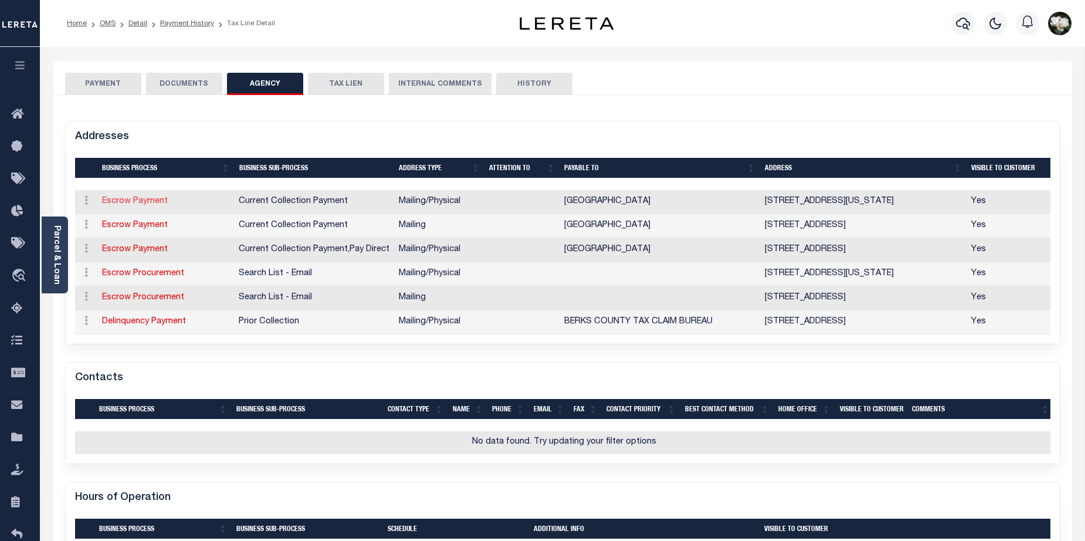
click at [134, 201] on link "Escrow Payment" at bounding box center [135, 201] width 66 height 8
select select "11"
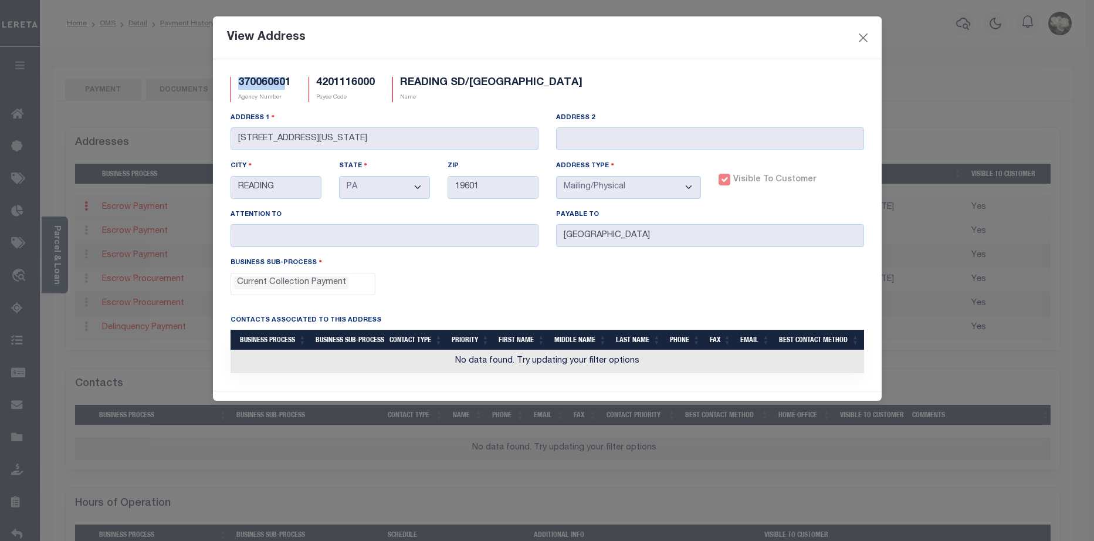
drag, startPoint x: 287, startPoint y: 82, endPoint x: 274, endPoint y: 85, distance: 12.8
click at [236, 82] on div "370060601 Agency Number" at bounding box center [260, 89] width 60 height 25
click at [290, 73] on div "370060601 Agency Number 4201116000 Payee Code READING SD/[GEOGRAPHIC_DATA] Name…" at bounding box center [547, 224] width 668 height 331
drag, startPoint x: 293, startPoint y: 76, endPoint x: 233, endPoint y: 80, distance: 59.3
click at [233, 80] on div "370060601 Agency Number 4201116000 Payee Code READING SD/[GEOGRAPHIC_DATA] Name…" at bounding box center [547, 224] width 668 height 331
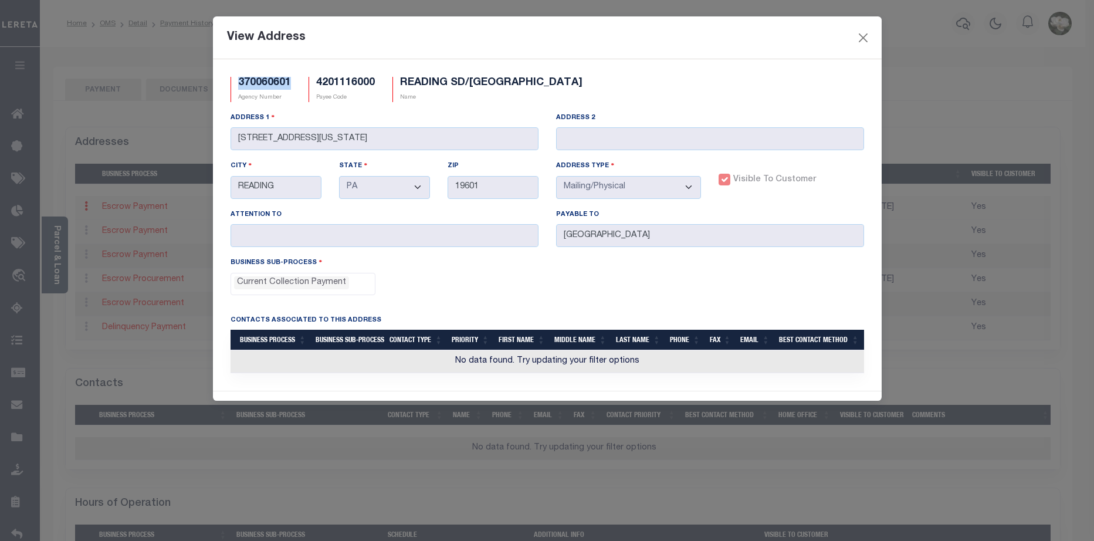
copy h5 "370060601"
click at [857, 36] on button "Close" at bounding box center [862, 37] width 15 height 15
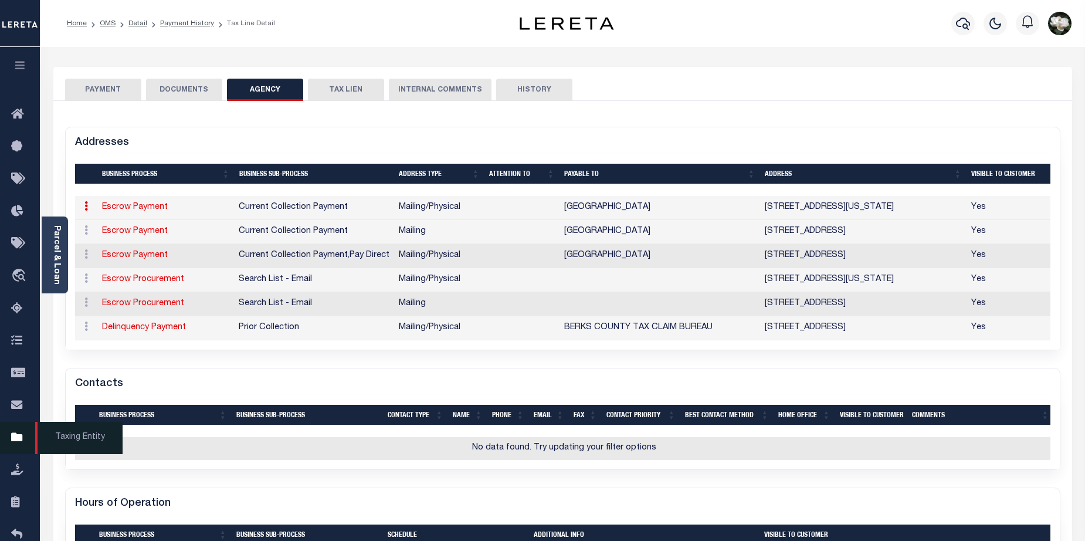
click at [19, 440] on icon at bounding box center [20, 437] width 19 height 15
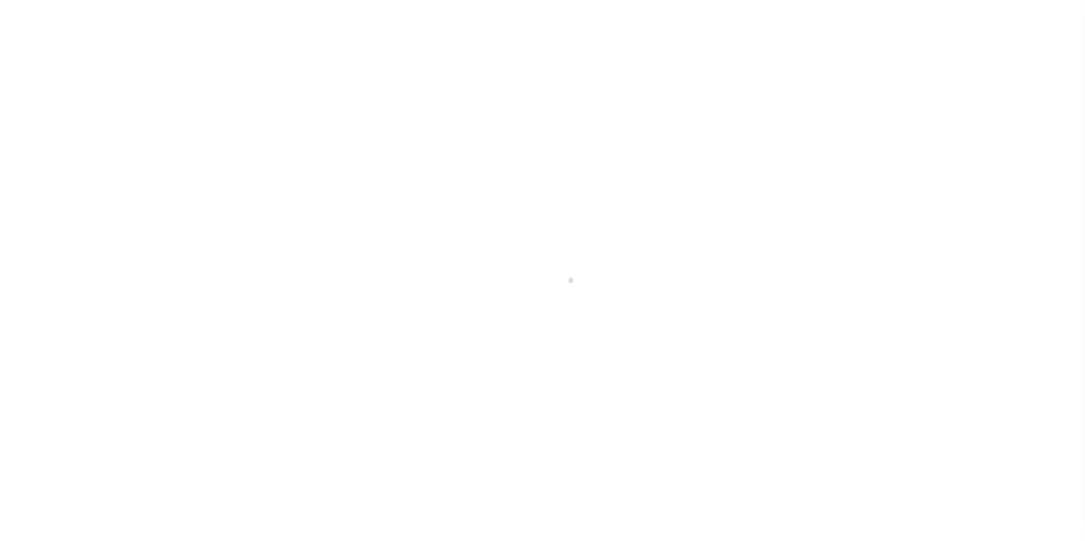
scroll to position [30, 0]
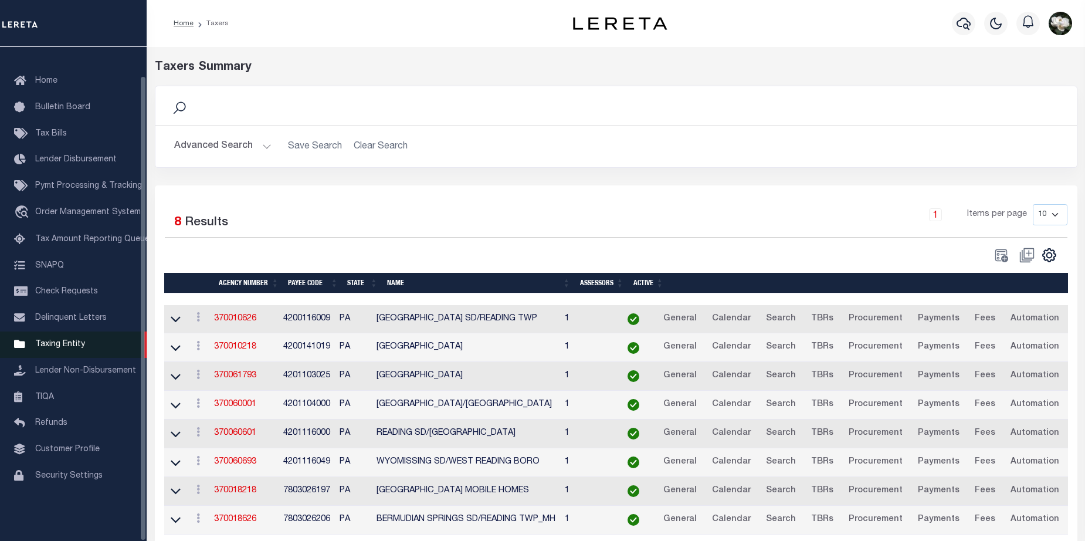
click at [77, 347] on span "Taxing Entity" at bounding box center [60, 344] width 50 height 8
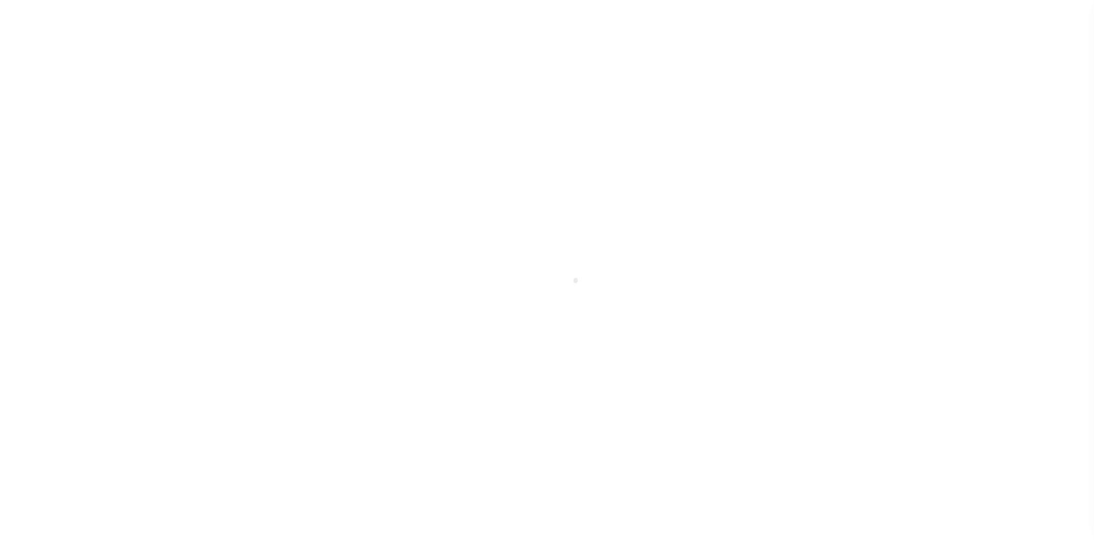
select select "PA"
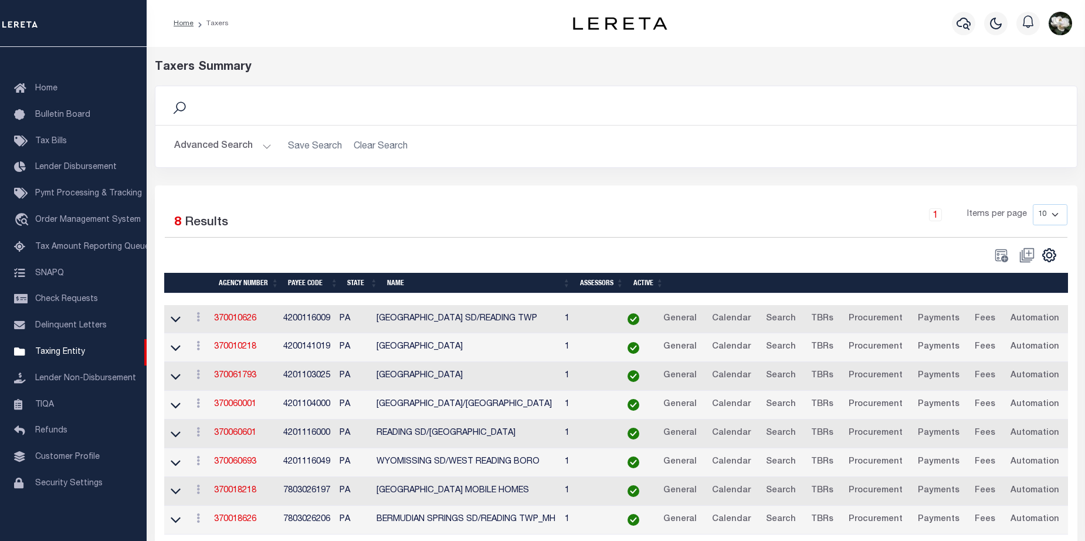
click at [234, 149] on button "Advanced Search" at bounding box center [222, 146] width 97 height 23
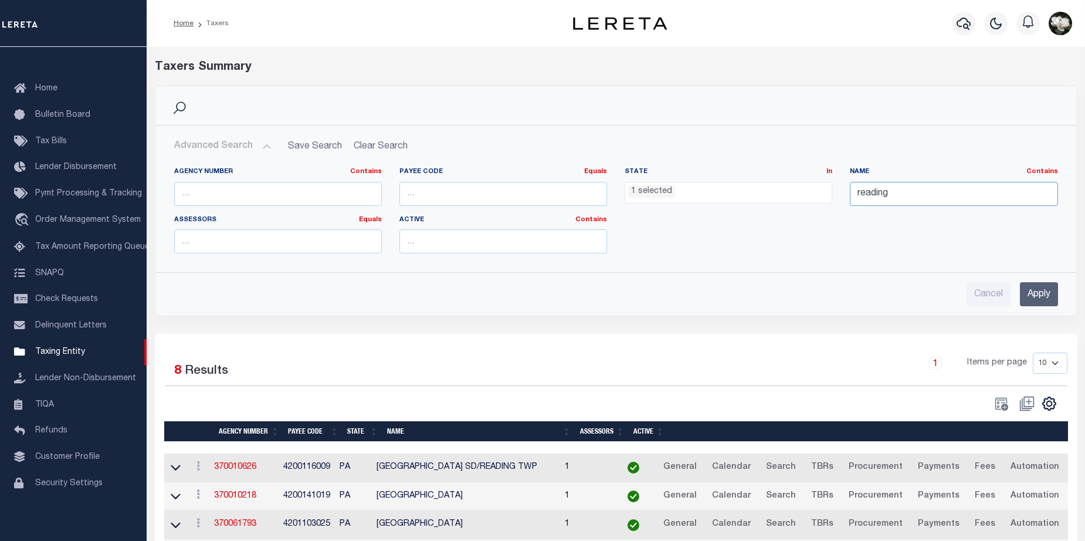
drag, startPoint x: 929, startPoint y: 195, endPoint x: 807, endPoint y: 186, distance: 122.8
click at [807, 186] on div "Agency Number Contains Contains Is Payee Code Equals Equals Is Not Equal To Is …" at bounding box center [615, 215] width 901 height 96
click at [331, 196] on input "text" at bounding box center [278, 194] width 208 height 24
paste input "370060601"
type input "370060601"
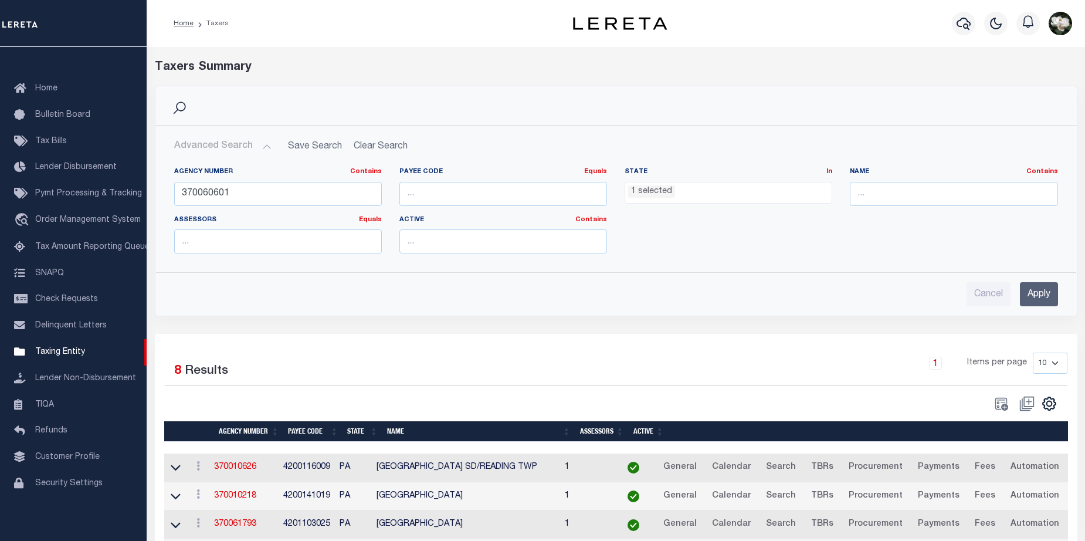
click at [1040, 296] on input "Apply" at bounding box center [1039, 294] width 38 height 24
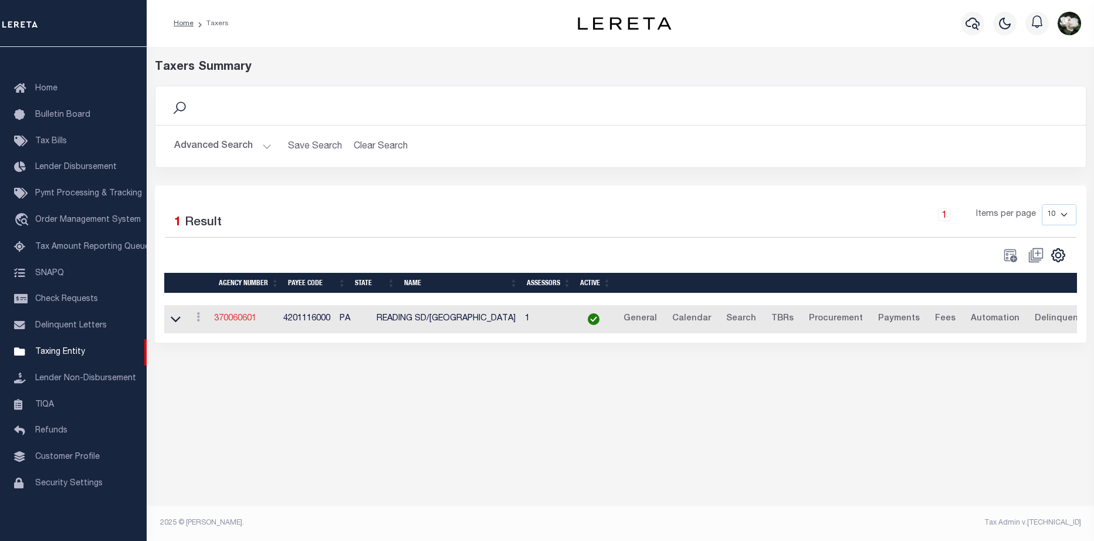
click at [225, 320] on link "370060601" at bounding box center [235, 318] width 42 height 8
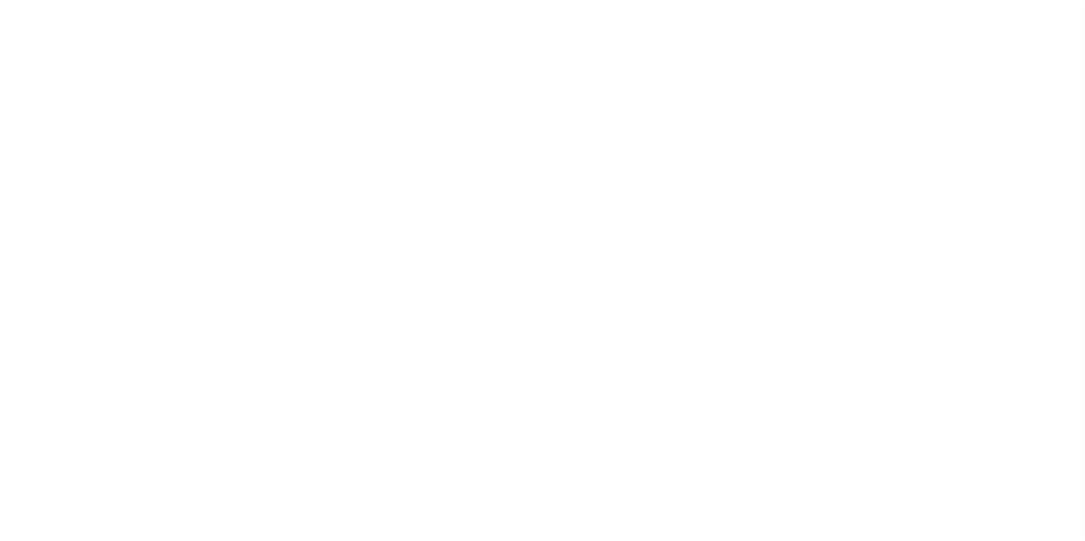
select select
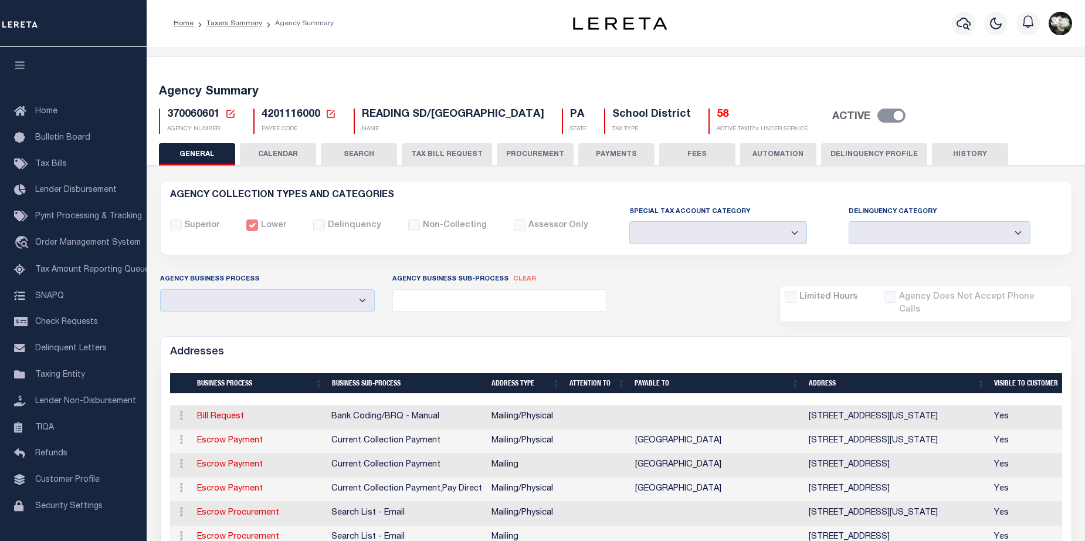
click at [517, 152] on button "PROCUREMENT" at bounding box center [535, 154] width 77 height 22
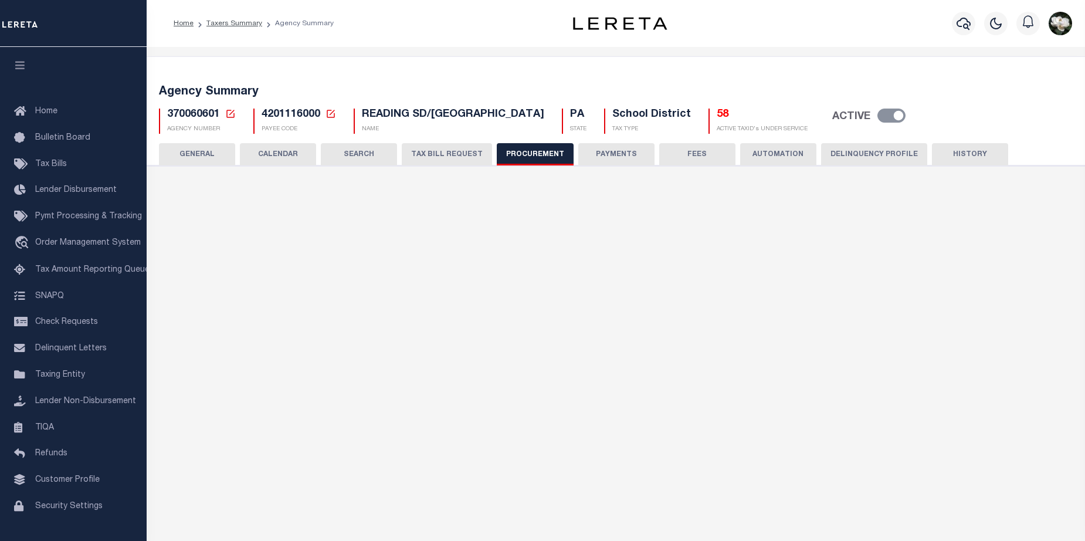
type input "$10,000"
select select "6"
select select "3"
checkbox input "true"
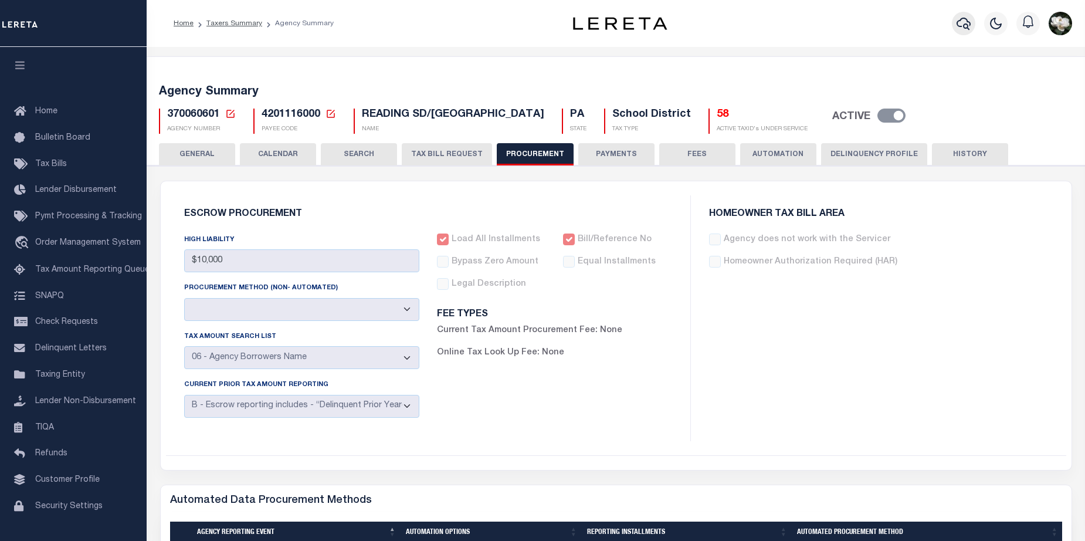
click at [961, 25] on icon "button" at bounding box center [963, 23] width 14 height 14
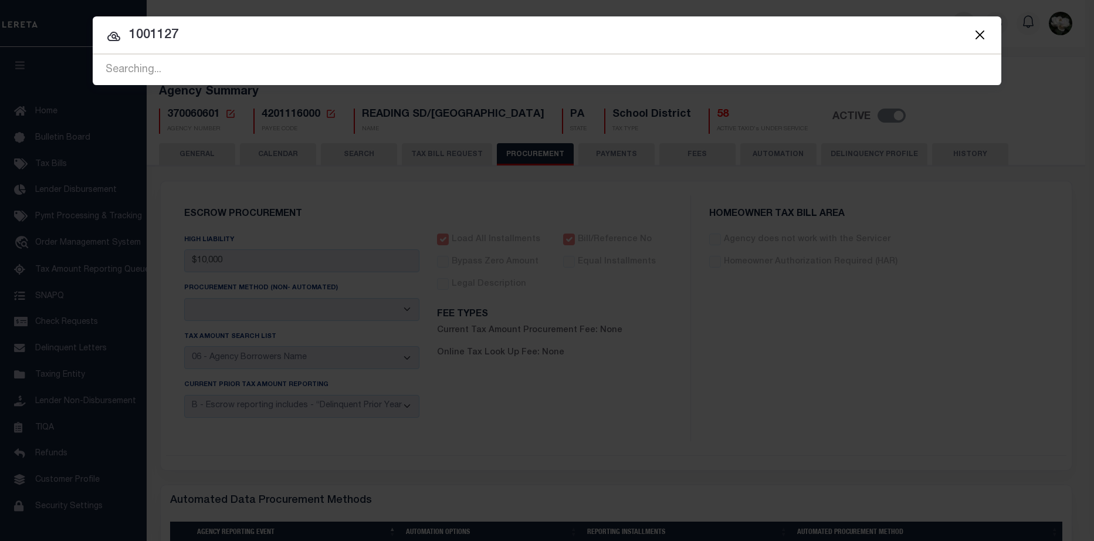
type input "10011275"
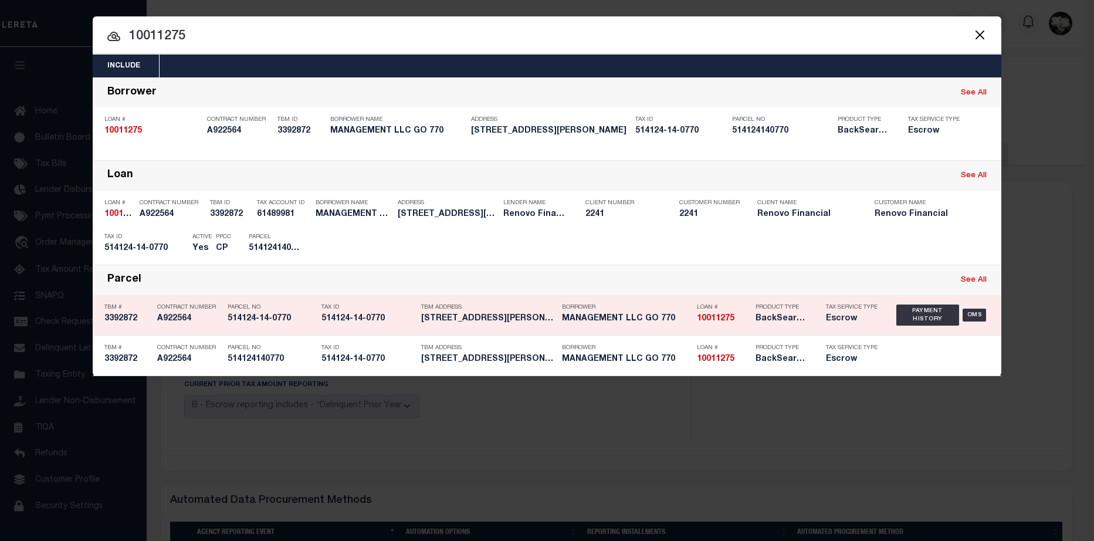
click at [681, 322] on h5 "MANAGEMENT LLC GO 770" at bounding box center [626, 319] width 129 height 10
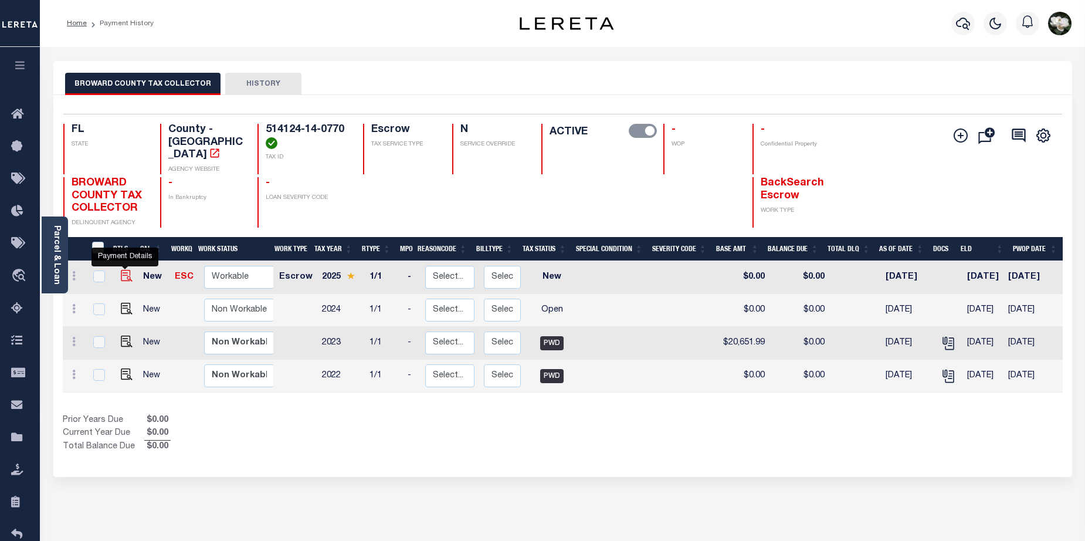
click at [125, 270] on img "" at bounding box center [127, 276] width 12 height 12
checkbox input "true"
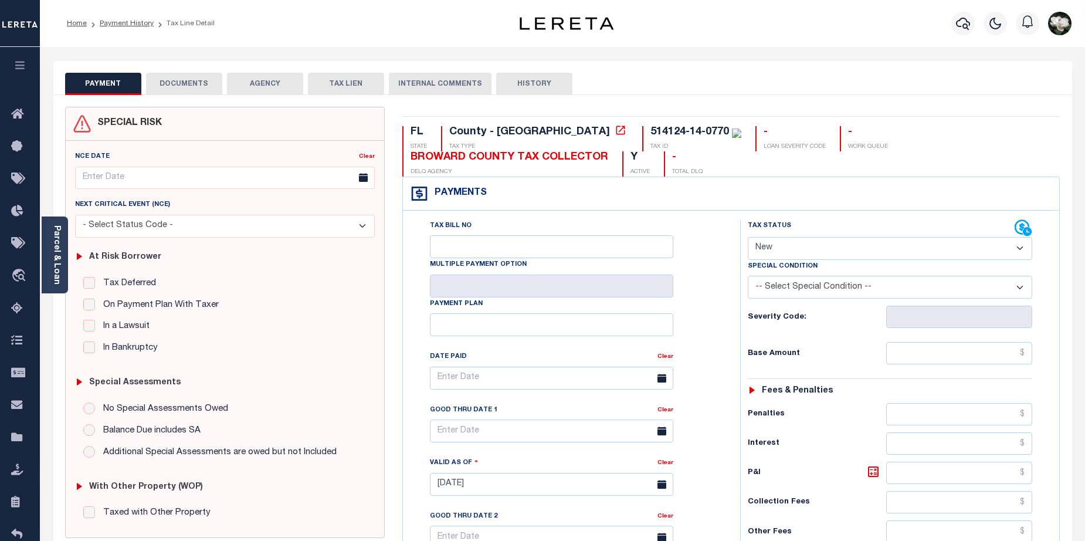
click at [1018, 246] on select "- Select Status Code - Open Due/Unpaid Paid Incomplete No Tax Due Internal Refu…" at bounding box center [890, 248] width 285 height 23
select select "DUE"
click at [748, 237] on select "- Select Status Code - Open Due/Unpaid Paid Incomplete No Tax Due Internal Refu…" at bounding box center [890, 248] width 285 height 23
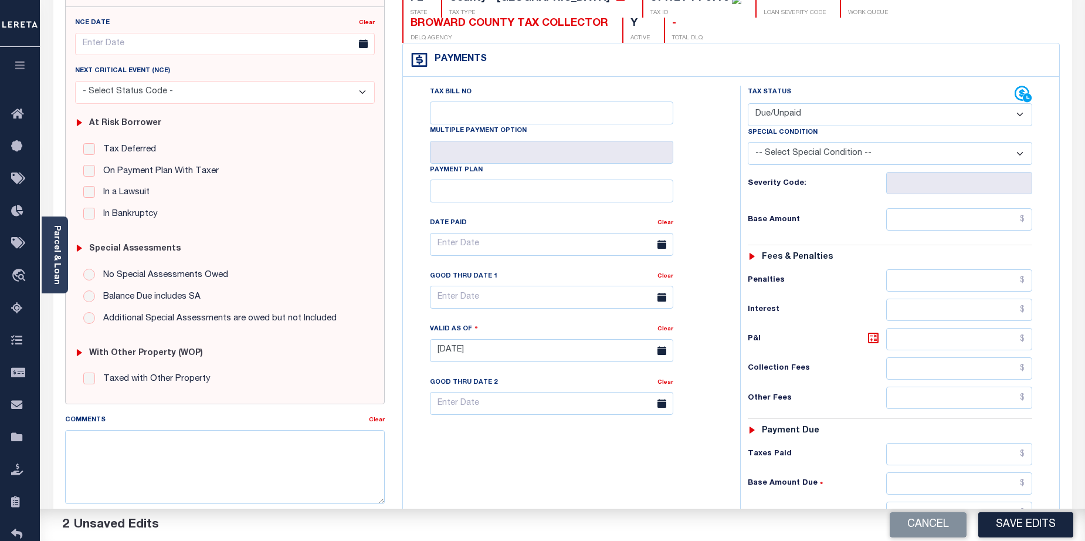
scroll to position [167, 0]
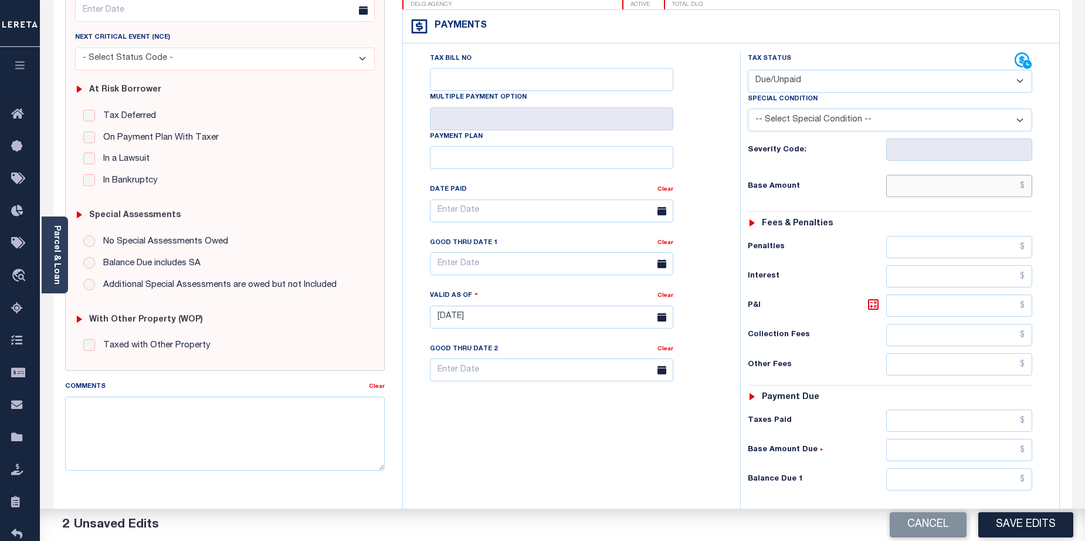
click at [971, 189] on input "text" at bounding box center [959, 186] width 147 height 22
click at [932, 531] on button "Cancel" at bounding box center [927, 524] width 77 height 25
type input "[DATE]"
select select "NW2"
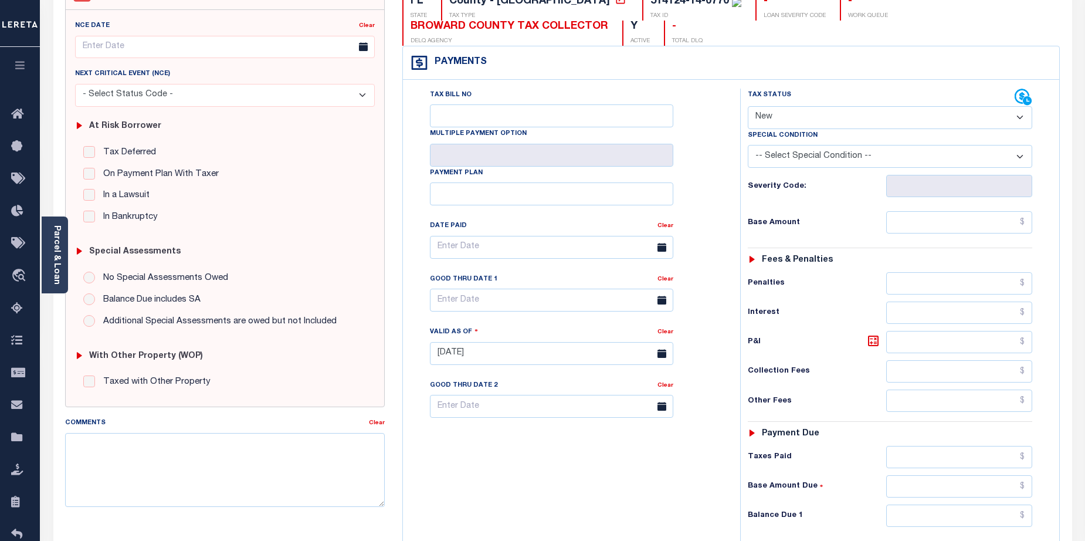
scroll to position [0, 0]
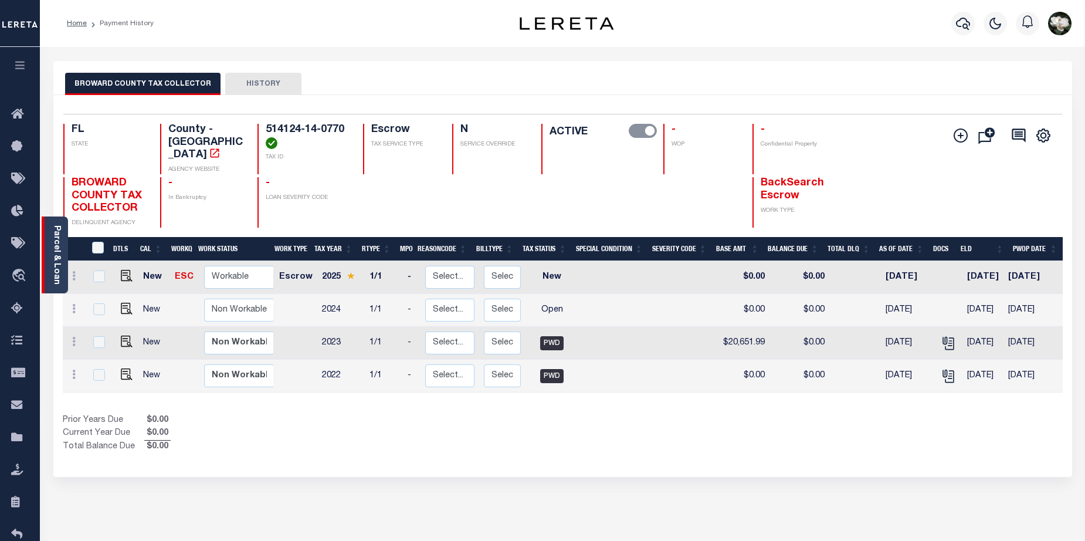
click at [52, 260] on link "Parcel & Loan" at bounding box center [56, 254] width 8 height 59
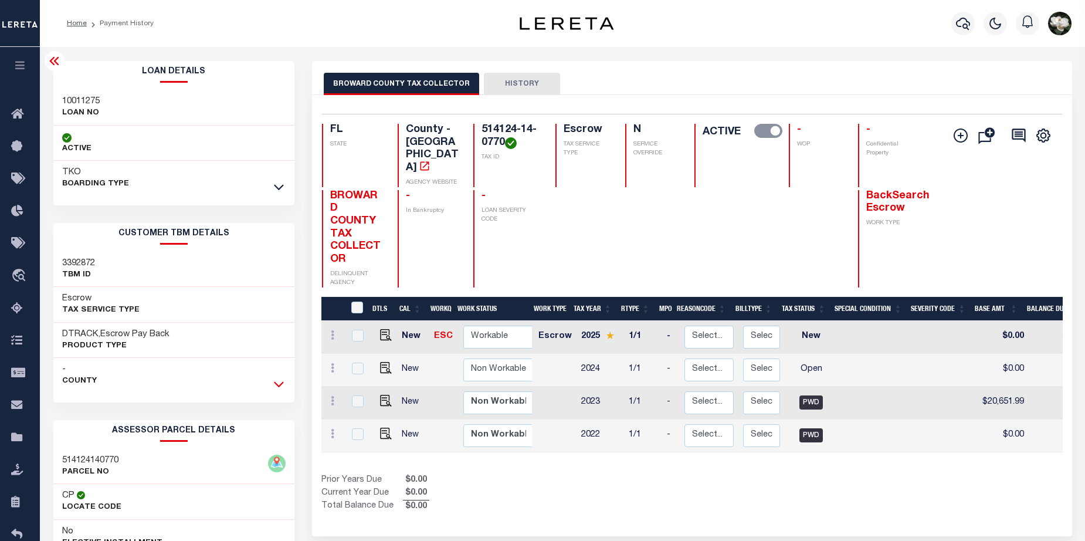
click at [282, 385] on icon at bounding box center [279, 384] width 10 height 12
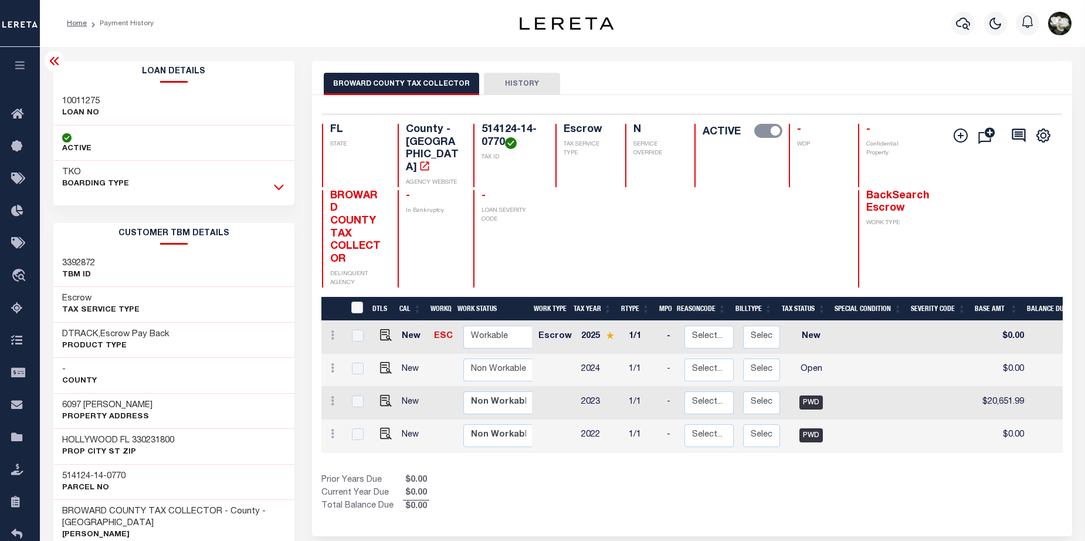
click at [277, 191] on icon at bounding box center [279, 187] width 10 height 12
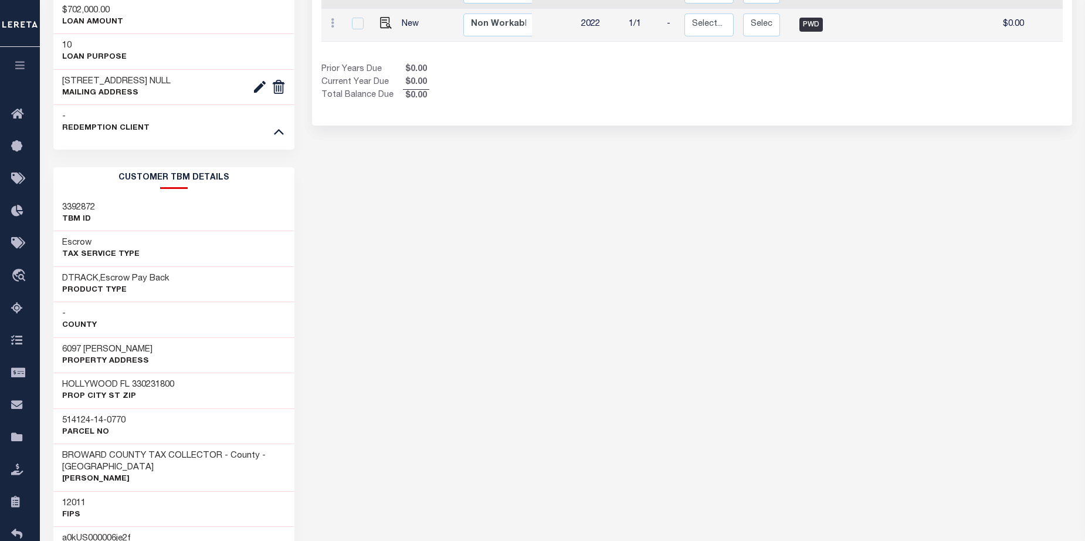
scroll to position [528, 0]
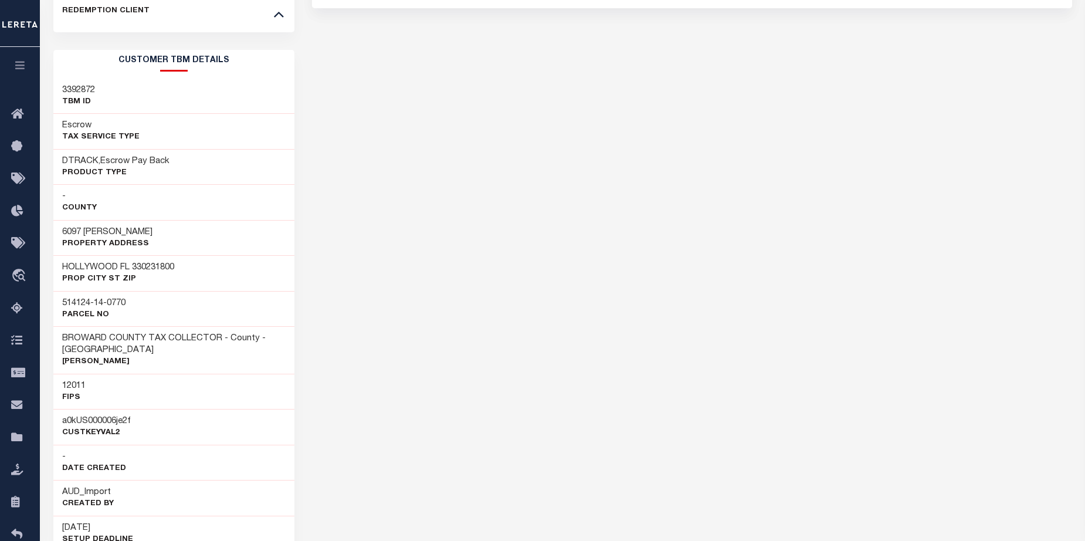
drag, startPoint x: 282, startPoint y: 26, endPoint x: 293, endPoint y: 32, distance: 12.6
click at [282, 20] on icon at bounding box center [279, 14] width 10 height 12
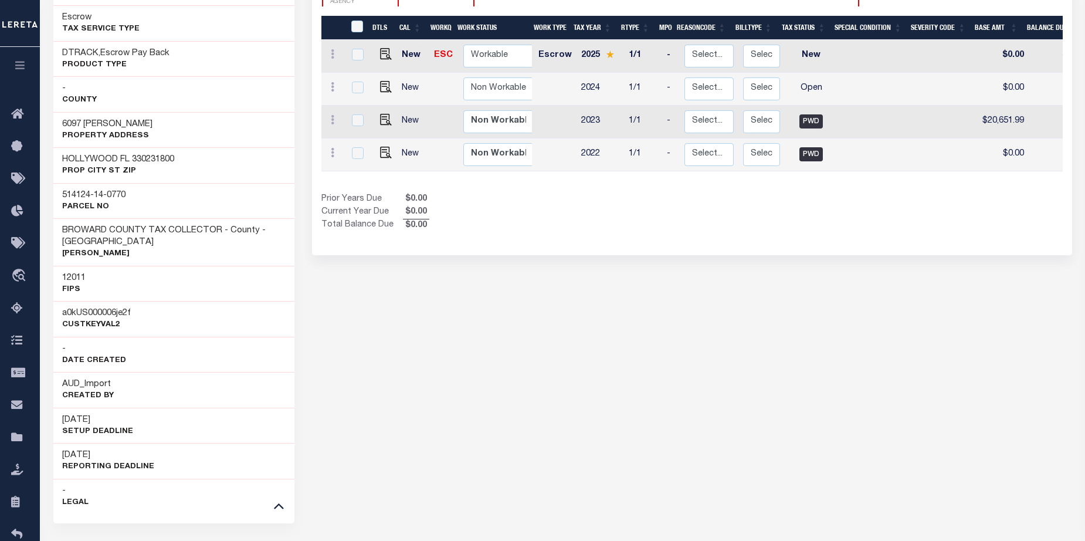
scroll to position [222, 0]
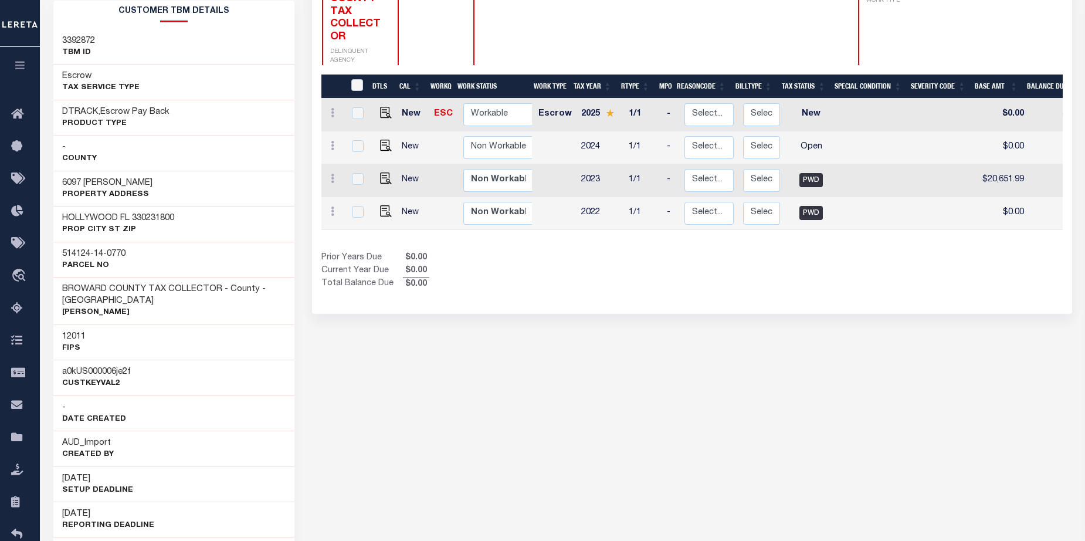
click at [188, 254] on div "514124-14-0770 Parcel No" at bounding box center [174, 260] width 242 height 36
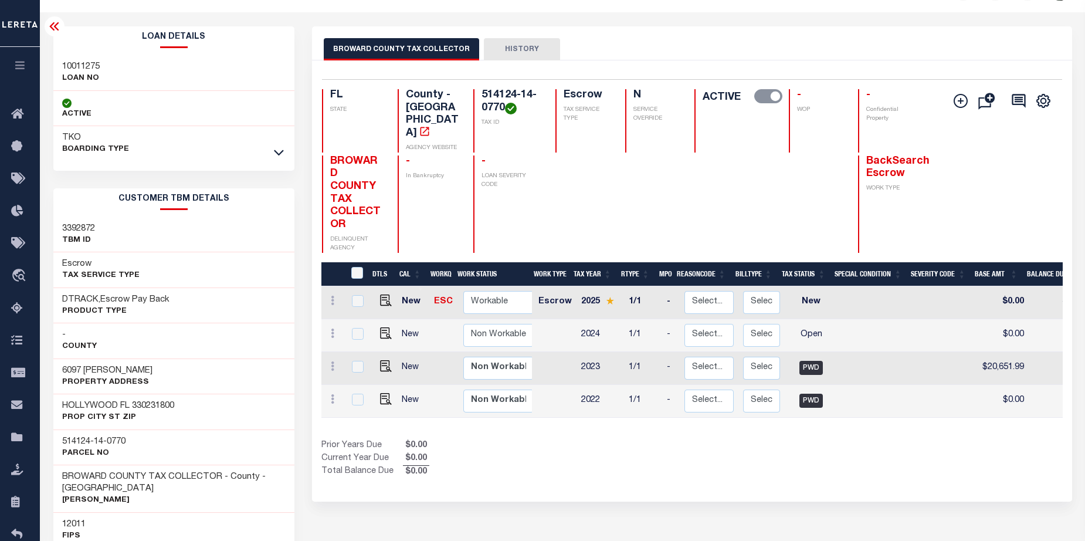
scroll to position [59, 0]
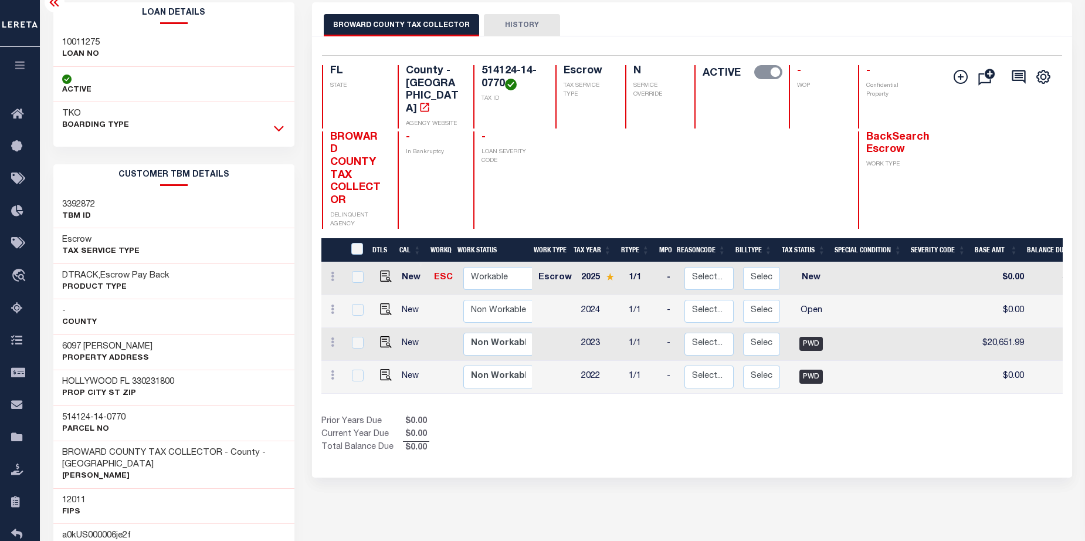
click at [281, 131] on icon at bounding box center [279, 128] width 10 height 12
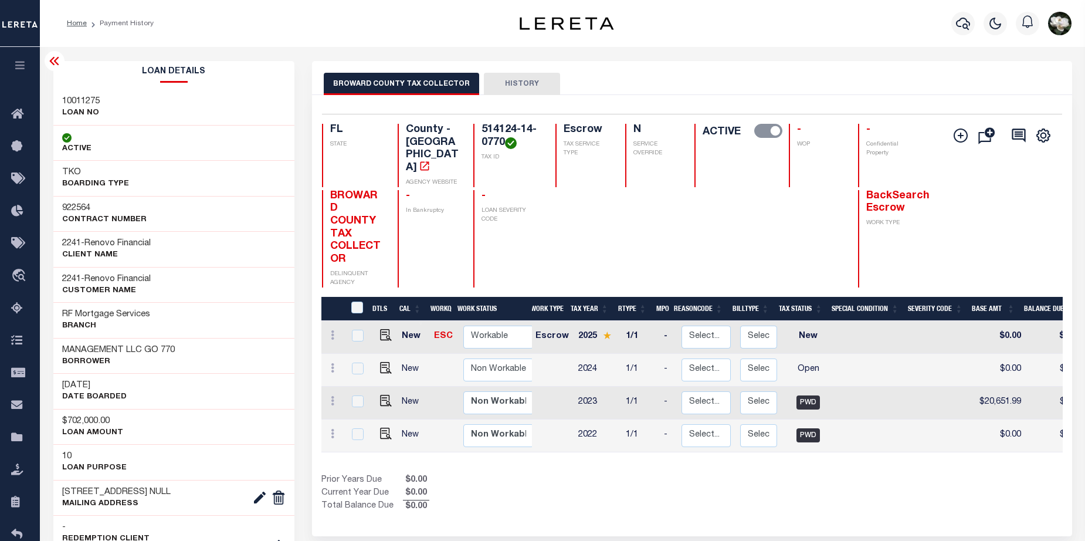
scroll to position [0, 0]
click at [384, 395] on img "" at bounding box center [386, 401] width 12 height 12
checkbox input "true"
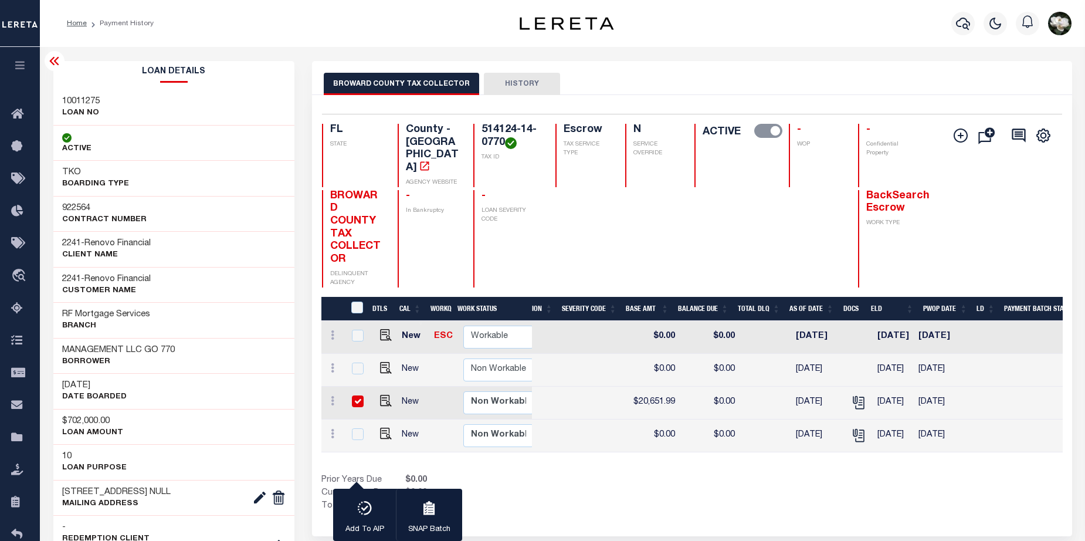
scroll to position [0, 356]
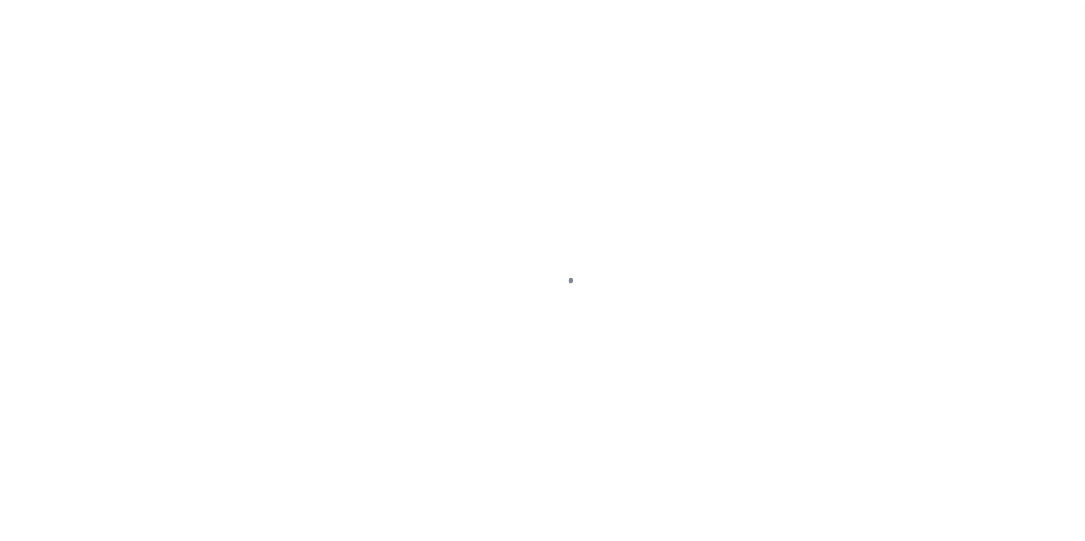
select select "PWD"
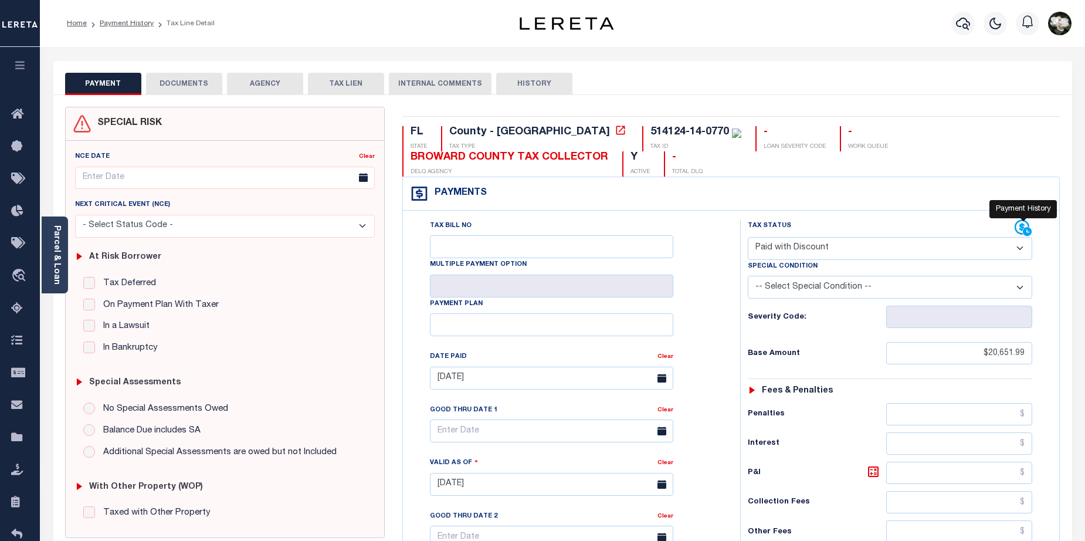
click at [1021, 232] on icon at bounding box center [1023, 228] width 18 height 18
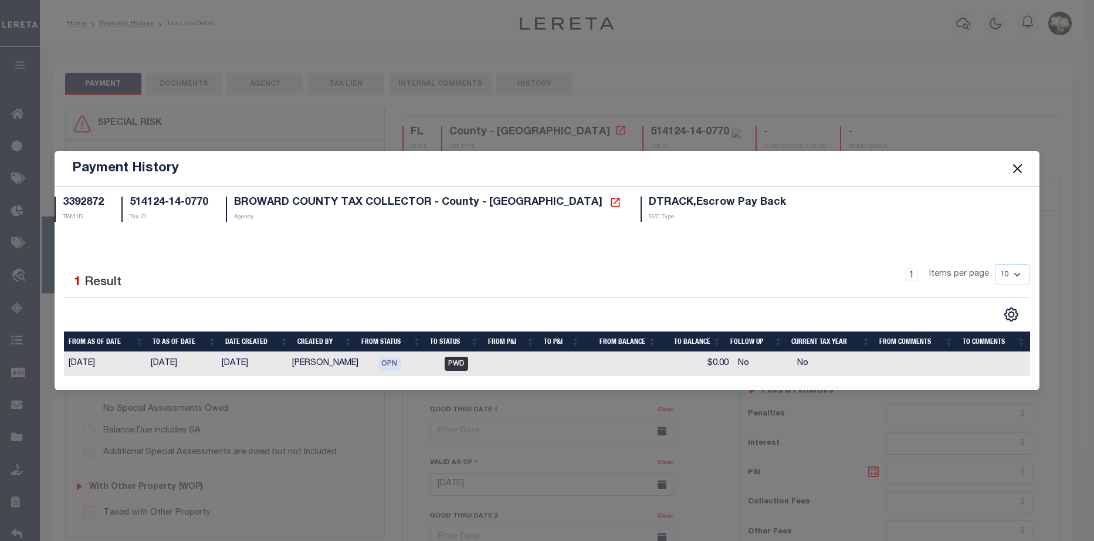
click at [1014, 168] on button "Close" at bounding box center [1017, 168] width 15 height 15
